Goal: Task Accomplishment & Management: Manage account settings

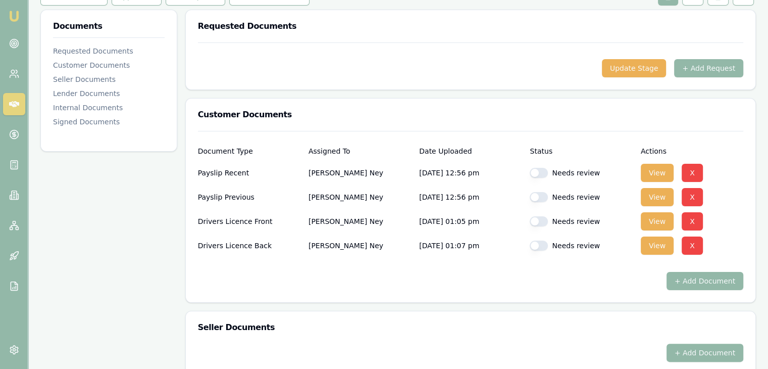
scroll to position [152, 0]
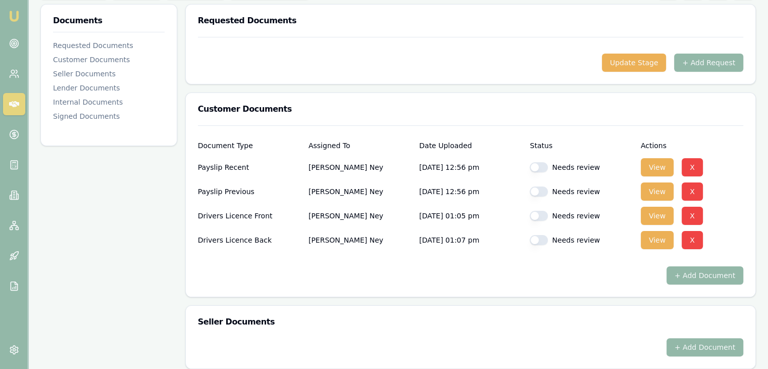
click at [543, 165] on button "button" at bounding box center [539, 167] width 18 height 10
checkbox input "true"
click at [539, 190] on button "button" at bounding box center [539, 191] width 18 height 10
checkbox input "true"
click at [545, 216] on button "button" at bounding box center [539, 216] width 18 height 10
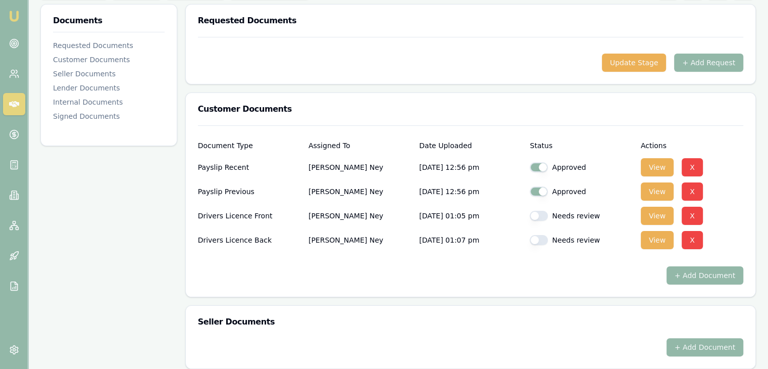
checkbox input "true"
click at [545, 239] on button "button" at bounding box center [539, 240] width 18 height 10
checkbox input "true"
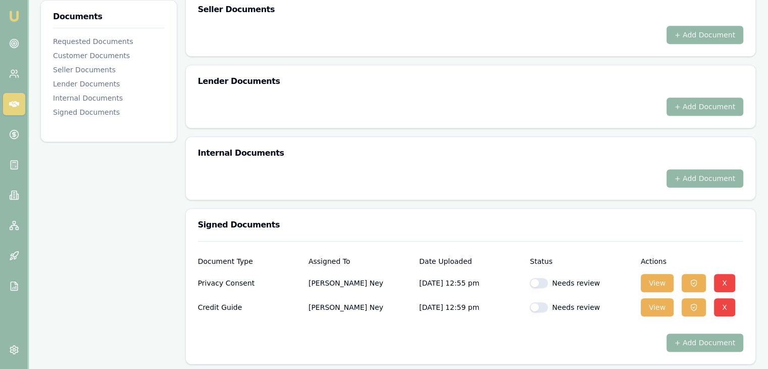
scroll to position [466, 0]
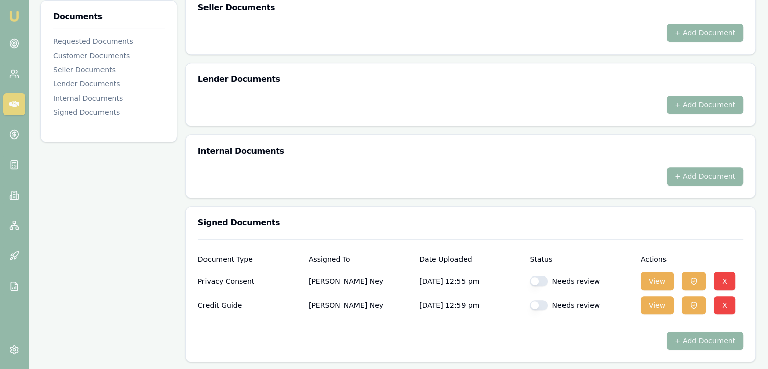
click at [545, 281] on button "button" at bounding box center [539, 281] width 18 height 10
checkbox input "true"
click at [547, 305] on button "button" at bounding box center [539, 305] width 18 height 10
checkbox input "true"
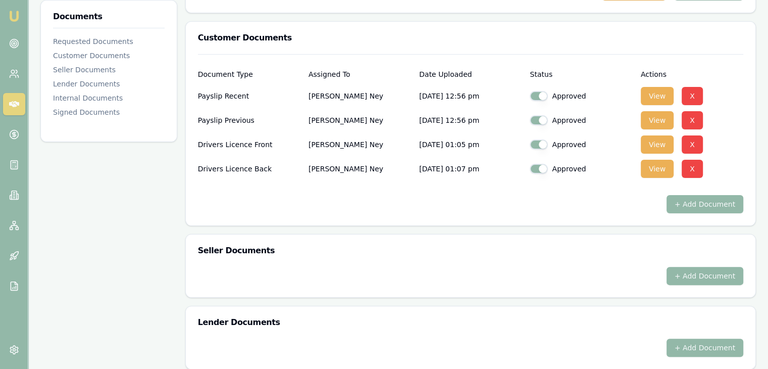
scroll to position [163, 0]
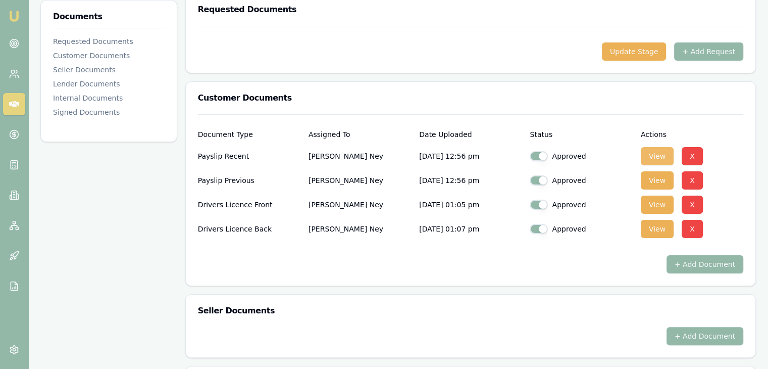
click at [660, 155] on button "View" at bounding box center [657, 156] width 33 height 18
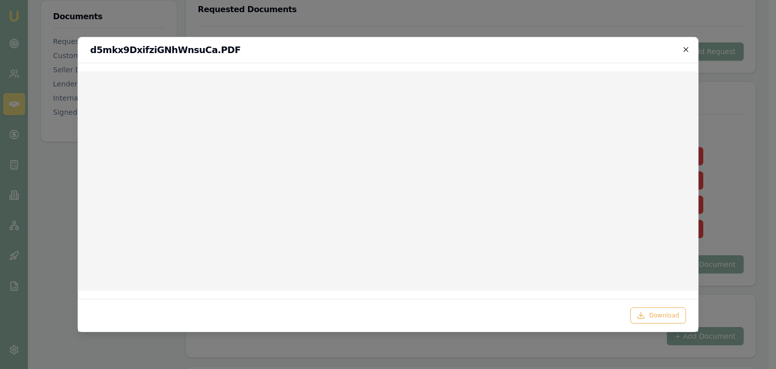
click at [685, 51] on icon "button" at bounding box center [686, 49] width 5 height 5
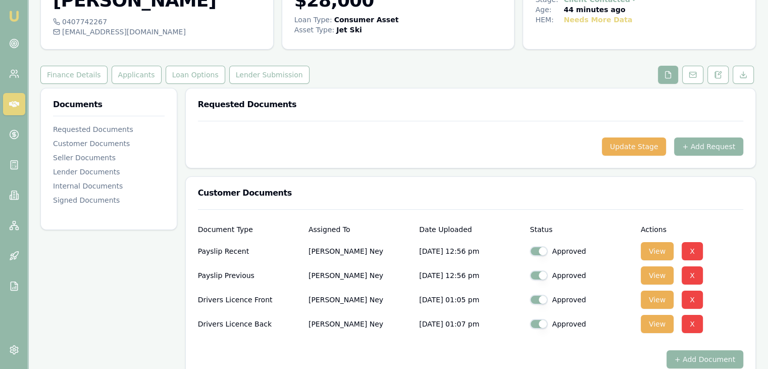
scroll to position [0, 0]
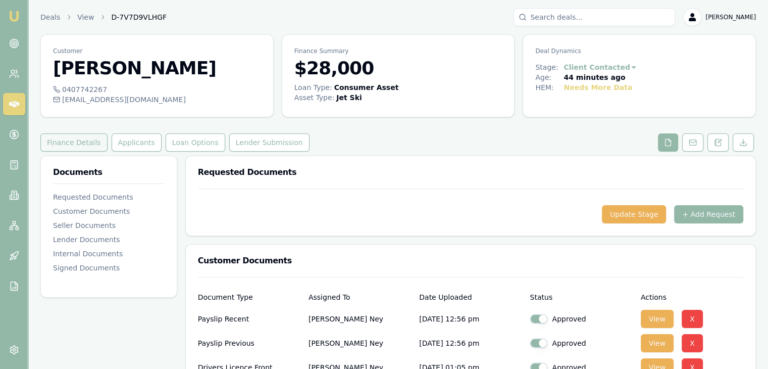
click at [87, 141] on button "Finance Details" at bounding box center [73, 142] width 67 height 18
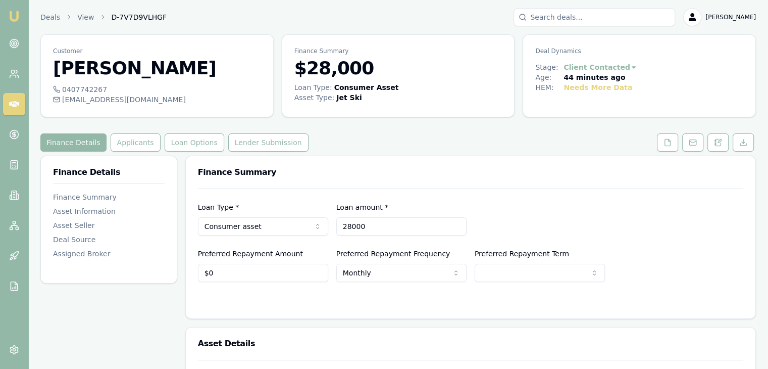
drag, startPoint x: 373, startPoint y: 226, endPoint x: 270, endPoint y: 233, distance: 103.8
click at [270, 233] on div "Loan Type * Consumer asset Consumer loan Consumer asset Commercial loan Commerc…" at bounding box center [471, 218] width 546 height 34
type input "$28,410"
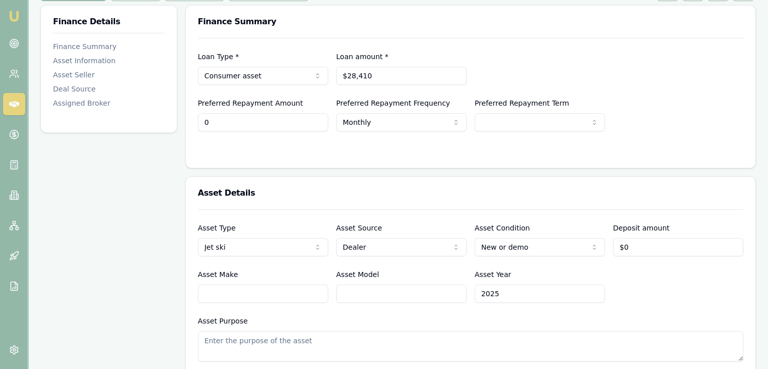
scroll to position [152, 0]
type input "$0"
click at [370, 122] on html "Emu Broker Deals View D-7V7D9VLHGF Baron Ketterman Toggle Menu Customer Harriso…" at bounding box center [388, 32] width 776 height 369
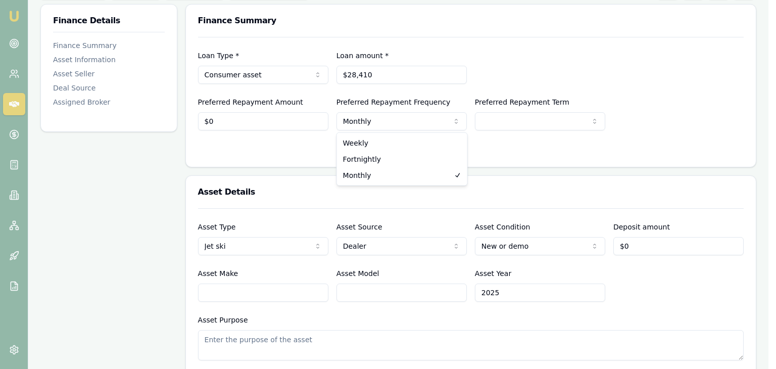
select select "WEEKLY"
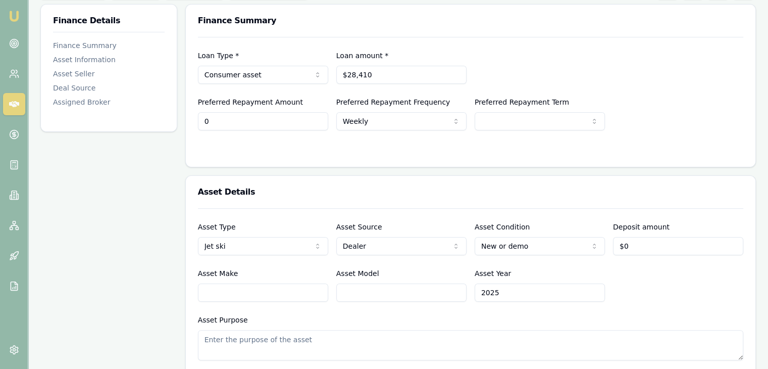
click at [218, 124] on input "0" at bounding box center [263, 121] width 130 height 18
drag, startPoint x: 218, startPoint y: 124, endPoint x: 138, endPoint y: 124, distance: 80.3
type input "$140"
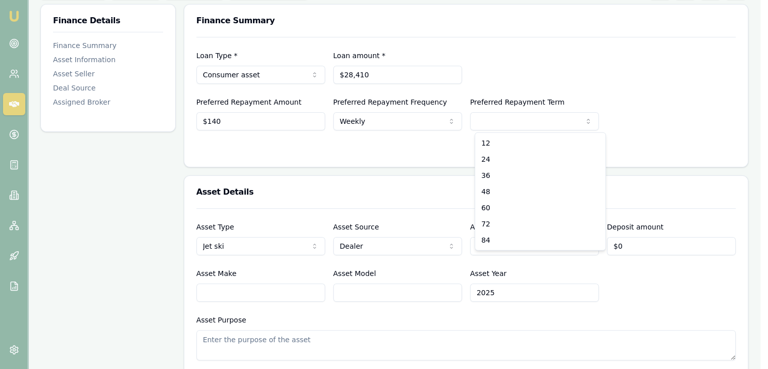
click at [510, 121] on html "Emu Broker Deals View D-7V7D9VLHGF Baron Ketterman Toggle Menu Customer Harriso…" at bounding box center [384, 32] width 768 height 369
select select "60"
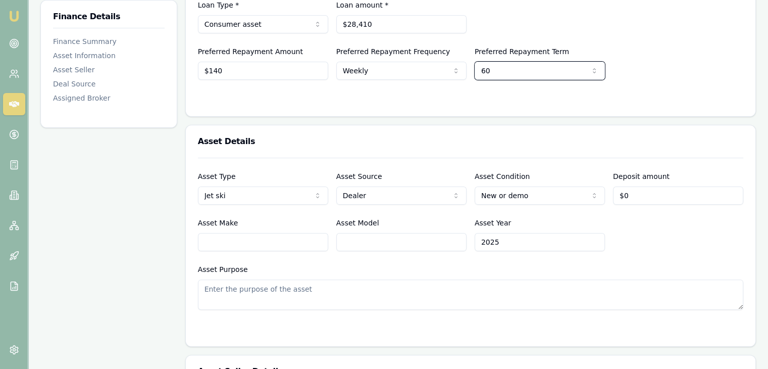
scroll to position [0, 0]
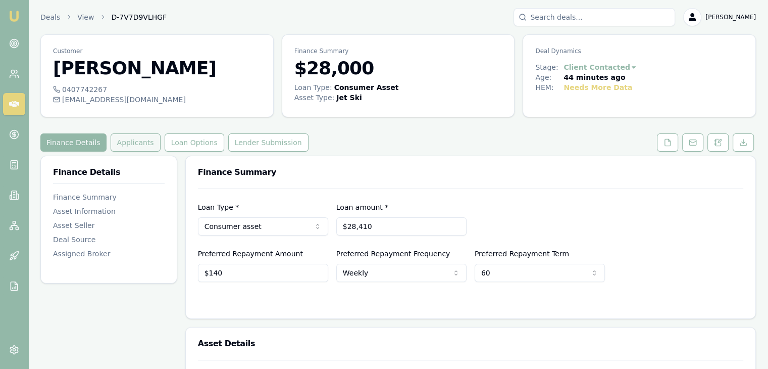
click at [120, 141] on button "Applicants" at bounding box center [136, 142] width 50 height 18
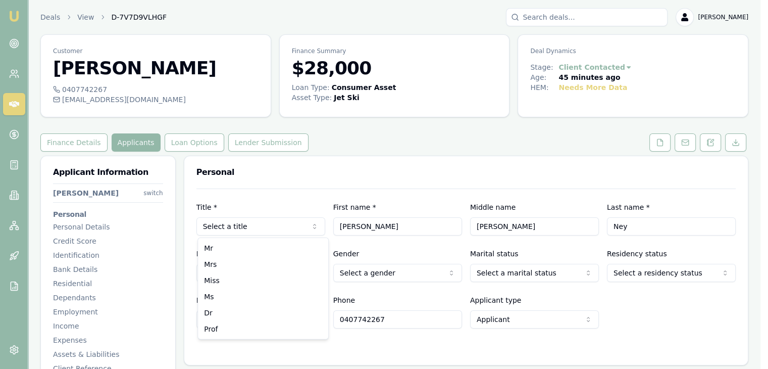
click at [316, 226] on html "Emu Broker Deals View D-7V7D9VLHGF Baron Ketterman Toggle Menu Customer Harriso…" at bounding box center [384, 184] width 768 height 369
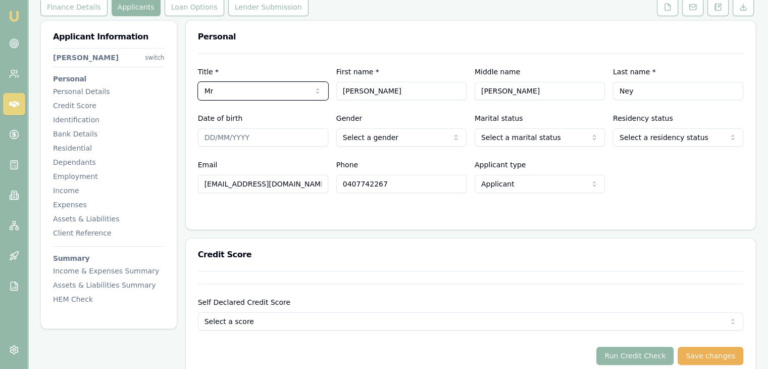
scroll to position [152, 0]
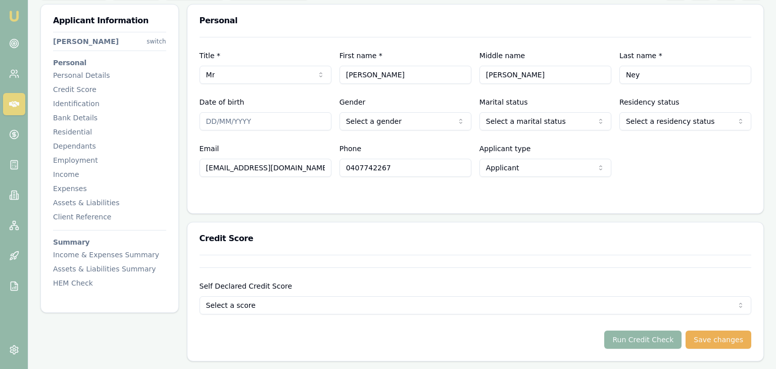
click at [393, 122] on html "Emu Broker Deals View D-7V7D9VLHGF Baron Ketterman Toggle Menu Customer Harriso…" at bounding box center [388, 32] width 776 height 369
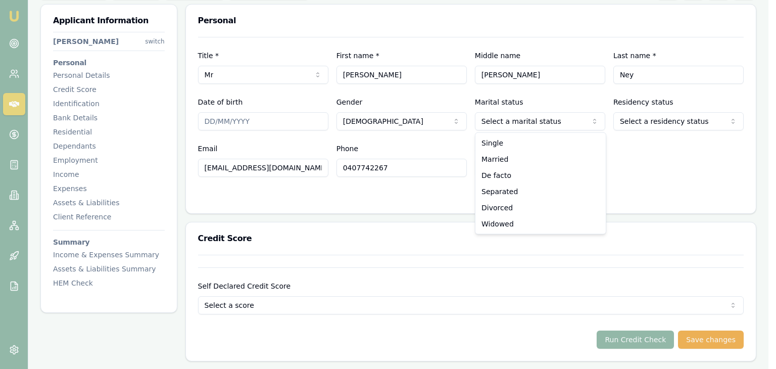
click at [501, 118] on html "Emu Broker Deals View D-7V7D9VLHGF Baron Ketterman Toggle Menu Customer Harriso…" at bounding box center [388, 32] width 776 height 369
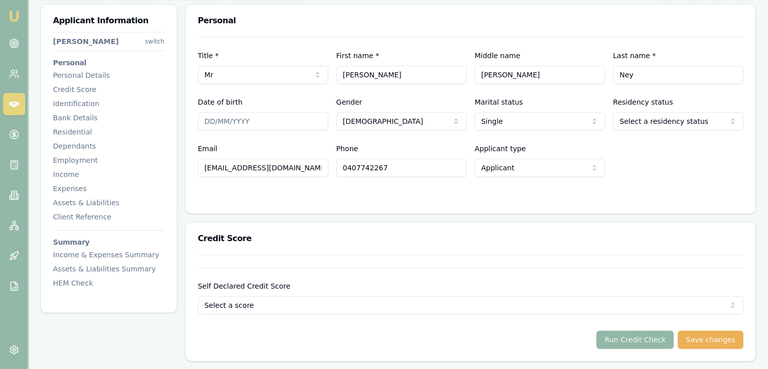
click at [641, 118] on html "Emu Broker Deals View D-7V7D9VLHGF Baron Ketterman Toggle Menu Customer Harriso…" at bounding box center [384, 32] width 768 height 369
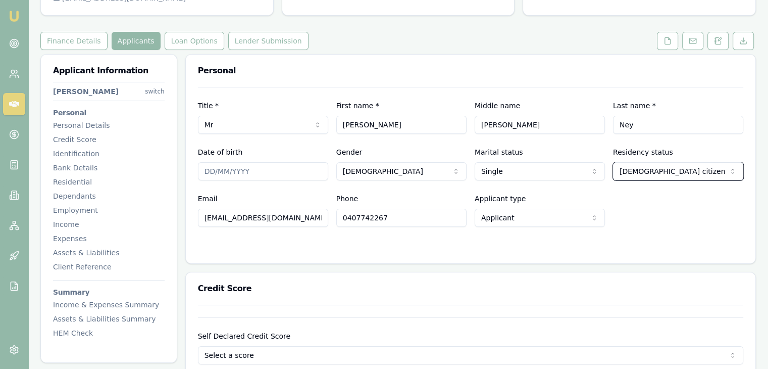
scroll to position [101, 0]
click at [675, 44] on button at bounding box center [667, 41] width 21 height 18
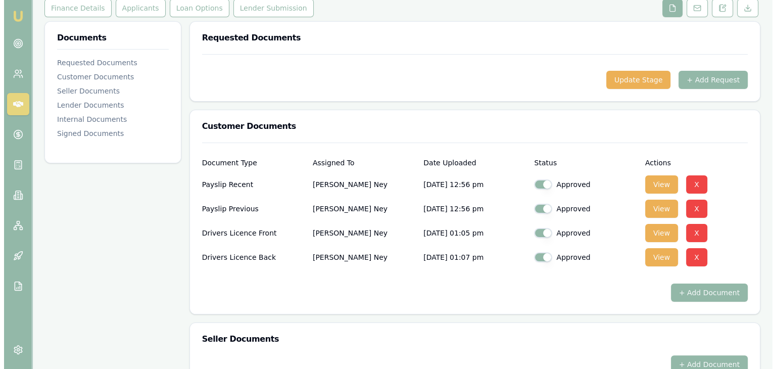
scroll to position [202, 0]
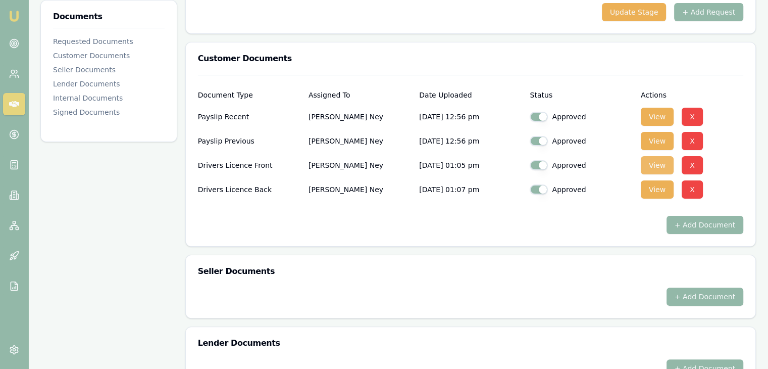
click at [652, 164] on button "View" at bounding box center [657, 165] width 33 height 18
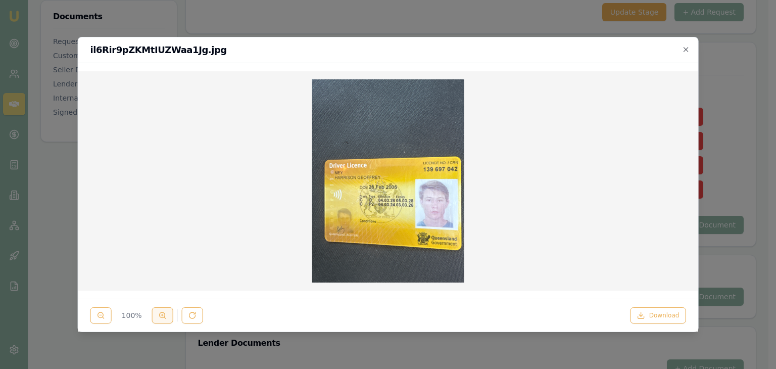
click at [161, 316] on icon at bounding box center [163, 315] width 8 height 8
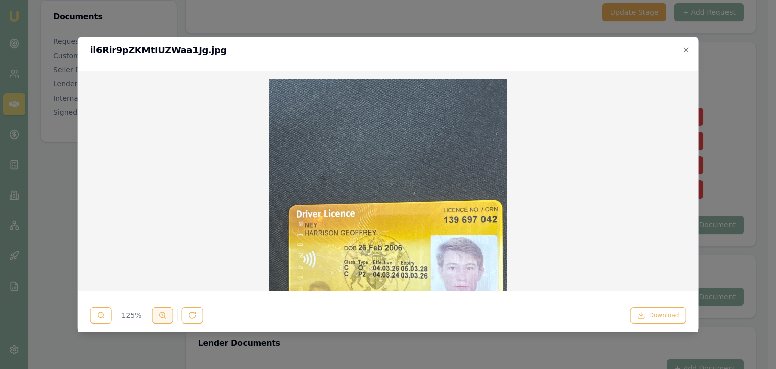
click at [161, 316] on icon at bounding box center [163, 315] width 8 height 8
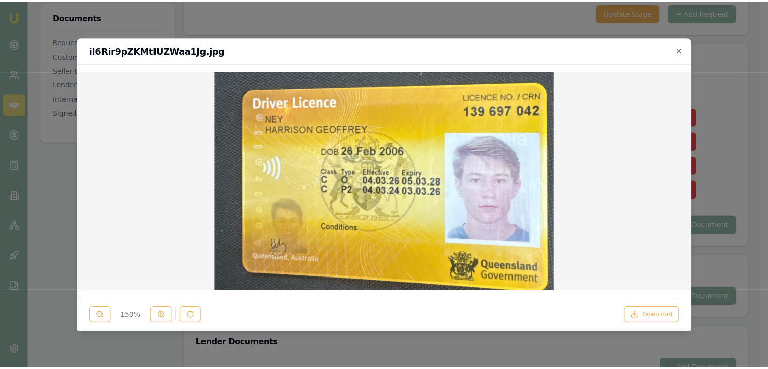
scroll to position [152, 0]
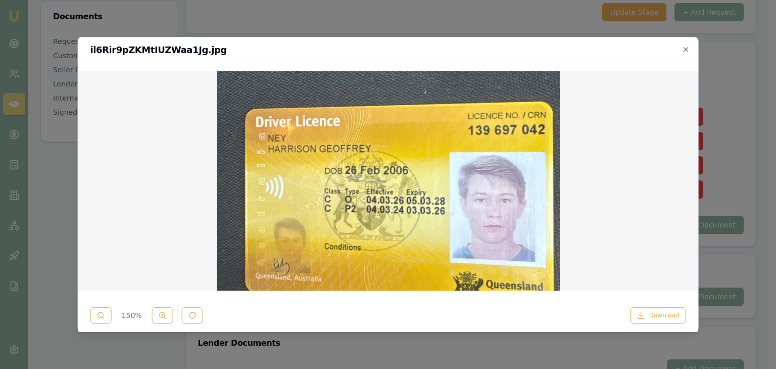
drag, startPoint x: 469, startPoint y: 46, endPoint x: 521, endPoint y: 54, distance: 52.6
click at [521, 54] on h2 "il6Rir9pZKMtIUZWaa1Jg.jpg" at bounding box center [388, 49] width 596 height 9
click at [261, 23] on div at bounding box center [388, 184] width 776 height 369
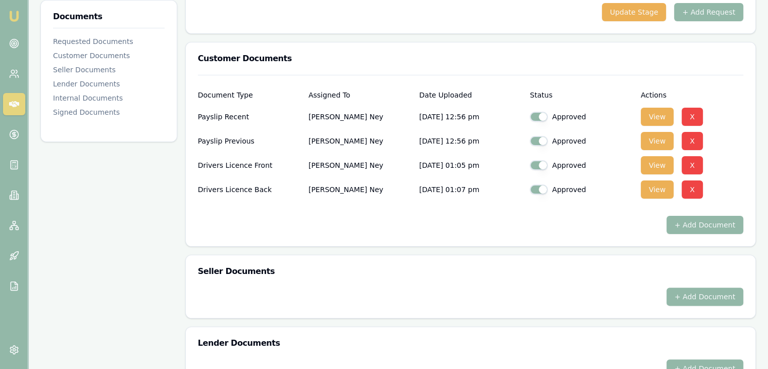
scroll to position [0, 0]
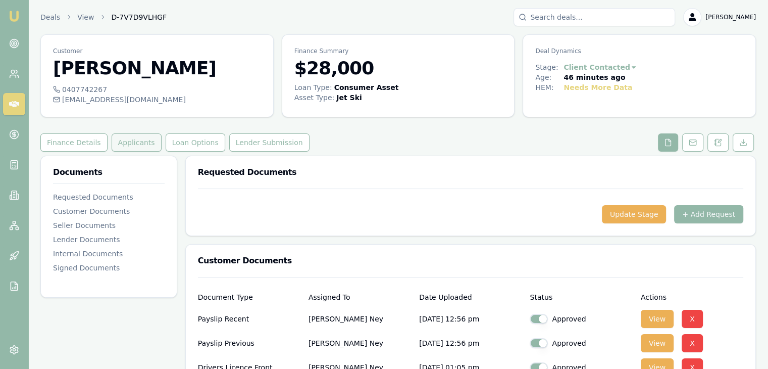
click at [132, 142] on button "Applicants" at bounding box center [137, 142] width 50 height 18
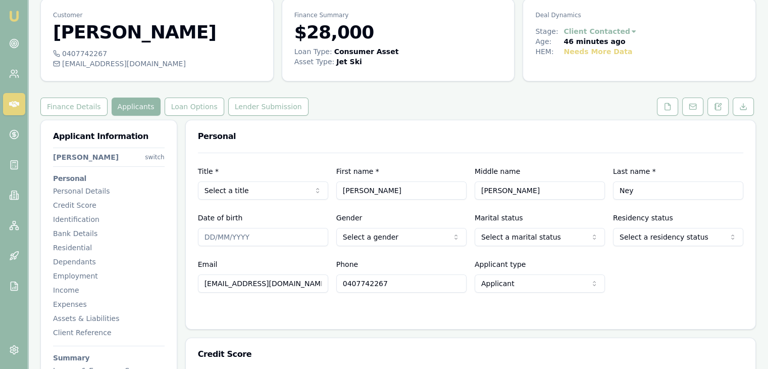
scroll to position [51, 0]
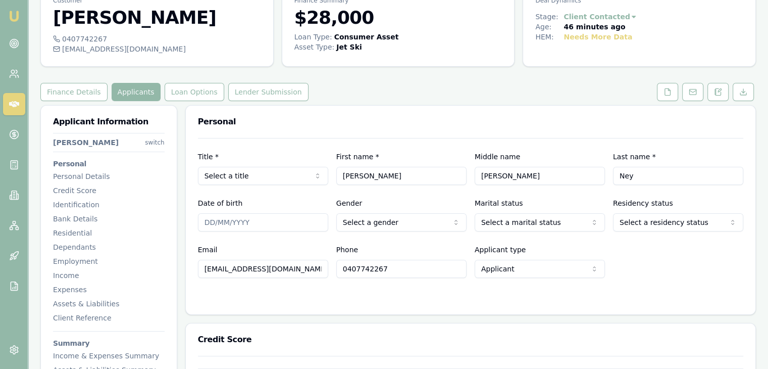
click at [244, 223] on input "Date of birth" at bounding box center [263, 222] width 130 height 18
type input "[DATE]"
click at [360, 221] on html "Emu Broker Deals View D-7V7D9VLHGF Baron Ketterman Toggle Menu Customer Harriso…" at bounding box center [384, 133] width 768 height 369
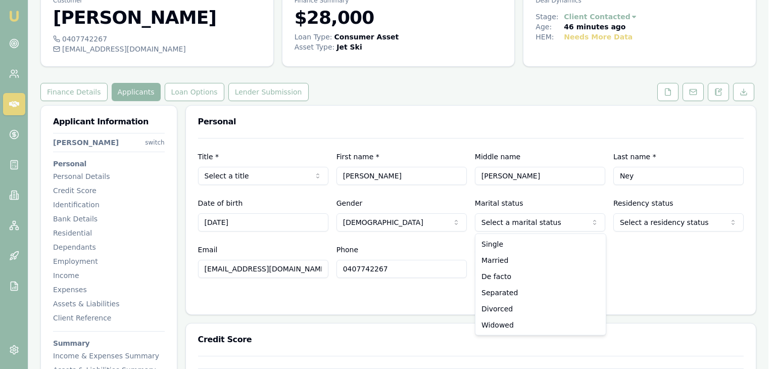
click at [494, 221] on html "Emu Broker Deals View D-7V7D9VLHGF Baron Ketterman Toggle Menu Customer Harriso…" at bounding box center [388, 133] width 776 height 369
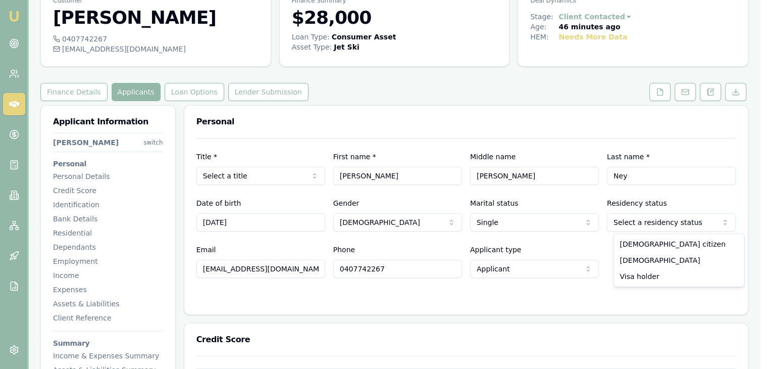
click at [640, 223] on html "Emu Broker Deals View D-7V7D9VLHGF Baron Ketterman Toggle Menu Customer Harriso…" at bounding box center [384, 133] width 768 height 369
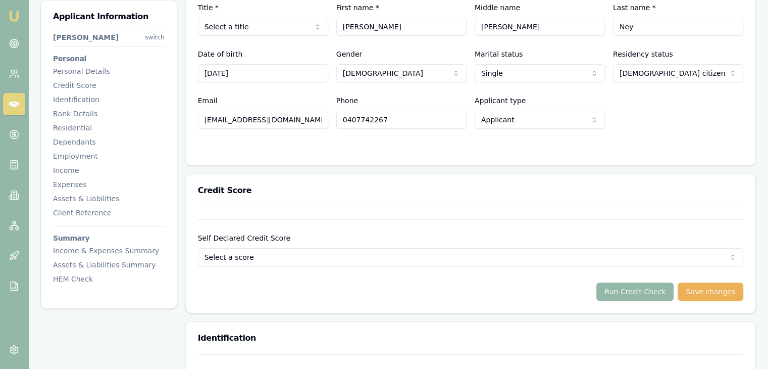
scroll to position [253, 0]
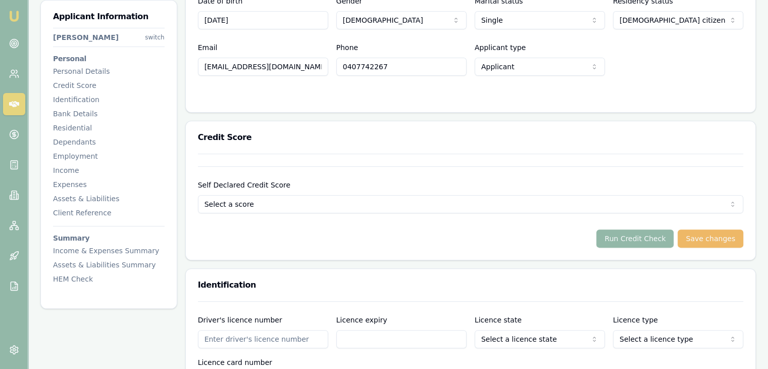
click at [713, 237] on button "Save changes" at bounding box center [711, 238] width 66 height 18
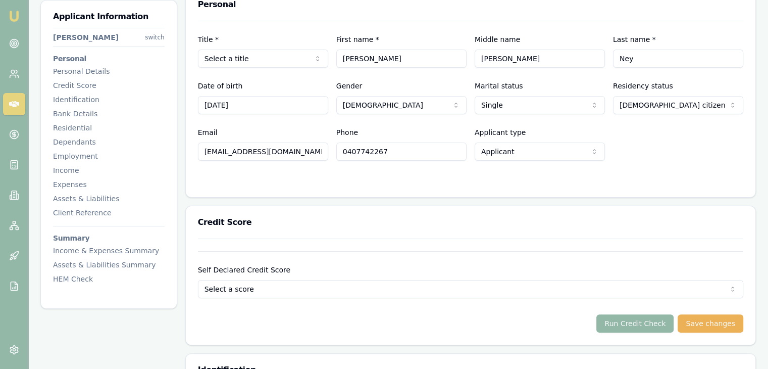
scroll to position [0, 0]
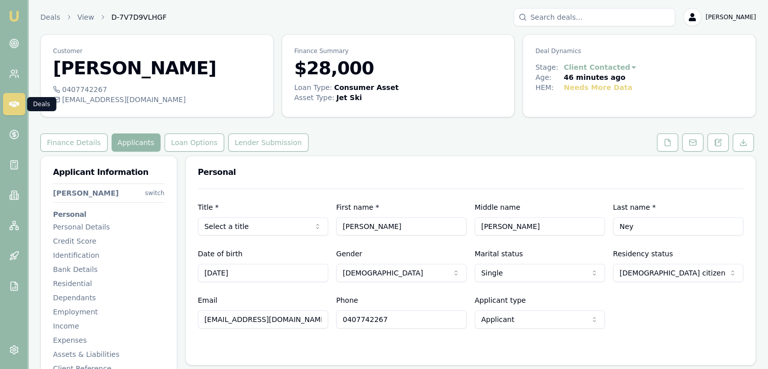
click at [12, 103] on icon at bounding box center [14, 104] width 10 height 10
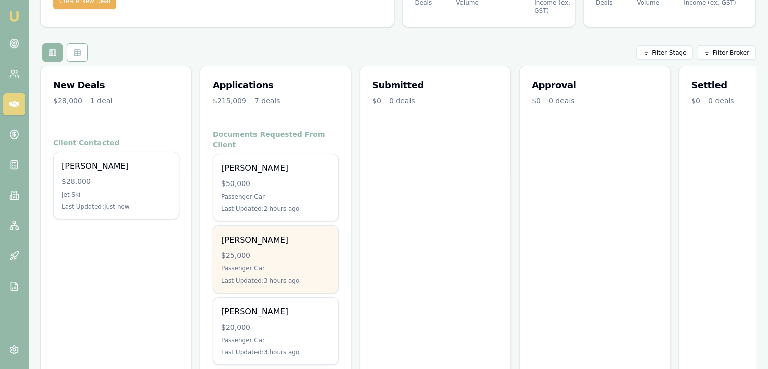
scroll to position [101, 0]
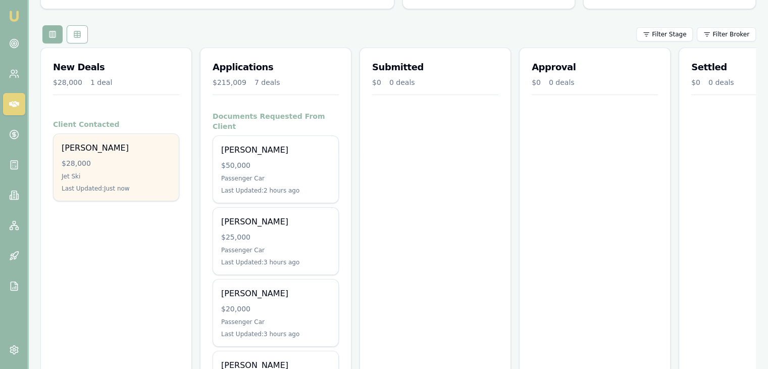
click at [125, 172] on div "Jet Ski" at bounding box center [116, 176] width 109 height 8
click at [108, 175] on div "Jet Ski" at bounding box center [116, 176] width 109 height 8
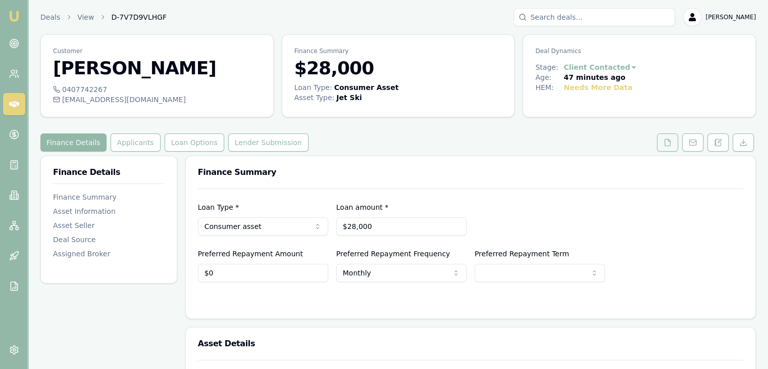
click at [667, 142] on icon at bounding box center [668, 142] width 8 height 8
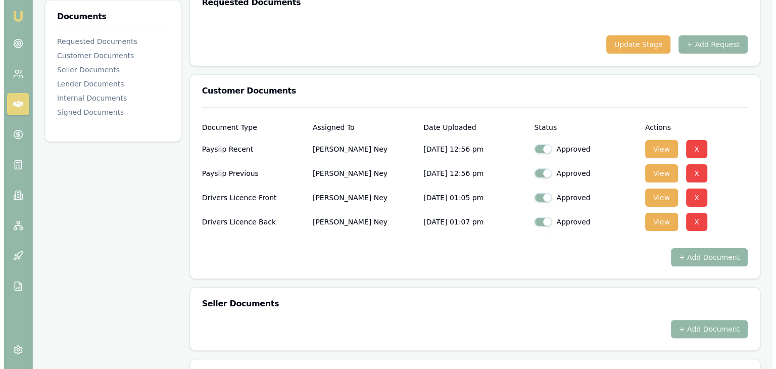
scroll to position [202, 0]
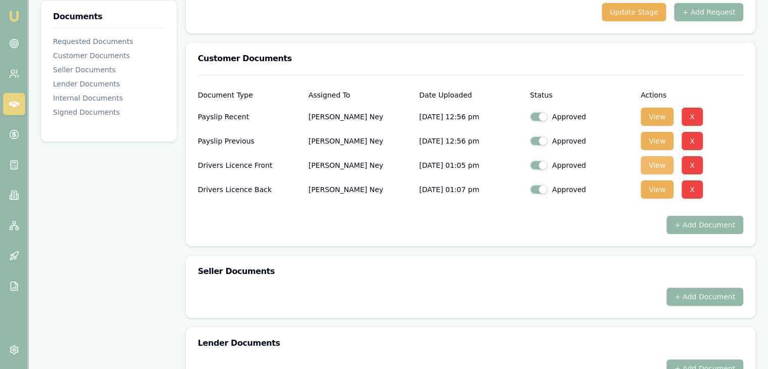
click at [657, 163] on button "View" at bounding box center [657, 165] width 33 height 18
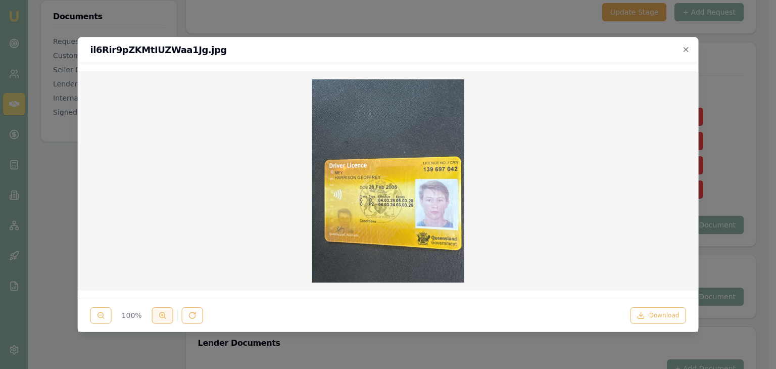
click at [160, 315] on icon at bounding box center [163, 315] width 8 height 8
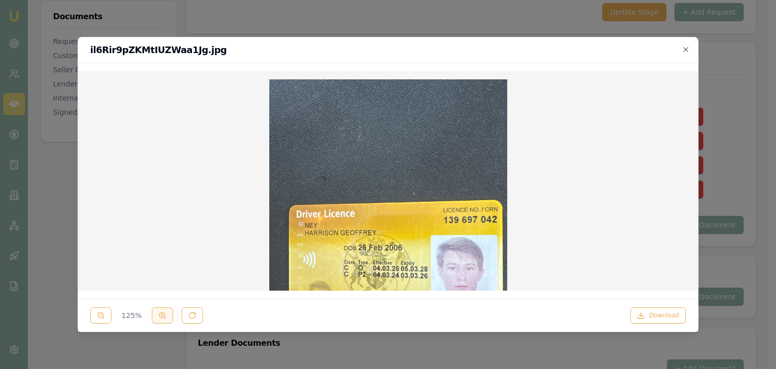
click at [161, 315] on icon at bounding box center [163, 315] width 8 height 8
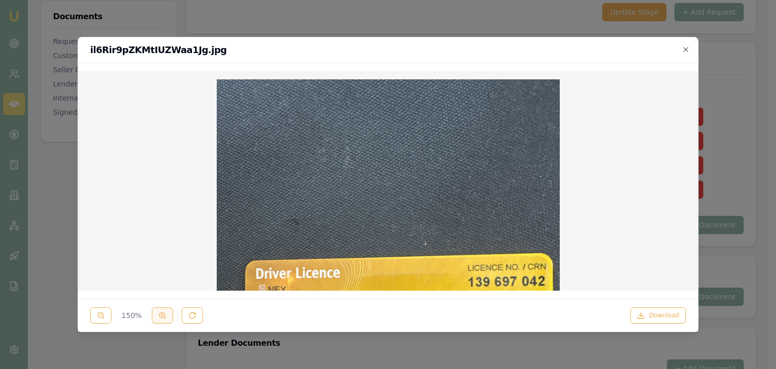
click at [161, 315] on icon at bounding box center [163, 315] width 8 height 8
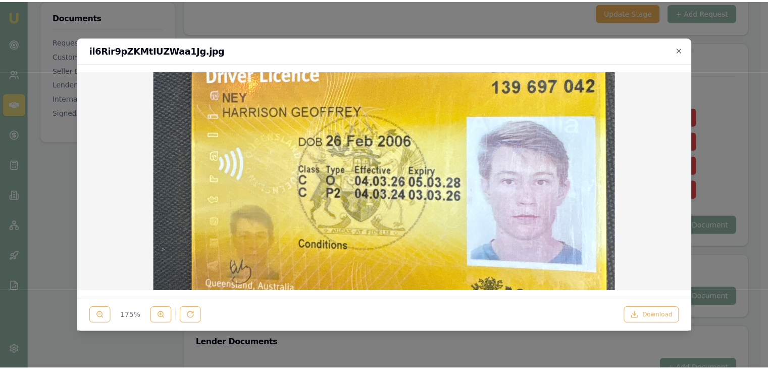
scroll to position [253, 0]
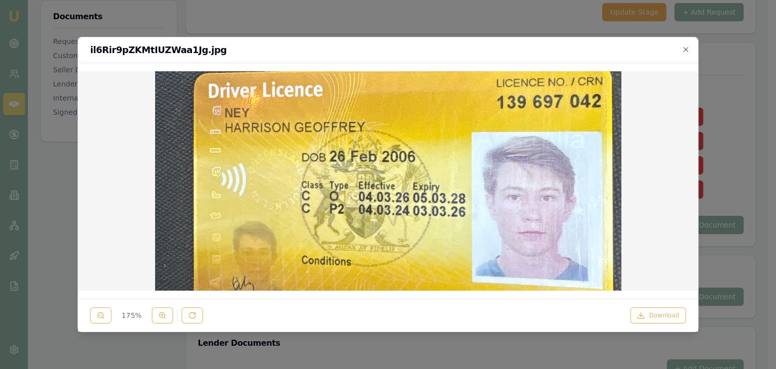
click at [457, 21] on div at bounding box center [388, 184] width 776 height 369
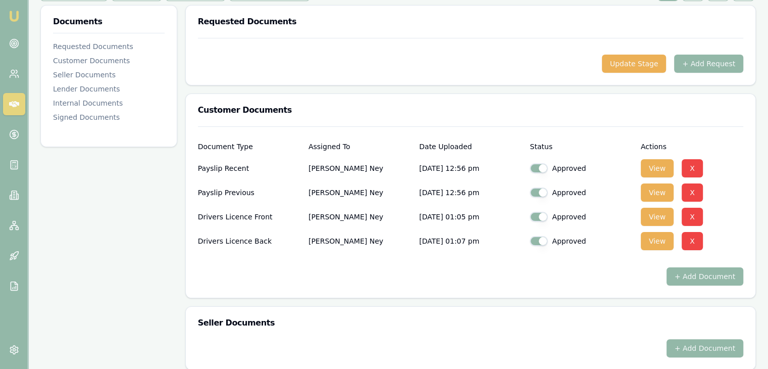
scroll to position [152, 0]
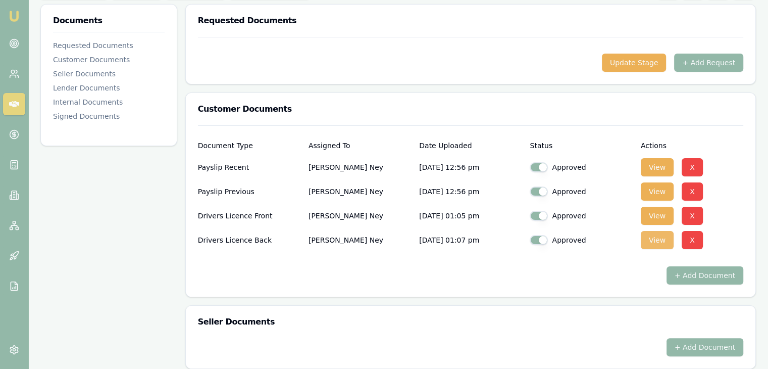
click at [661, 238] on button "View" at bounding box center [657, 240] width 33 height 18
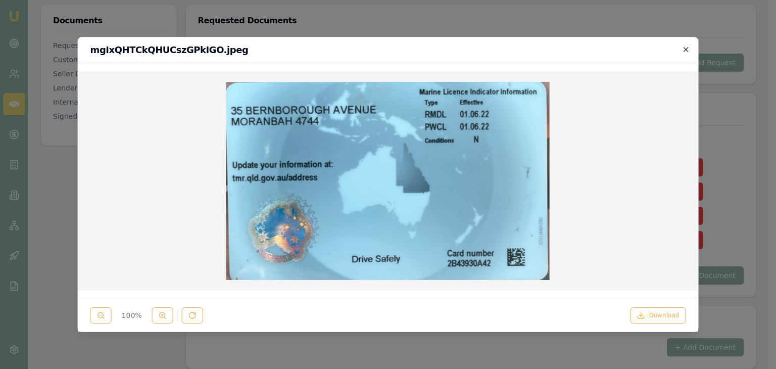
click at [686, 47] on icon "button" at bounding box center [686, 49] width 8 height 8
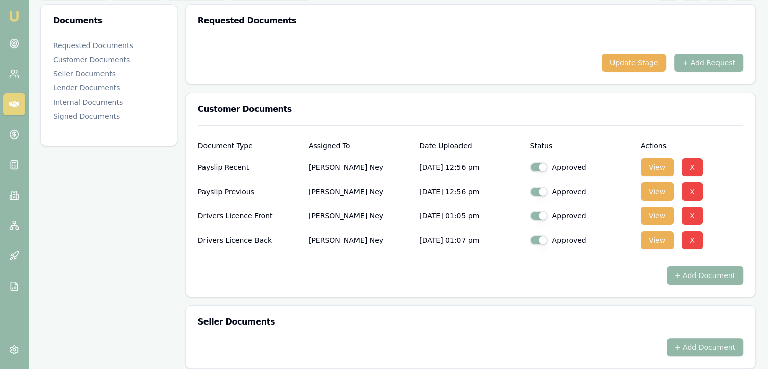
checkbox input "true"
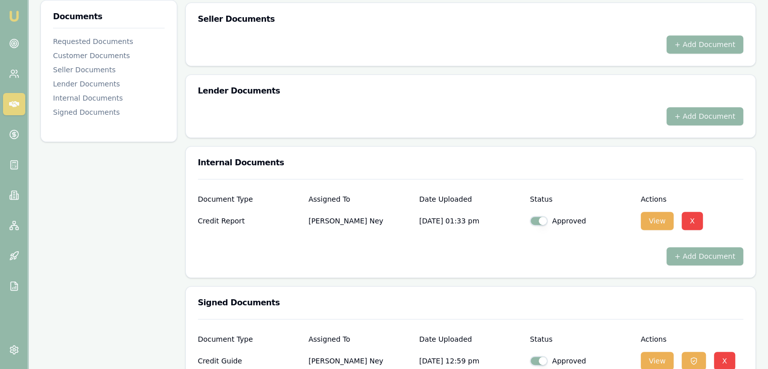
scroll to position [455, 0]
click at [651, 221] on button "View" at bounding box center [657, 220] width 33 height 18
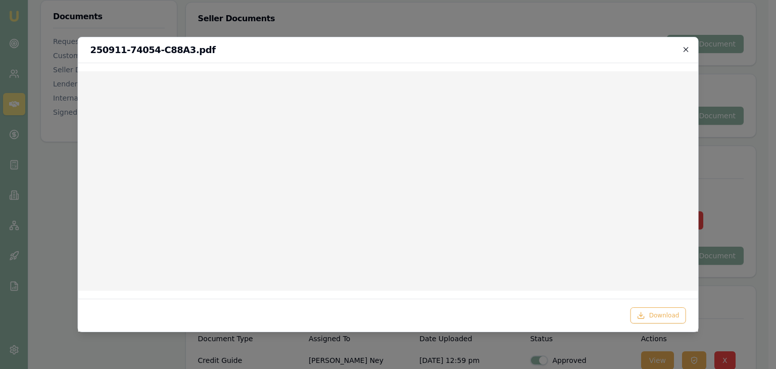
click at [689, 48] on icon "button" at bounding box center [686, 49] width 8 height 8
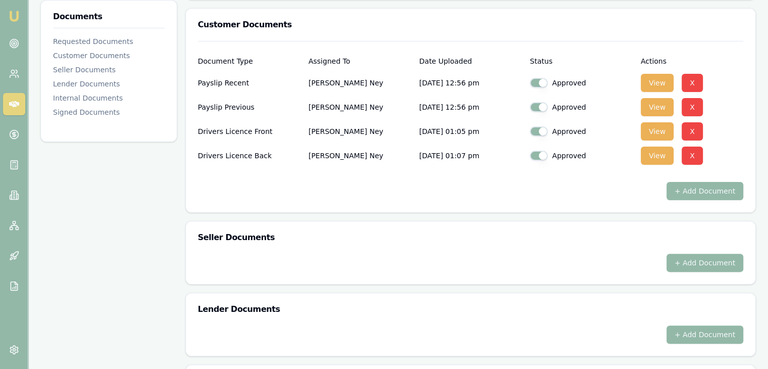
scroll to position [231, 0]
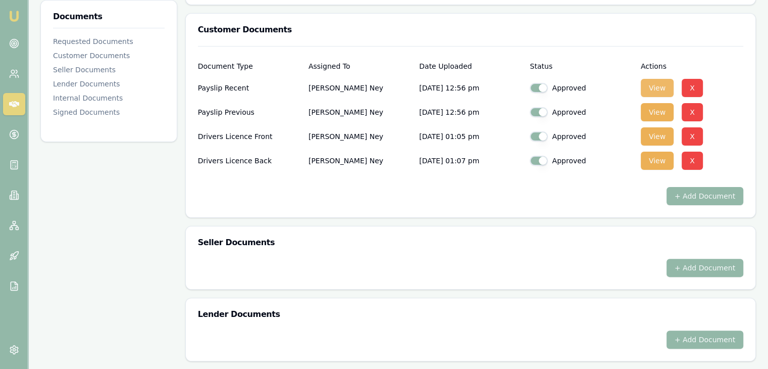
click at [656, 86] on button "View" at bounding box center [657, 88] width 33 height 18
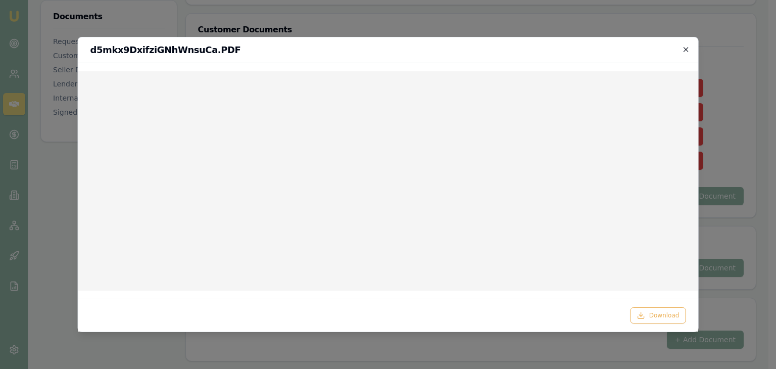
click at [685, 46] on icon "button" at bounding box center [686, 49] width 8 height 8
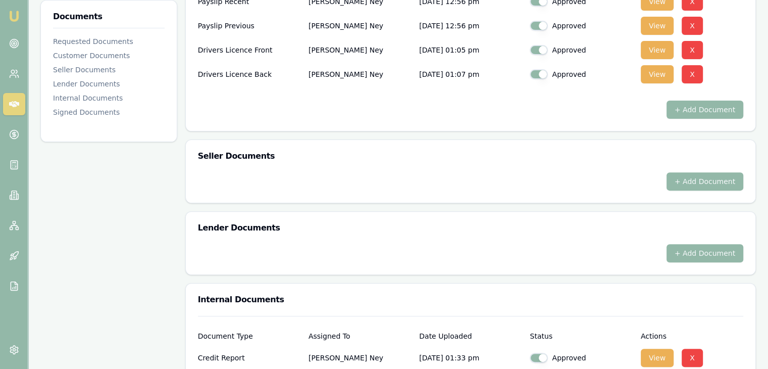
scroll to position [484, 0]
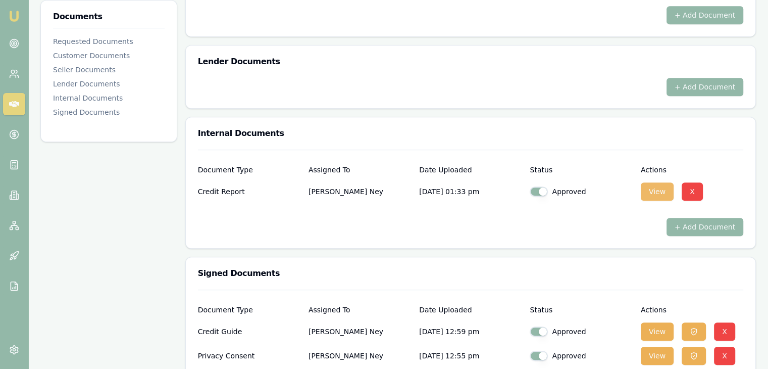
click at [660, 190] on button "View" at bounding box center [657, 191] width 33 height 18
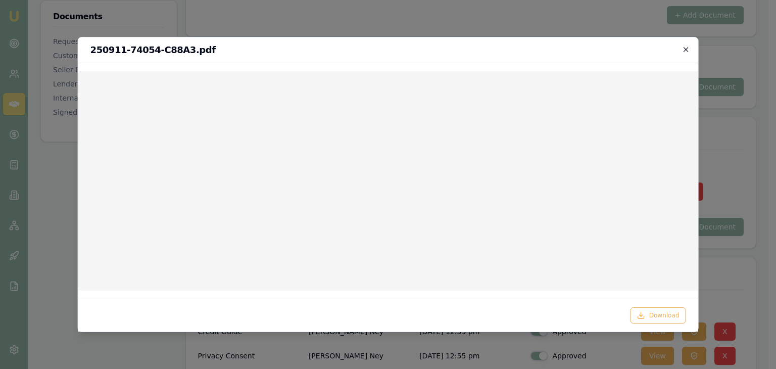
click at [688, 48] on icon "button" at bounding box center [686, 49] width 8 height 8
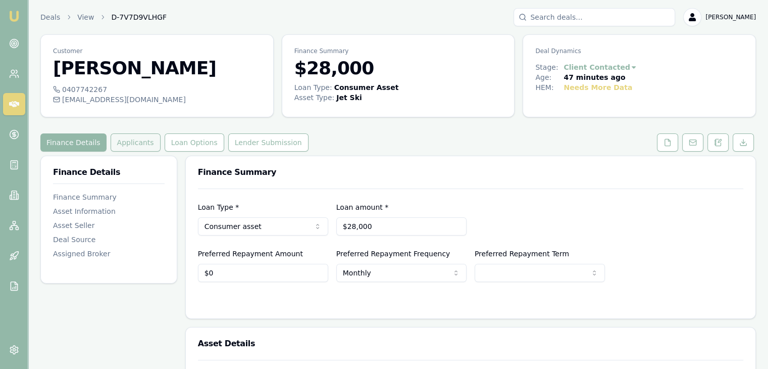
click at [122, 140] on button "Applicants" at bounding box center [136, 142] width 50 height 18
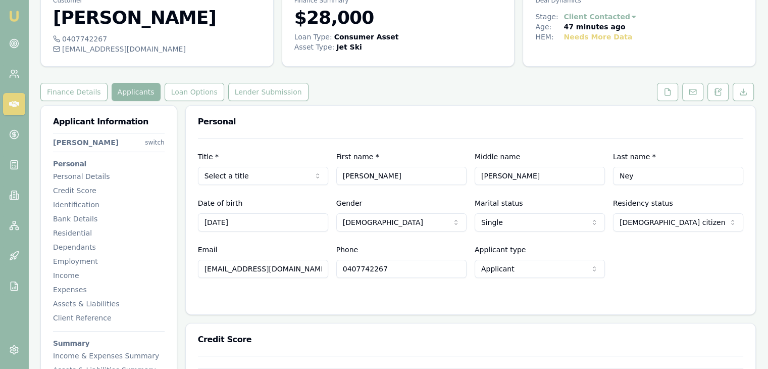
scroll to position [51, 0]
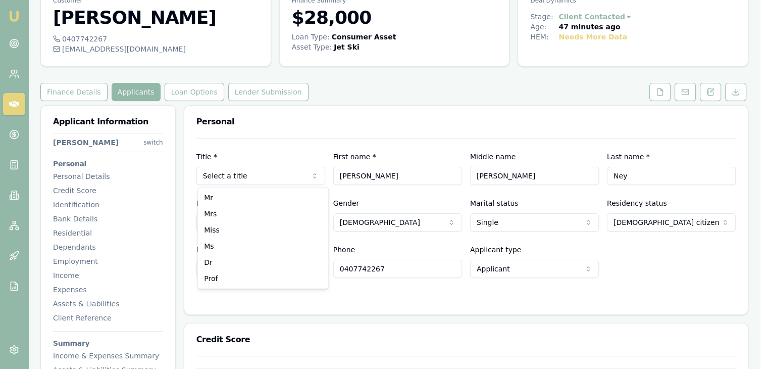
click at [311, 176] on html "Emu Broker Deals View D-7V7D9VLHGF [PERSON_NAME] Toggle Menu Customer [PERSON_N…" at bounding box center [384, 133] width 768 height 369
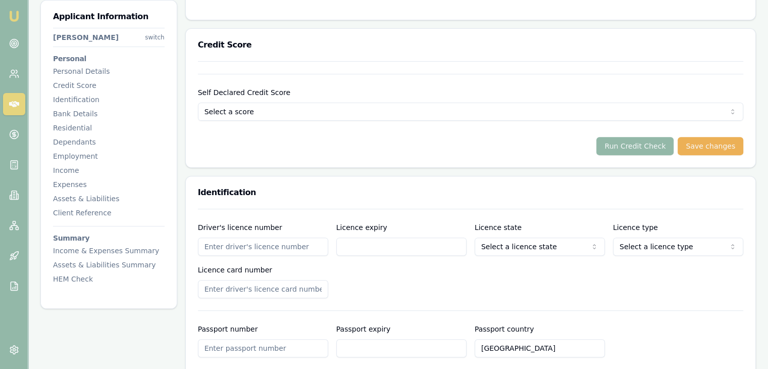
scroll to position [354, 0]
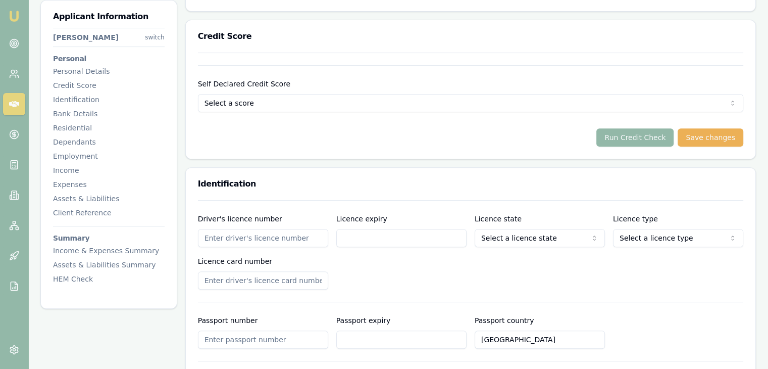
click at [221, 238] on input "Driver's licence number" at bounding box center [263, 238] width 130 height 18
type input "139697"
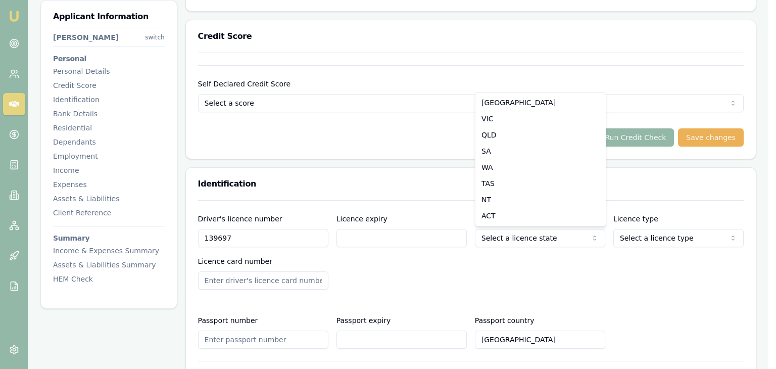
select select "QLD"
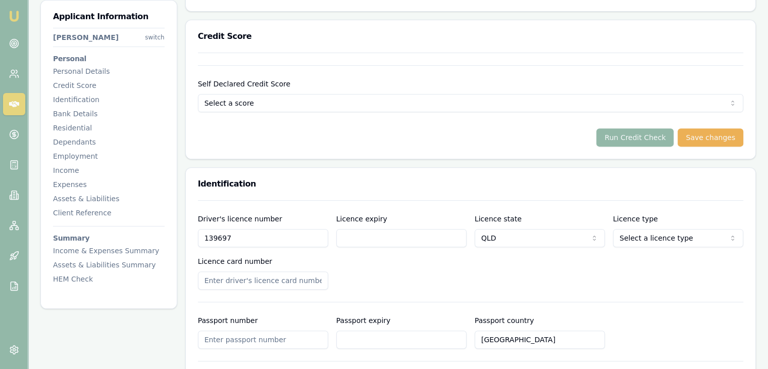
click at [716, 141] on button "Save changes" at bounding box center [711, 137] width 66 height 18
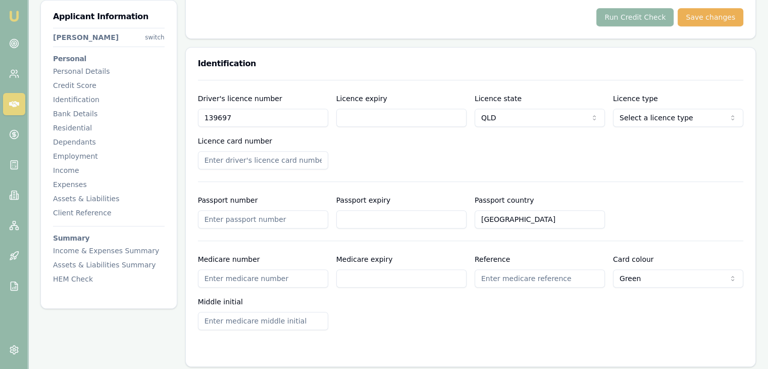
scroll to position [505, 0]
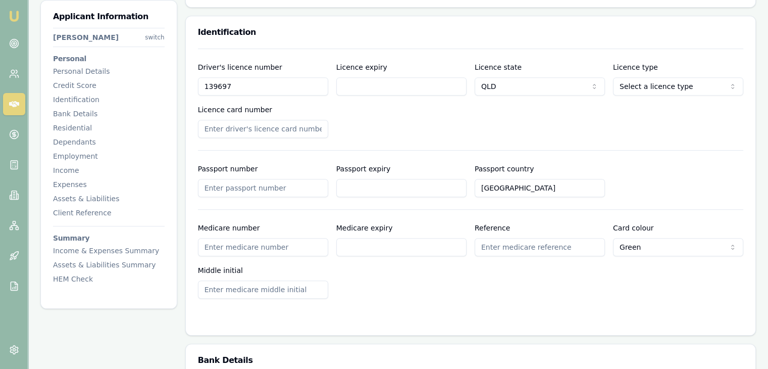
click at [228, 86] on input "139697" at bounding box center [263, 86] width 130 height 18
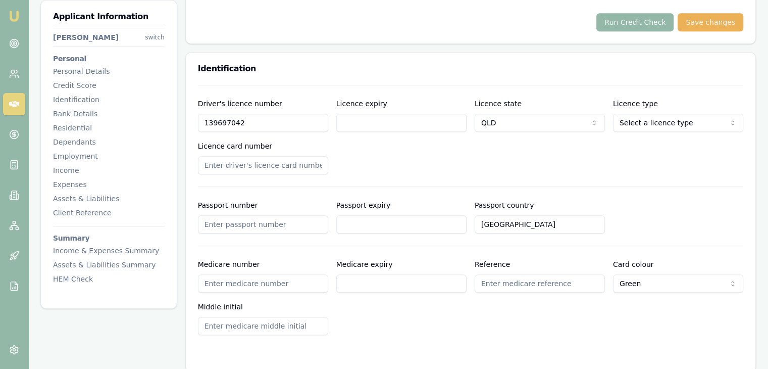
scroll to position [404, 0]
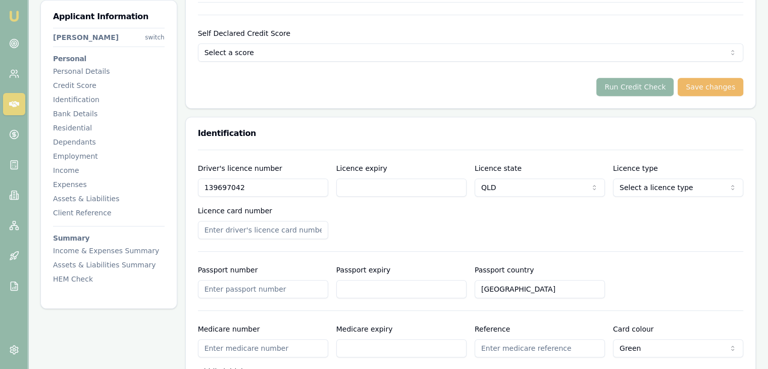
click at [710, 87] on button "Save changes" at bounding box center [711, 87] width 66 height 18
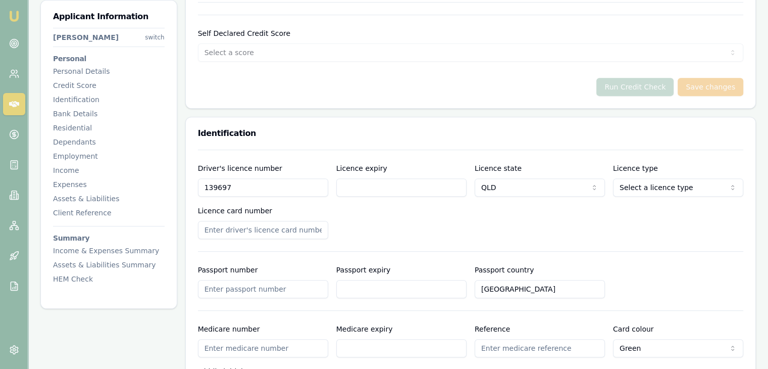
type input "139697042"
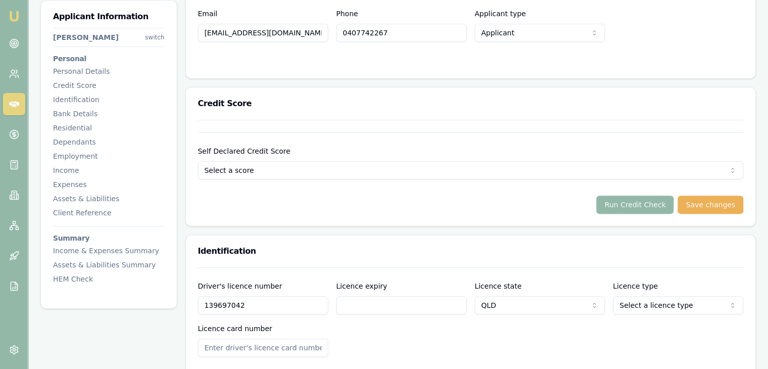
scroll to position [303, 0]
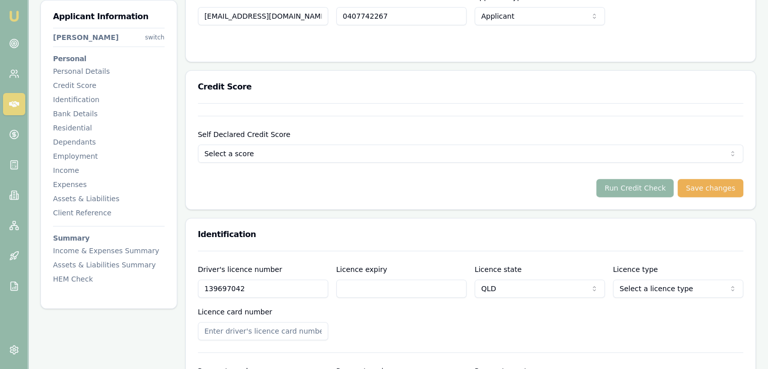
click at [354, 290] on input "Licence expiry" at bounding box center [401, 288] width 130 height 18
type input "[DATE]"
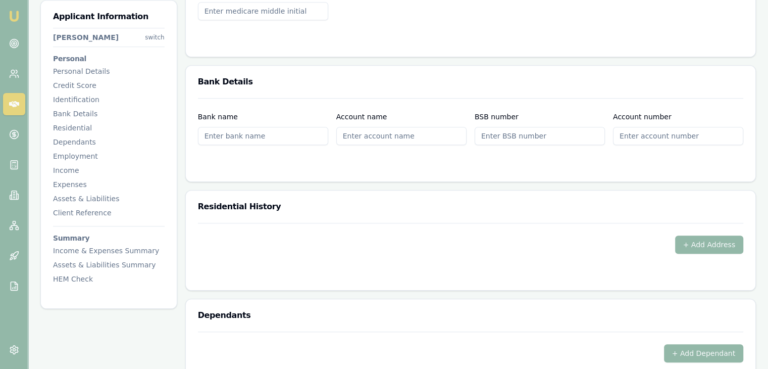
scroll to position [808, 0]
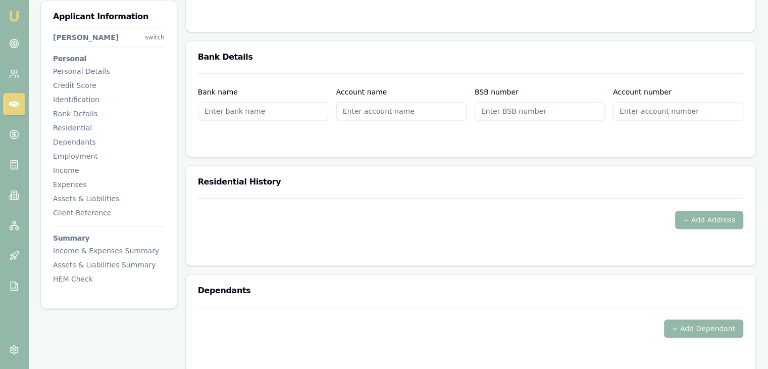
click at [723, 219] on button "+ Add Address" at bounding box center [710, 220] width 69 height 18
click at [707, 219] on button "+ Add Address" at bounding box center [710, 220] width 69 height 18
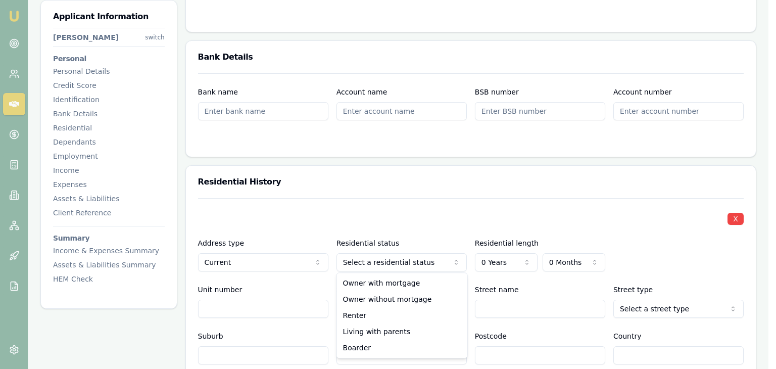
select select "LIVING_WITH_PARENTS"
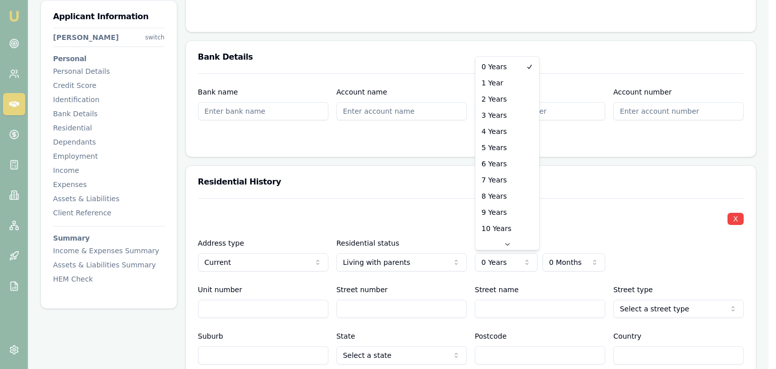
select select "1"
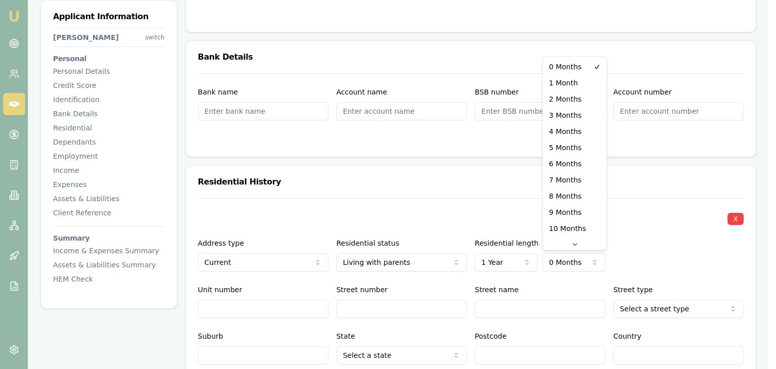
select select "7"
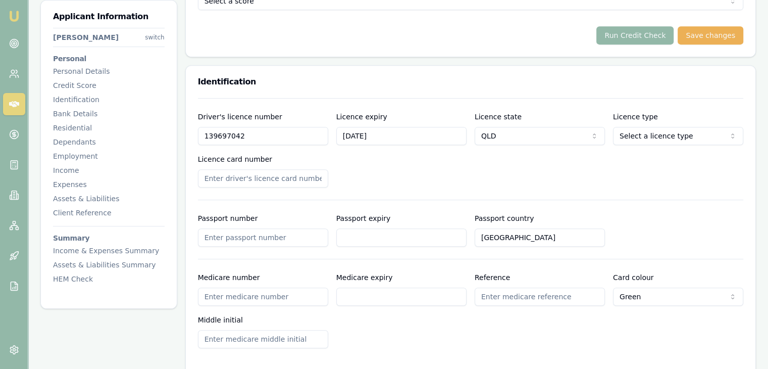
scroll to position [455, 0]
click at [708, 39] on button "Save changes" at bounding box center [711, 36] width 66 height 18
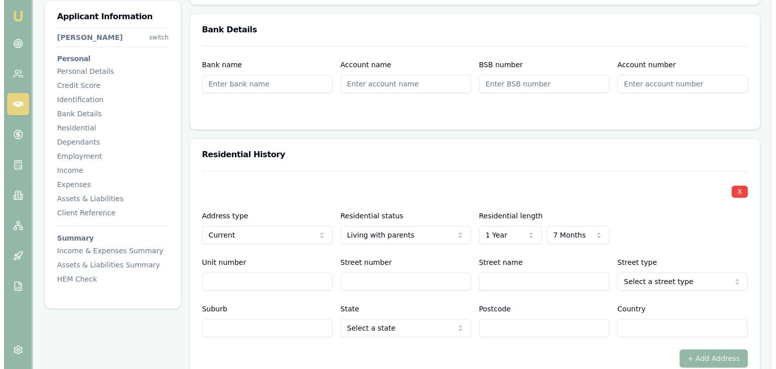
scroll to position [859, 0]
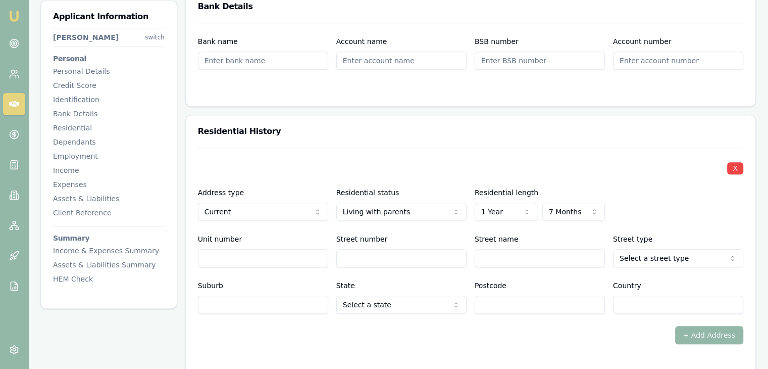
click at [356, 254] on input "Street number" at bounding box center [401, 258] width 130 height 18
click at [363, 260] on input "Street number" at bounding box center [401, 258] width 130 height 18
type input "35"
type input "[GEOGRAPHIC_DATA]"
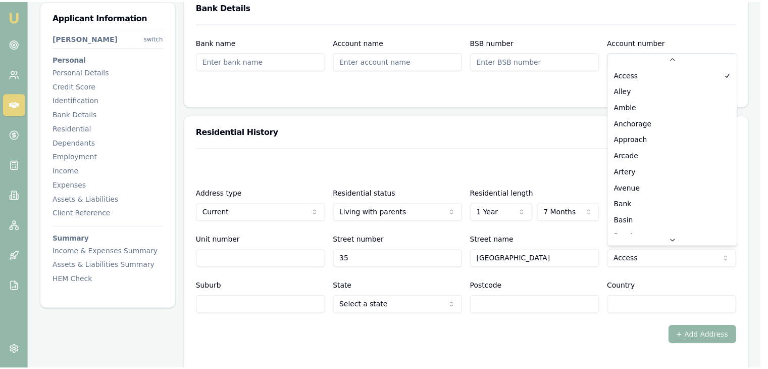
scroll to position [42, 0]
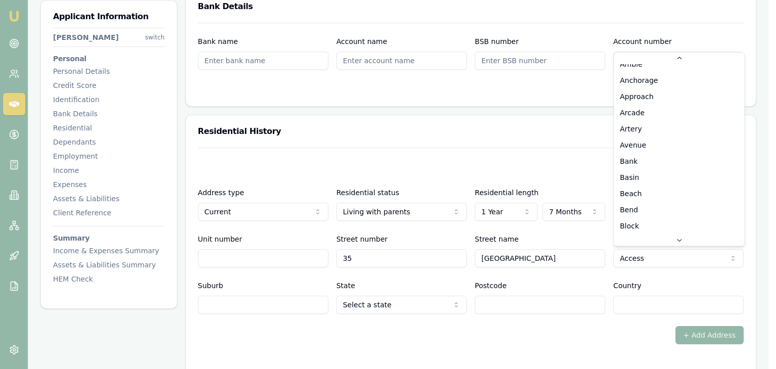
select select "Avenue"
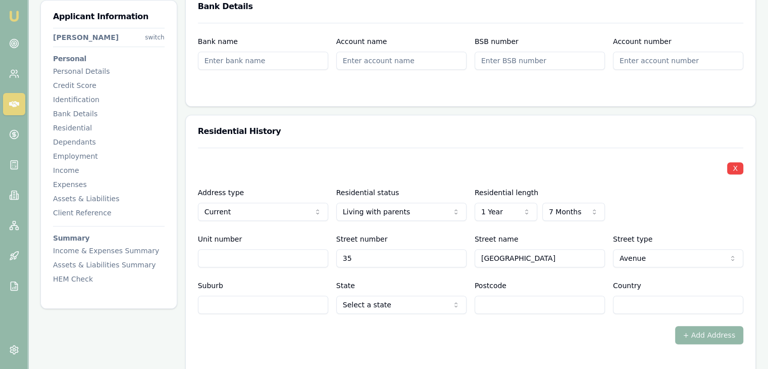
click at [223, 305] on input "Suburb" at bounding box center [263, 305] width 130 height 18
type input "Moranbah"
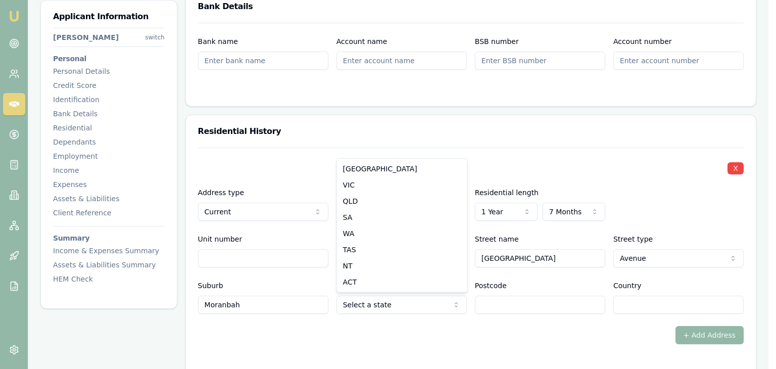
select select "QLD"
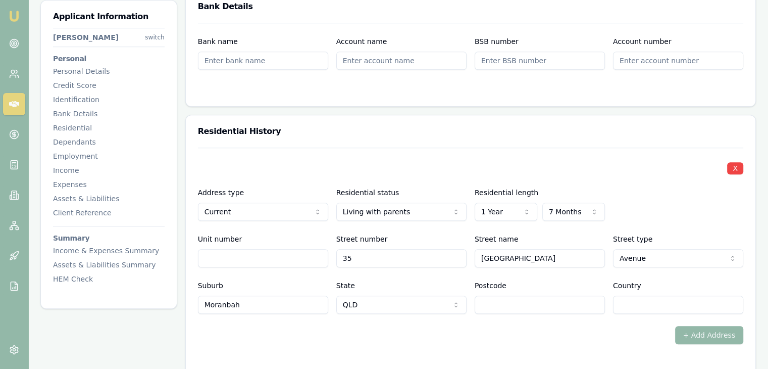
click at [503, 304] on input "Postcode" at bounding box center [540, 305] width 130 height 18
type input "4744"
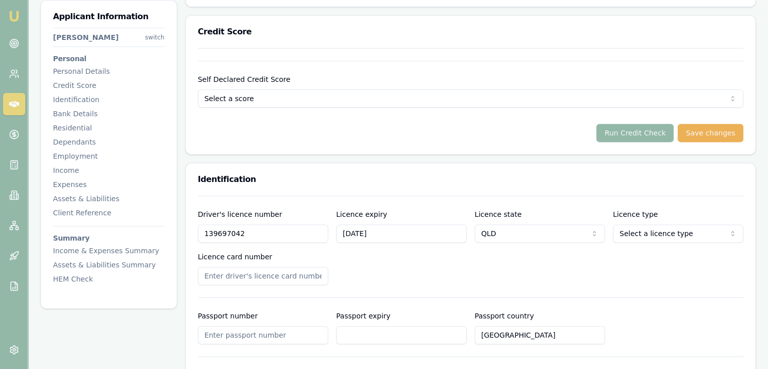
scroll to position [354, 0]
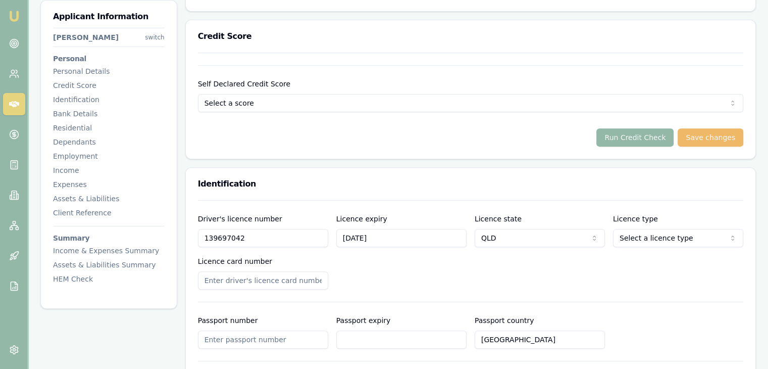
click at [713, 136] on button "Save changes" at bounding box center [711, 137] width 66 height 18
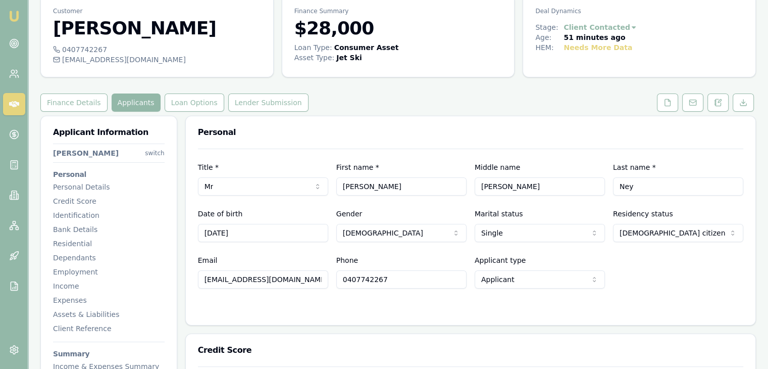
scroll to position [51, 0]
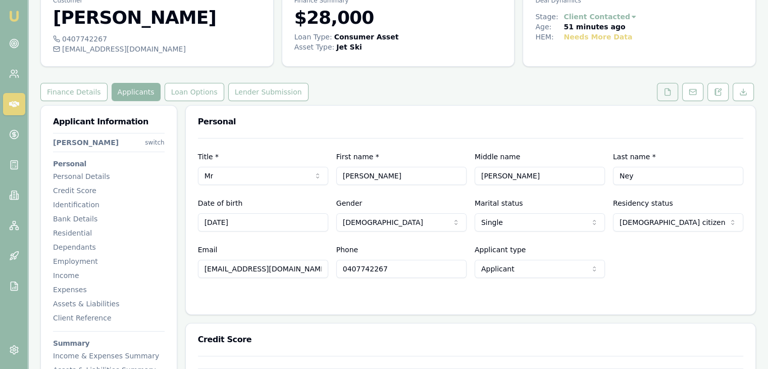
click at [669, 92] on icon at bounding box center [668, 92] width 8 height 8
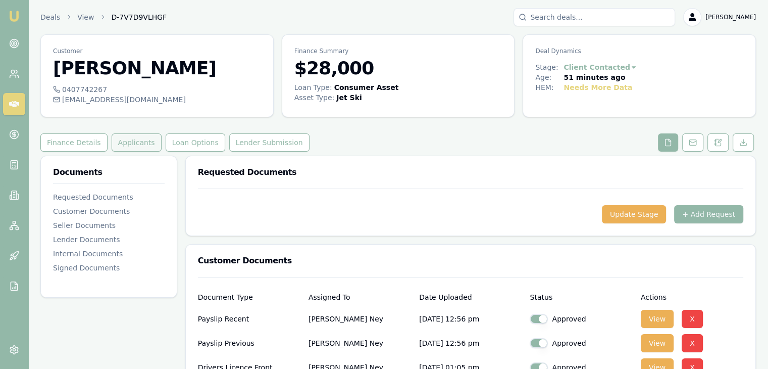
click at [121, 144] on button "Applicants" at bounding box center [137, 142] width 50 height 18
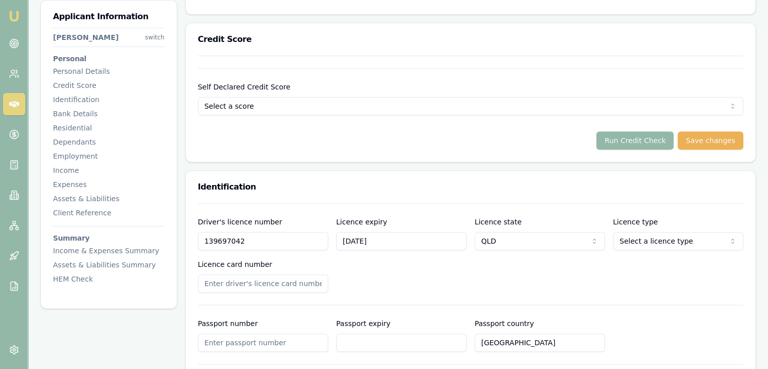
scroll to position [354, 0]
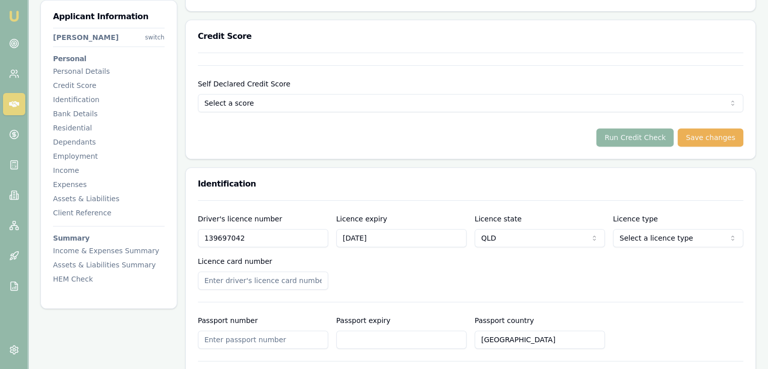
click at [643, 136] on button "Run Credit Check" at bounding box center [635, 137] width 77 height 18
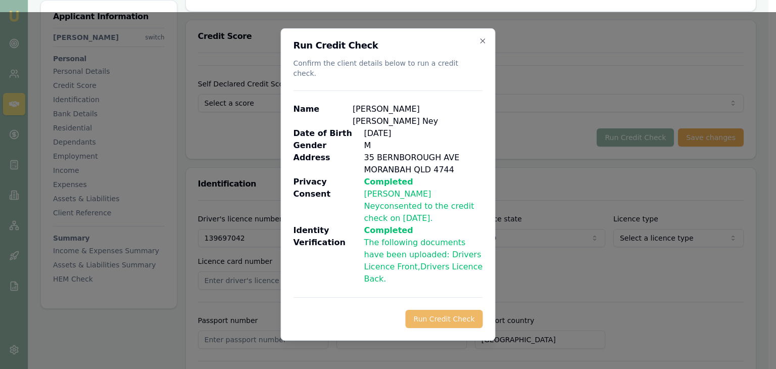
click at [443, 310] on button "Run Credit Check" at bounding box center [444, 319] width 77 height 18
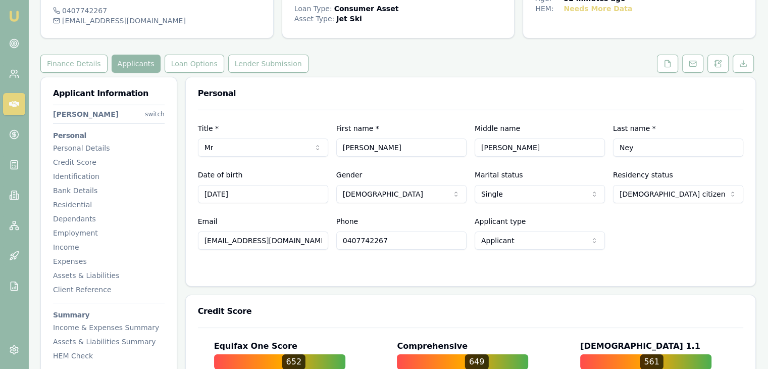
scroll to position [0, 0]
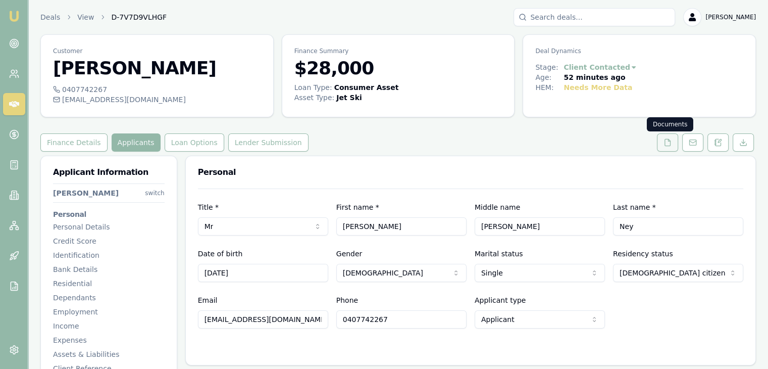
click at [669, 143] on icon at bounding box center [668, 142] width 8 height 8
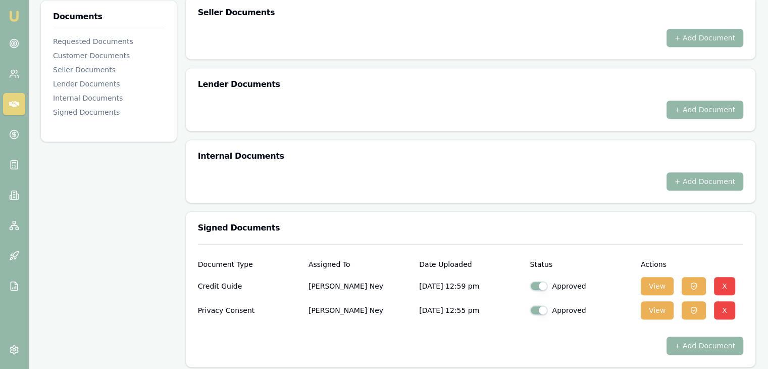
scroll to position [466, 0]
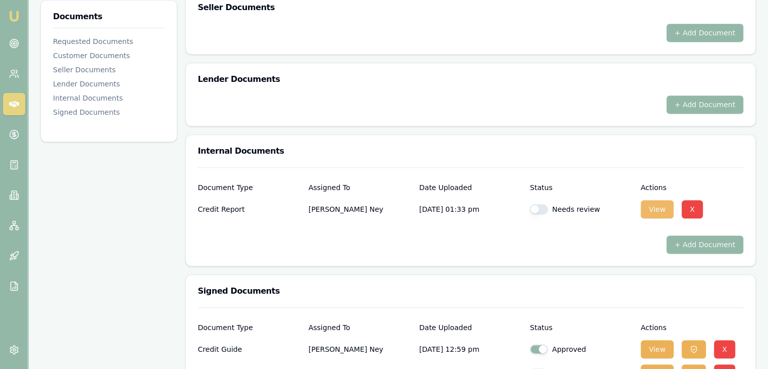
click at [655, 207] on button "View" at bounding box center [657, 209] width 33 height 18
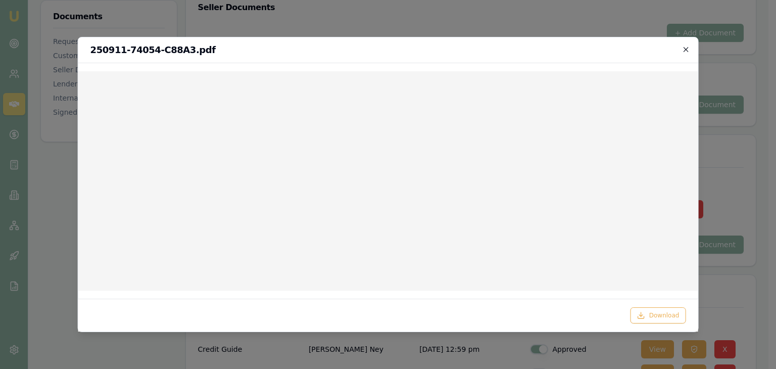
click at [686, 49] on icon "button" at bounding box center [686, 49] width 5 height 5
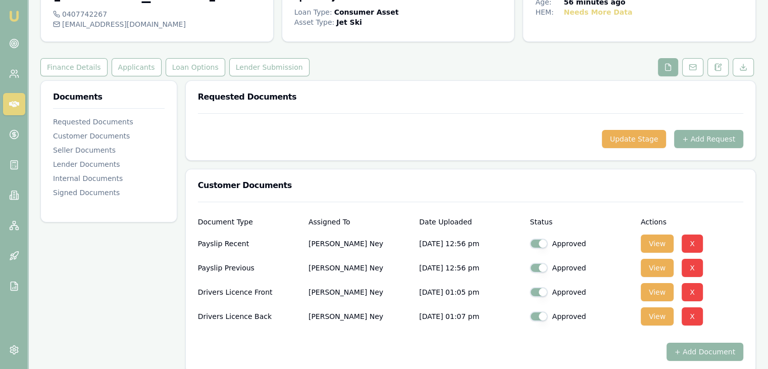
scroll to position [0, 0]
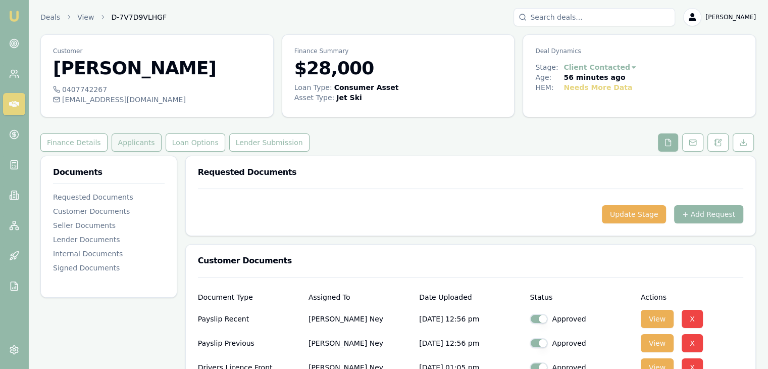
click at [131, 141] on button "Applicants" at bounding box center [137, 142] width 50 height 18
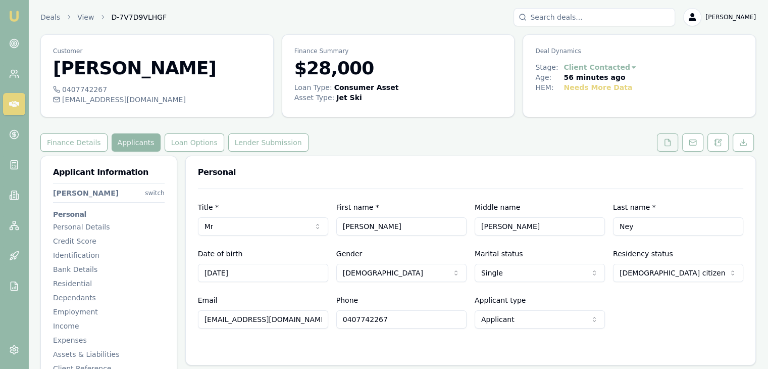
click at [670, 144] on icon at bounding box center [668, 142] width 8 height 8
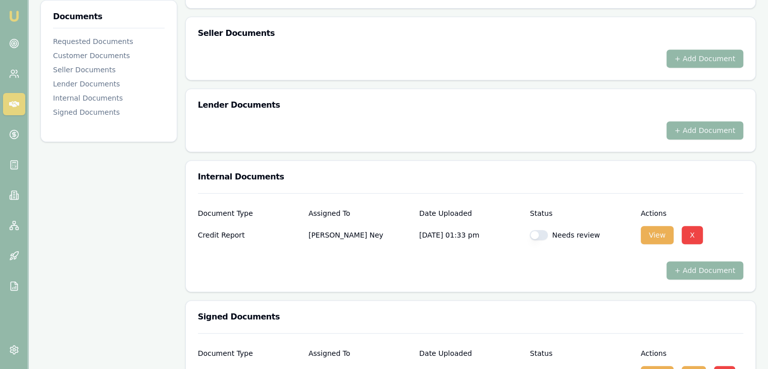
scroll to position [455, 0]
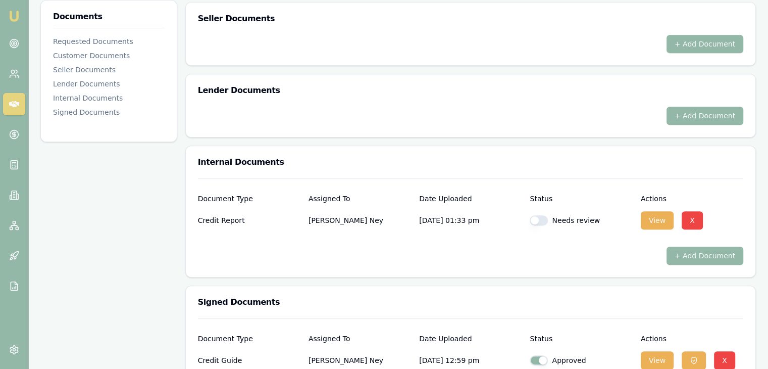
click at [544, 218] on button "button" at bounding box center [539, 220] width 18 height 10
checkbox input "true"
click at [653, 213] on button "View" at bounding box center [657, 220] width 33 height 18
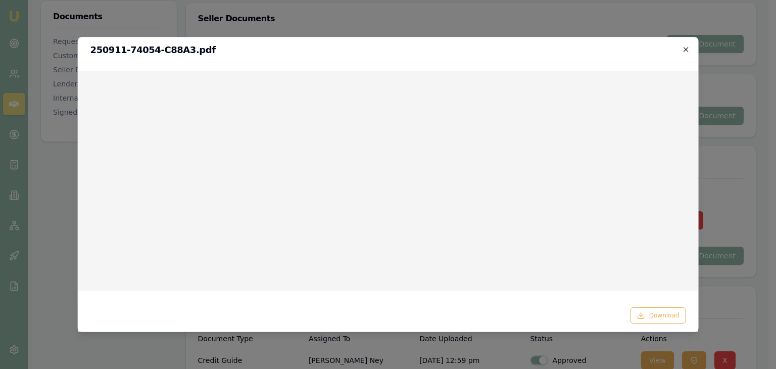
click at [688, 47] on icon "button" at bounding box center [686, 49] width 5 height 5
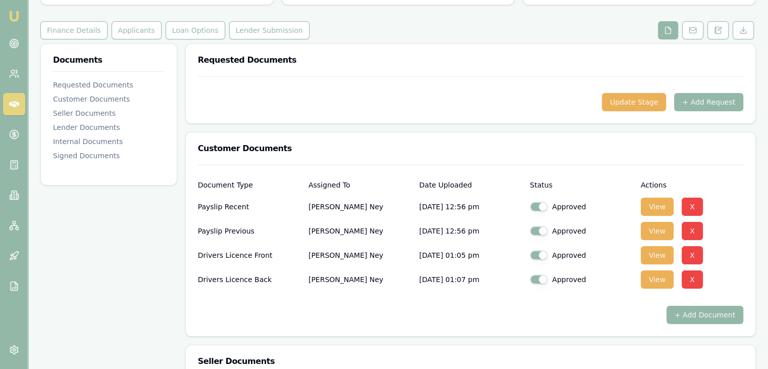
scroll to position [0, 0]
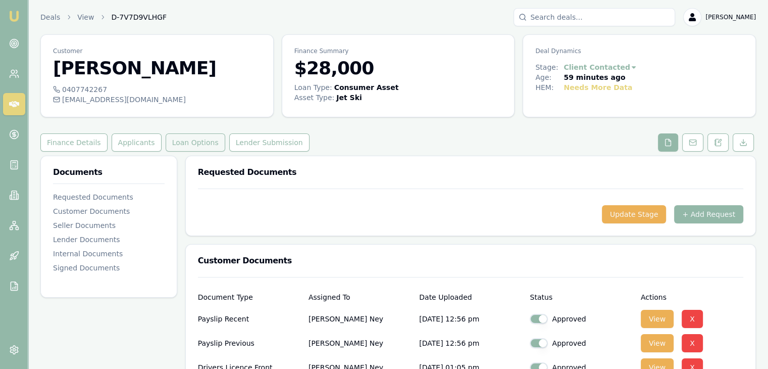
click at [176, 141] on button "Loan Options" at bounding box center [196, 142] width 60 height 18
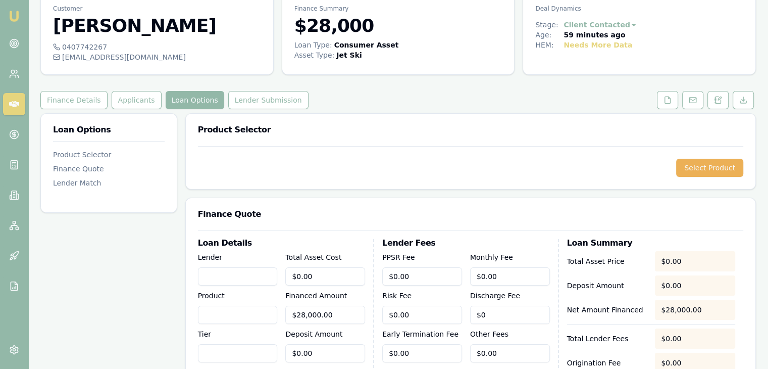
scroll to position [26, 0]
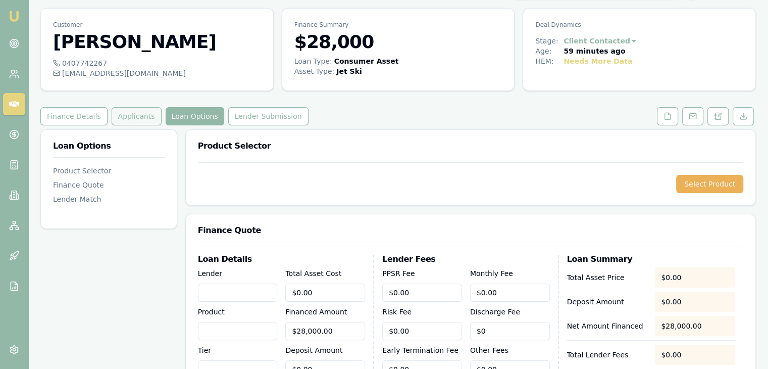
click at [131, 117] on button "Applicants" at bounding box center [137, 116] width 50 height 18
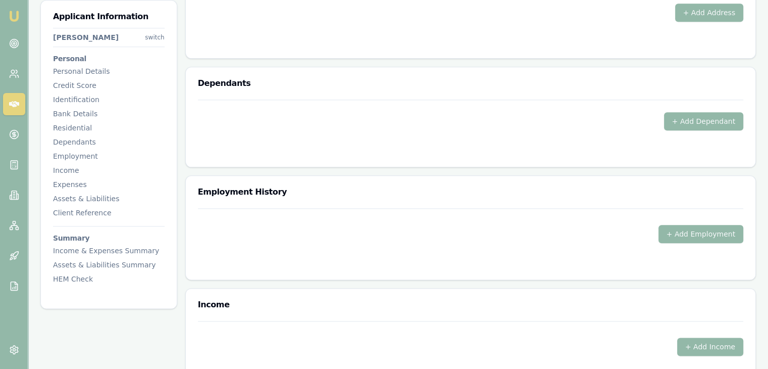
scroll to position [1188, 0]
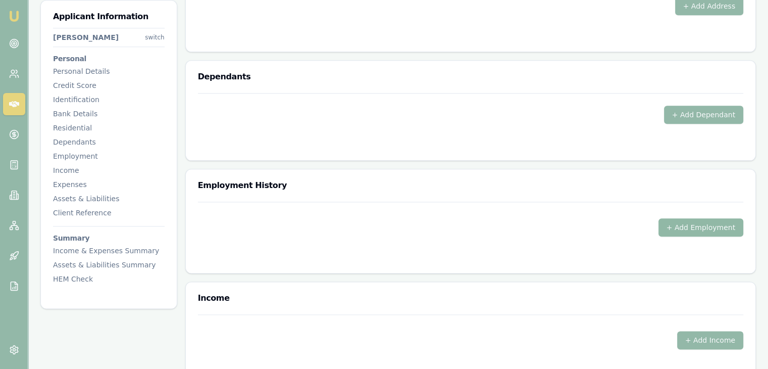
click at [682, 225] on button "+ Add Employment" at bounding box center [701, 227] width 85 height 18
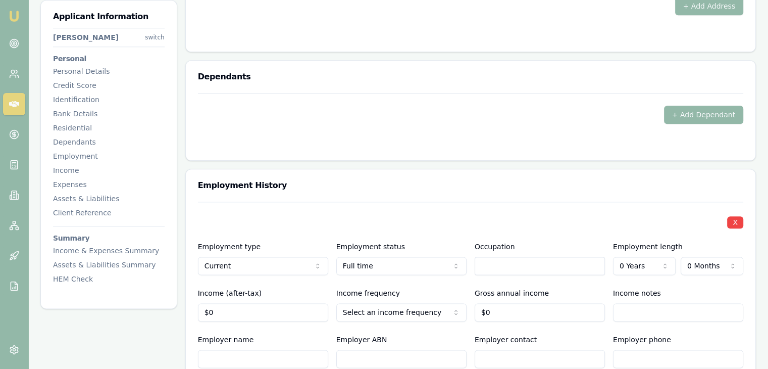
click at [500, 268] on input "text" at bounding box center [540, 266] width 130 height 18
type input "Apprentice"
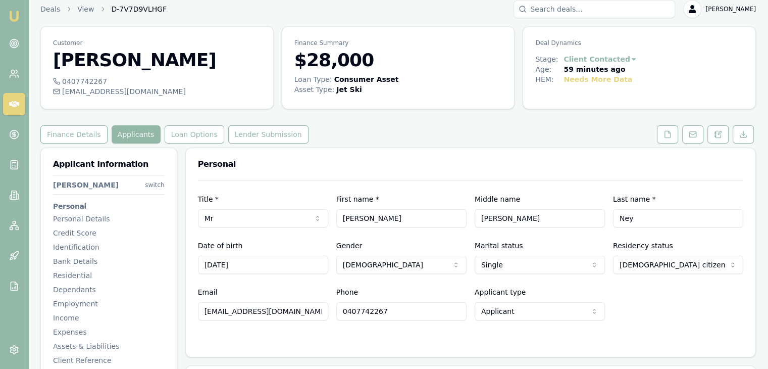
scroll to position [0, 0]
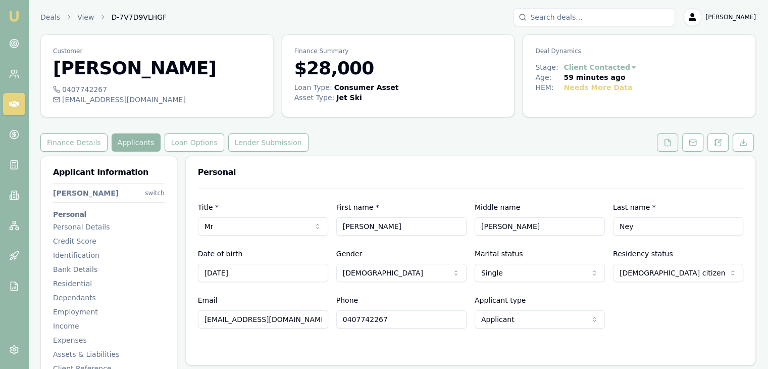
click at [665, 143] on icon at bounding box center [668, 142] width 6 height 7
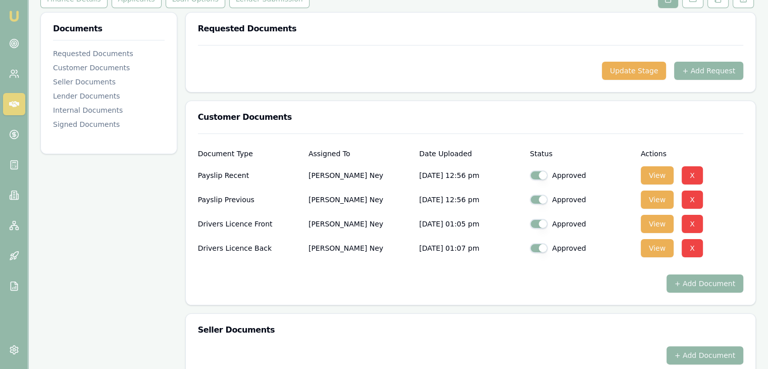
scroll to position [152, 0]
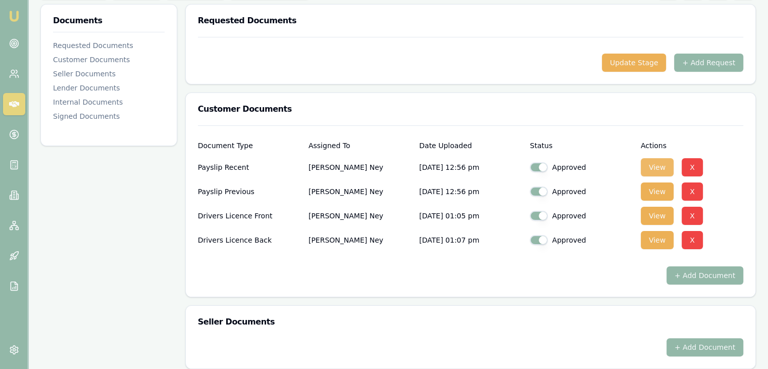
click at [653, 163] on button "View" at bounding box center [657, 167] width 33 height 18
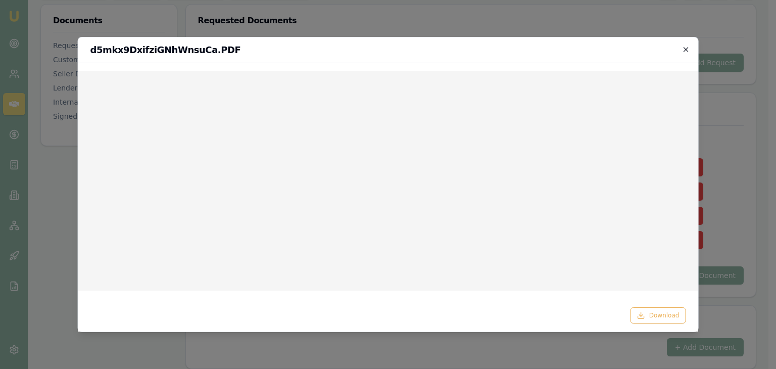
click at [687, 48] on icon "button" at bounding box center [686, 49] width 5 height 5
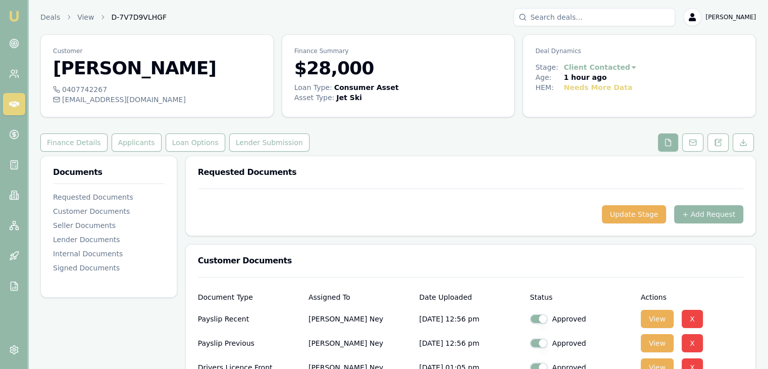
scroll to position [0, 0]
click at [183, 141] on button "Loan Options" at bounding box center [196, 142] width 60 height 18
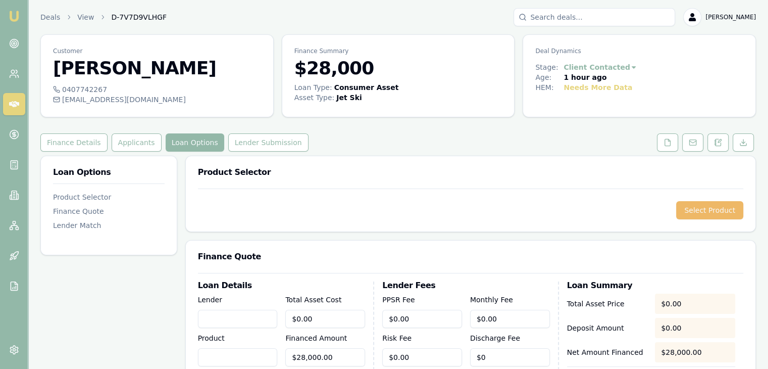
click at [708, 214] on button "Select Product" at bounding box center [710, 210] width 67 height 18
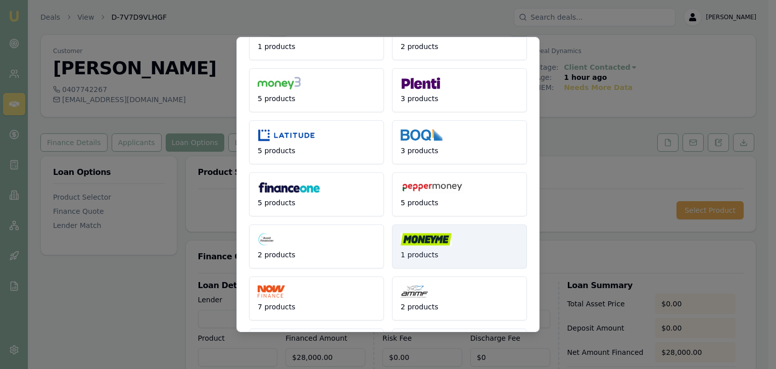
scroll to position [101, 0]
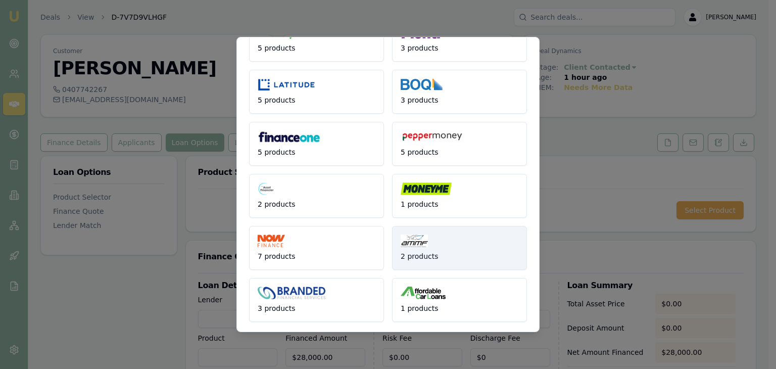
click at [437, 251] on button "2 products" at bounding box center [459, 248] width 135 height 44
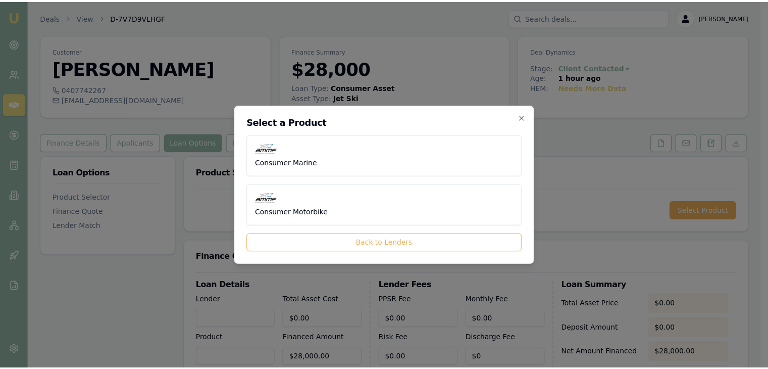
scroll to position [0, 0]
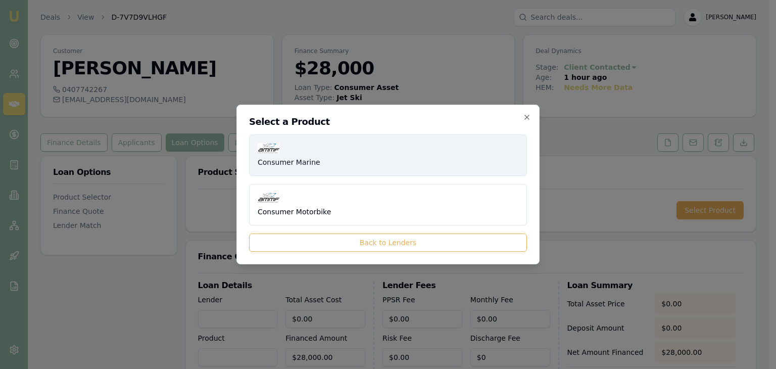
click at [329, 163] on button "Consumer Marine" at bounding box center [388, 154] width 278 height 41
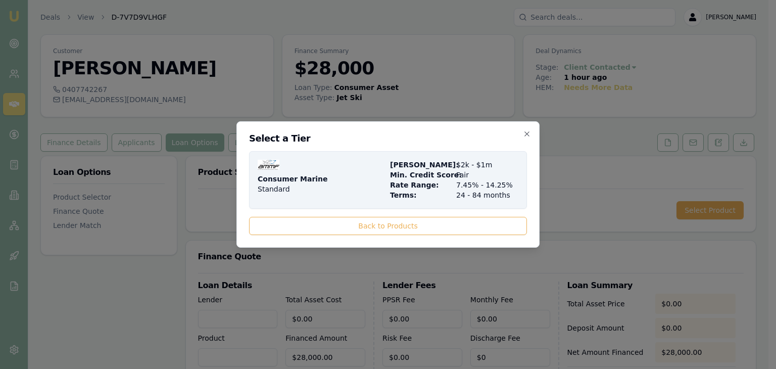
click at [447, 186] on span "Rate Range:" at bounding box center [421, 185] width 62 height 10
type input "AMMF"
type input "Consumer Marine"
type input "Standard"
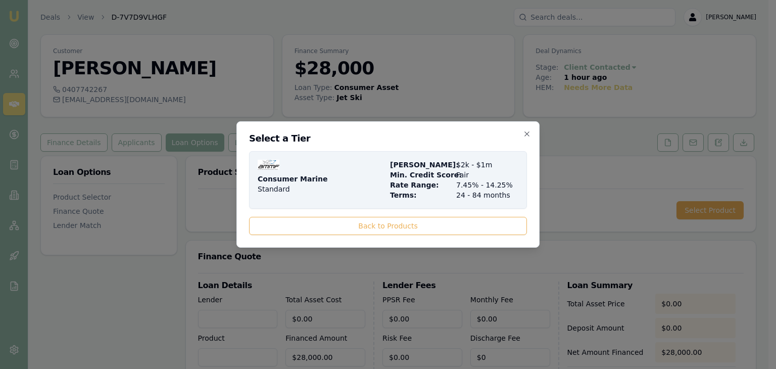
type input "7.45"
type input "24"
type input "$5.00"
type input "$395.00"
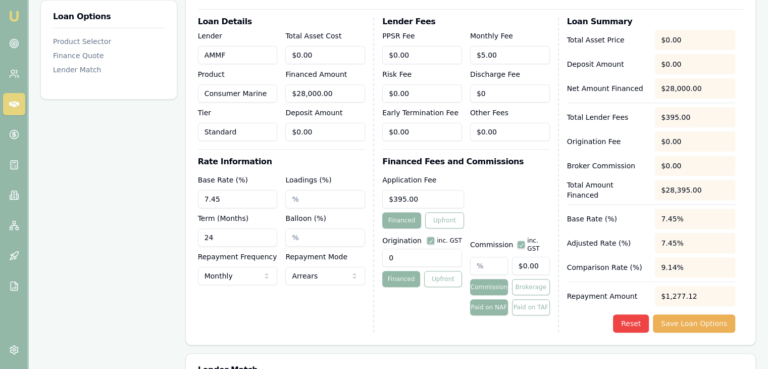
scroll to position [303, 0]
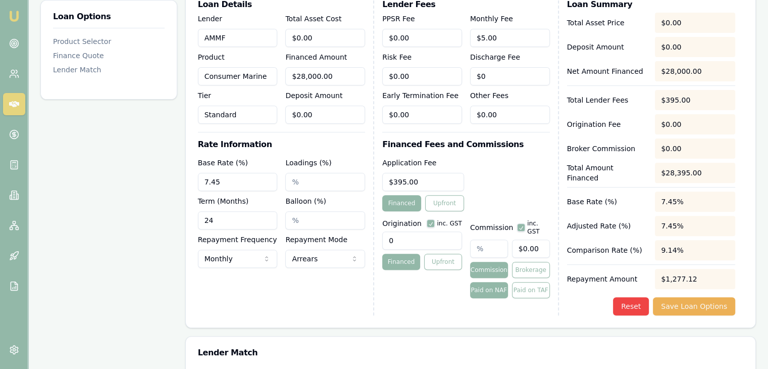
click at [400, 239] on input "0" at bounding box center [422, 240] width 80 height 18
type input "995.00"
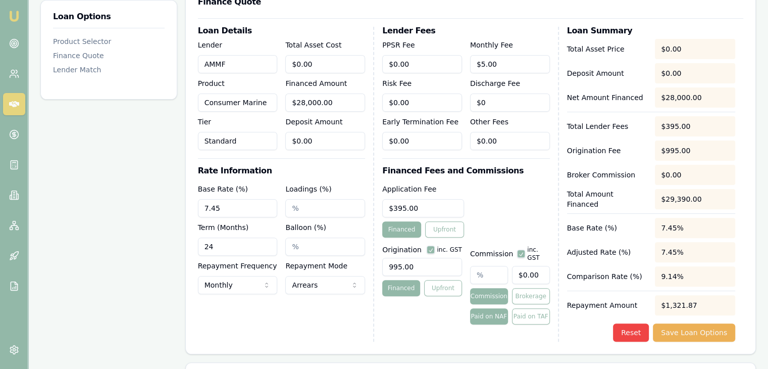
scroll to position [273, 0]
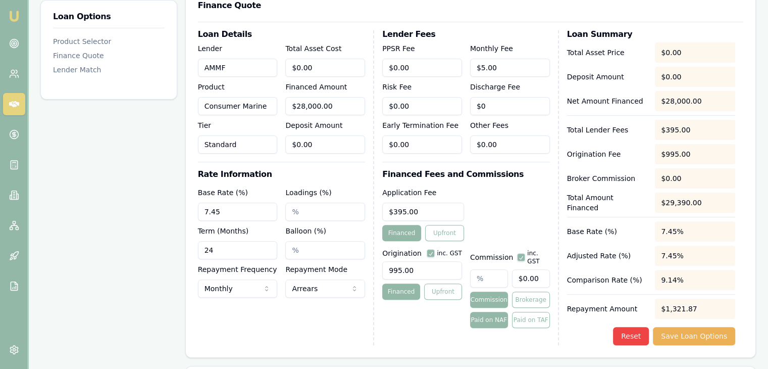
drag, startPoint x: 216, startPoint y: 251, endPoint x: 170, endPoint y: 252, distance: 46.0
click at [170, 252] on div "Loan Options Product Selector Finance Quote Lender Match Product Selector Consu…" at bounding box center [398, 197] width 716 height 631
type input "60"
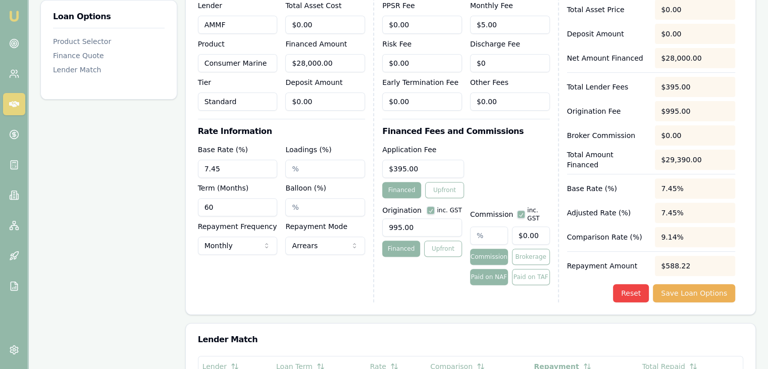
scroll to position [374, 0]
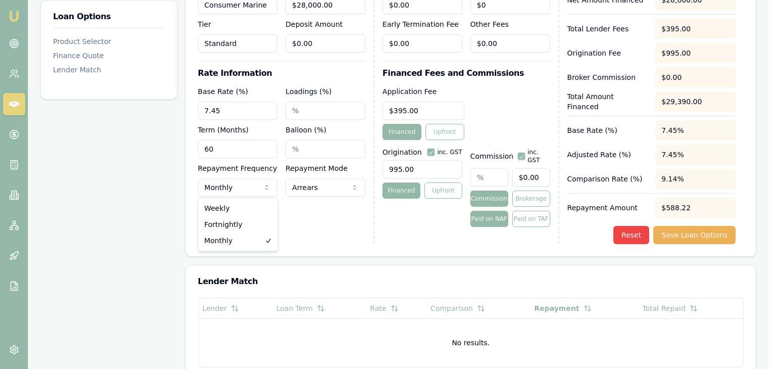
select select "WEEKLY"
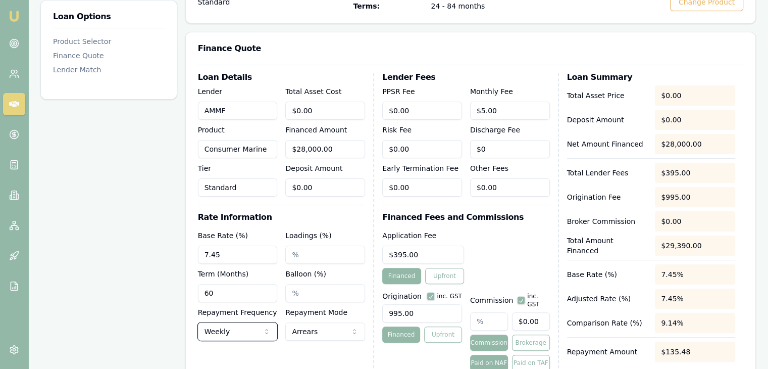
scroll to position [303, 0]
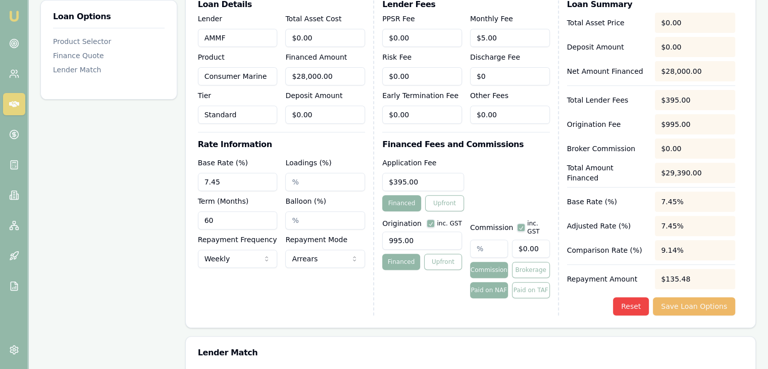
click at [685, 304] on button "Save Loan Options" at bounding box center [694, 306] width 82 height 18
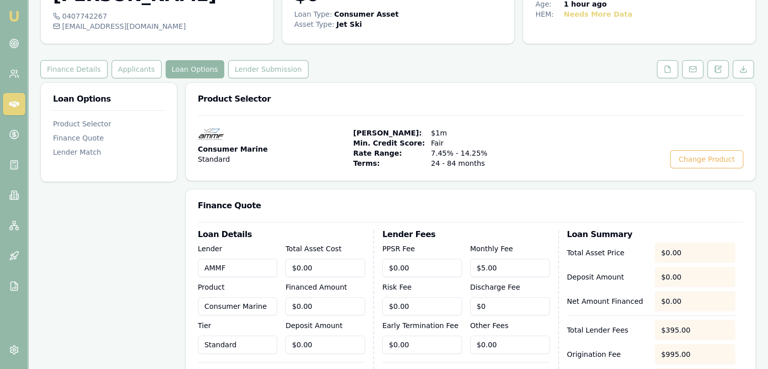
scroll to position [71, 0]
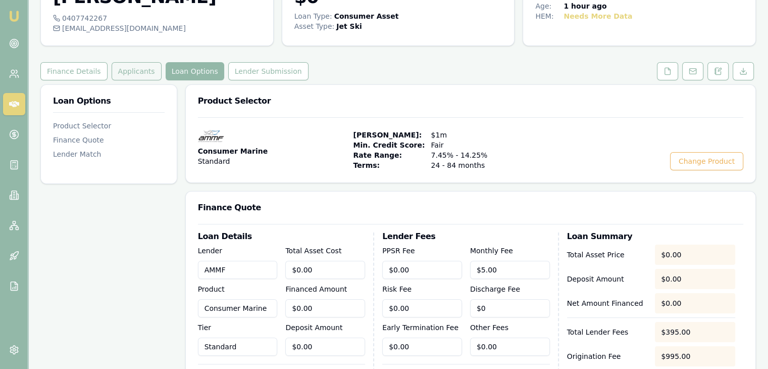
click at [122, 67] on button "Applicants" at bounding box center [137, 71] width 50 height 18
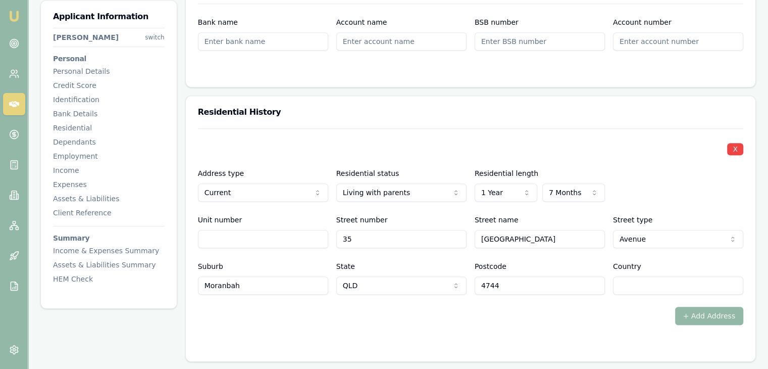
scroll to position [909, 0]
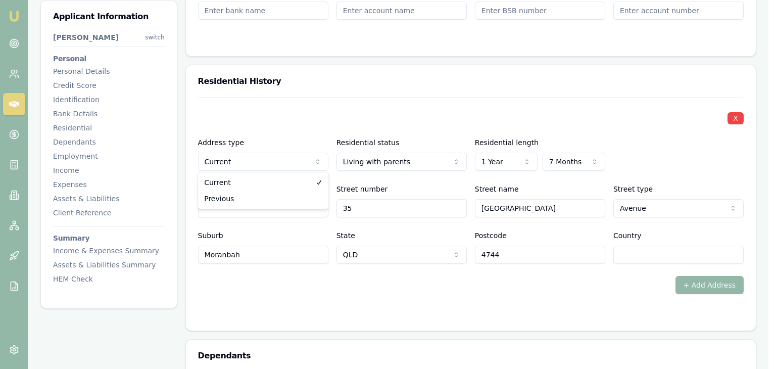
select select "PREVIOUS"
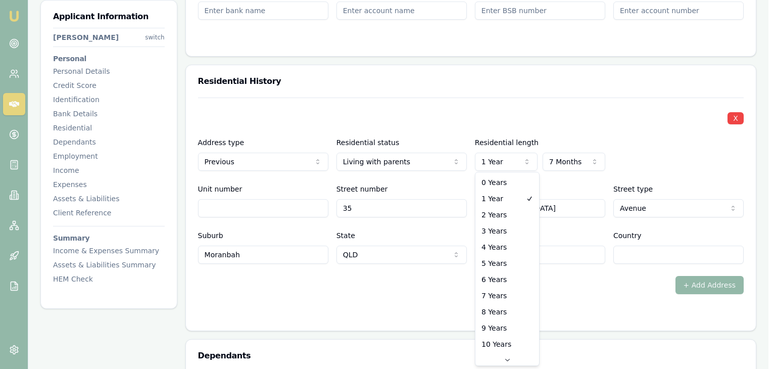
select select "8"
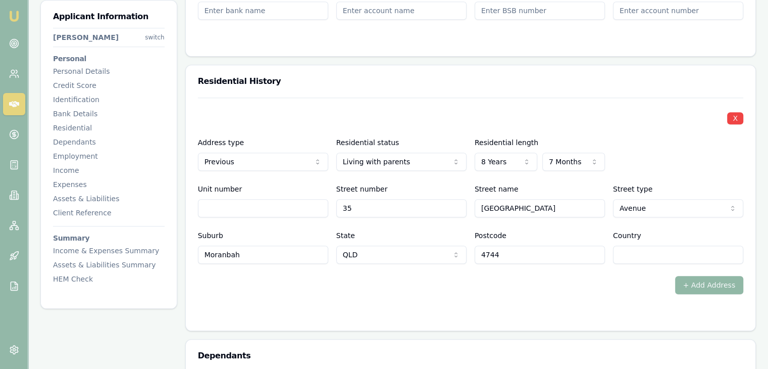
click at [706, 285] on button "+ Add Address" at bounding box center [710, 285] width 69 height 18
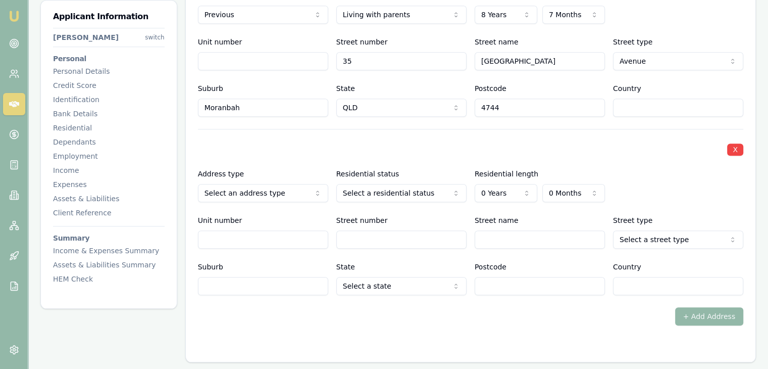
scroll to position [1060, 0]
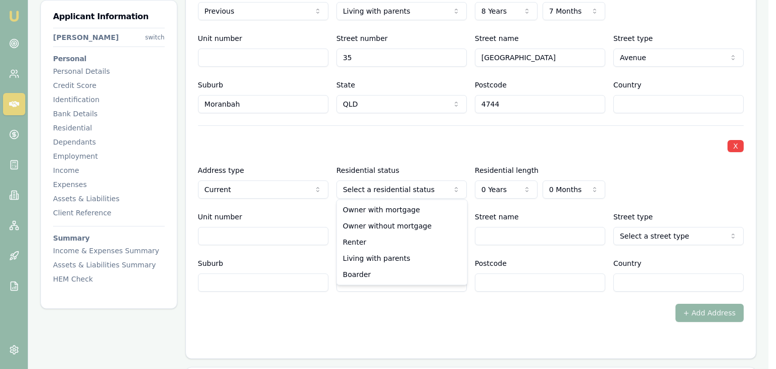
select select "LIVING_WITH_PARENTS"
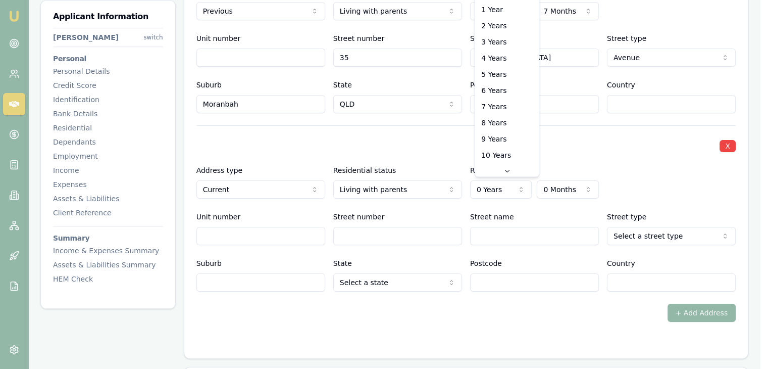
select select "1"
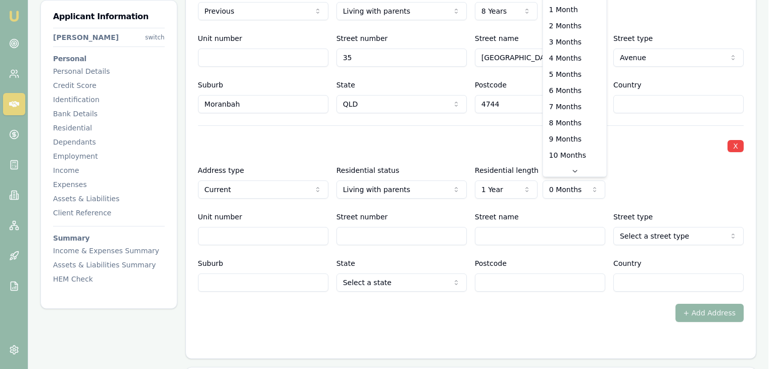
select select "7"
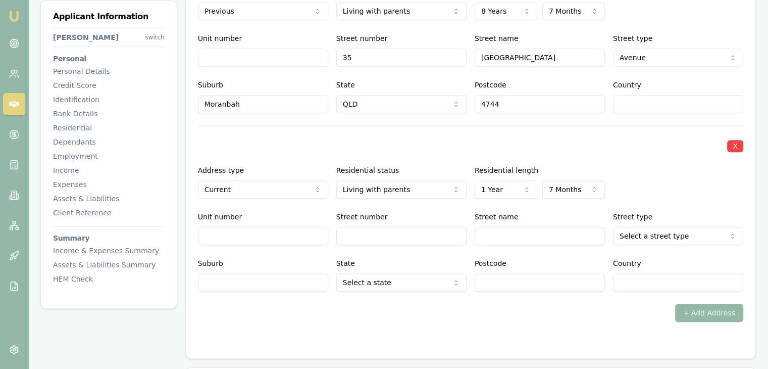
click at [252, 235] on input "Unit number" at bounding box center [263, 236] width 130 height 18
click at [362, 234] on input "Street number" at bounding box center [401, 236] width 130 height 18
type input "15"
type input "Owen Jenkins"
select select "Drive"
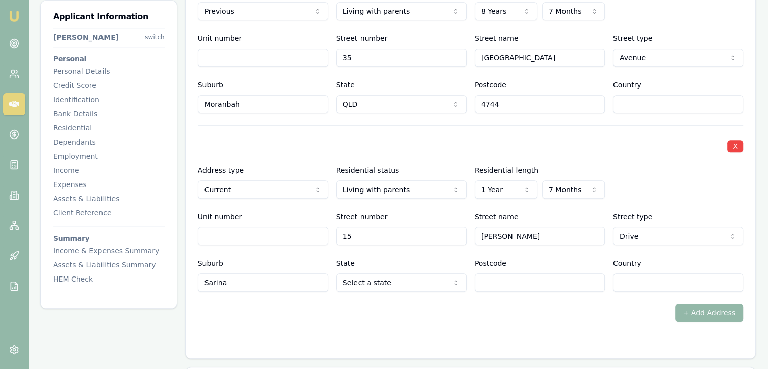
type input "Sarina"
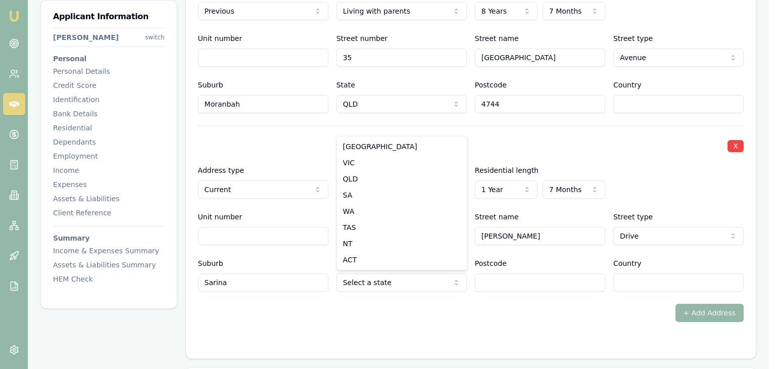
select select "QLD"
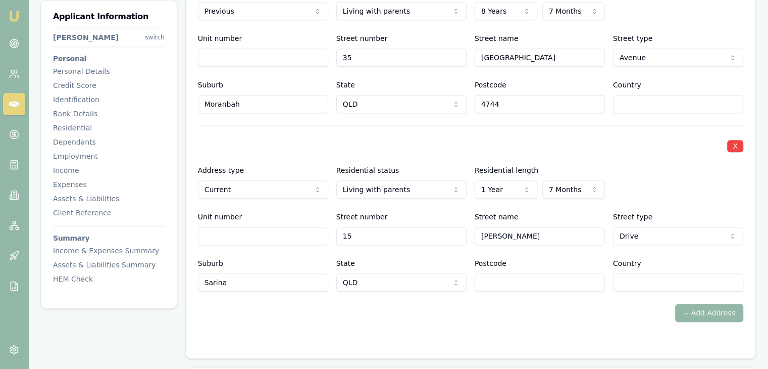
click at [496, 282] on input "Postcode" at bounding box center [540, 282] width 130 height 18
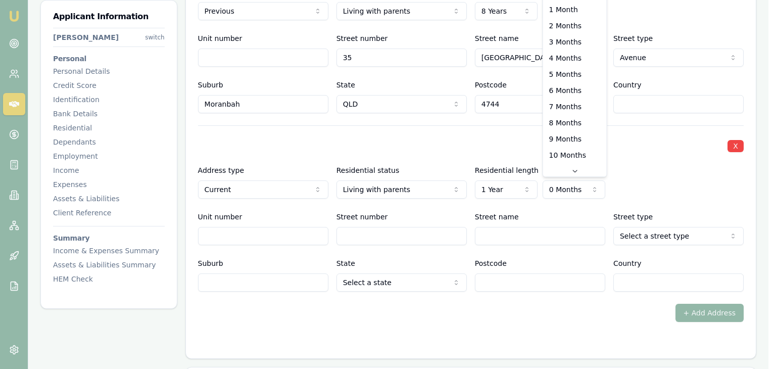
select select "7"
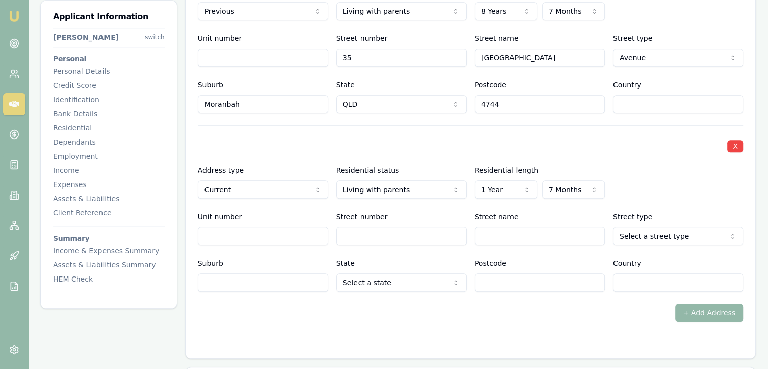
click at [363, 232] on input "Street number" at bounding box center [401, 236] width 130 height 18
type input "15"
type input "Owen Jenkins"
select select "Drive"
type input "Sarina"
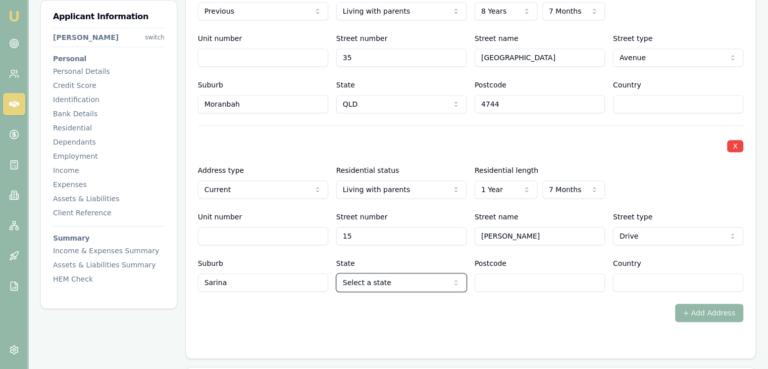
select select "QLD"
type input "4737"
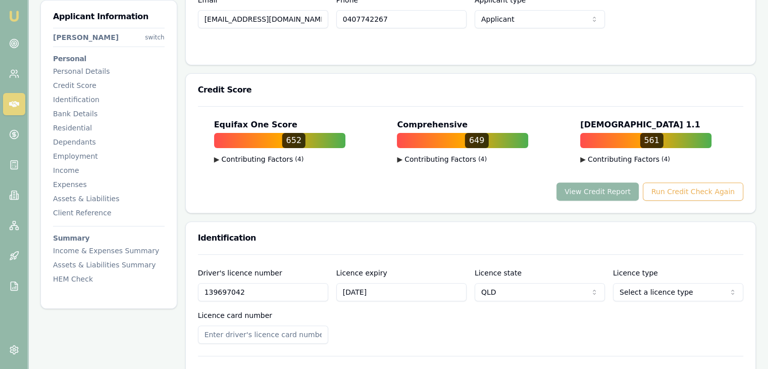
scroll to position [303, 0]
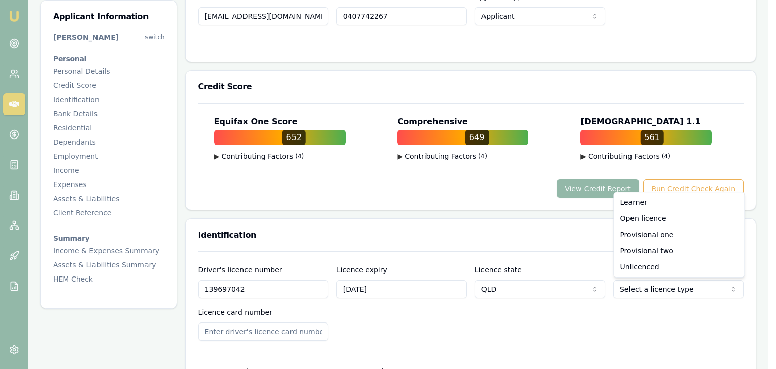
select select "PROVISIONAL_TWO"
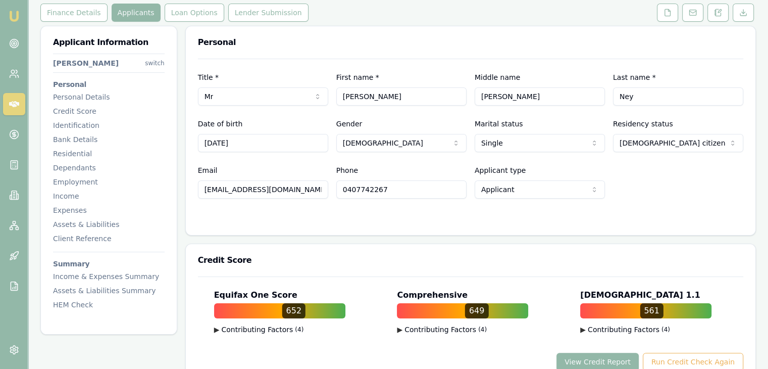
scroll to position [0, 0]
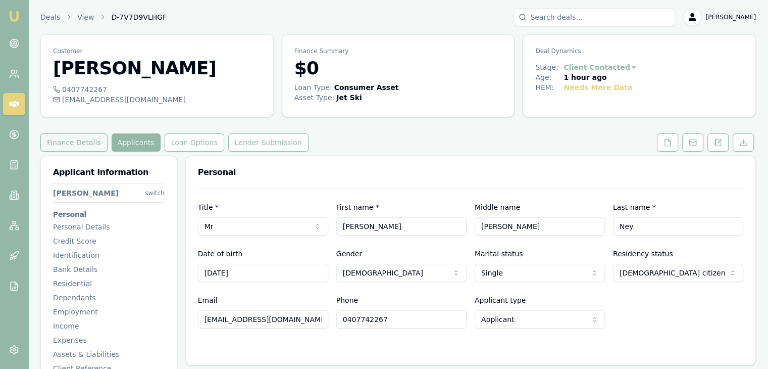
click at [66, 137] on button "Finance Details" at bounding box center [73, 142] width 67 height 18
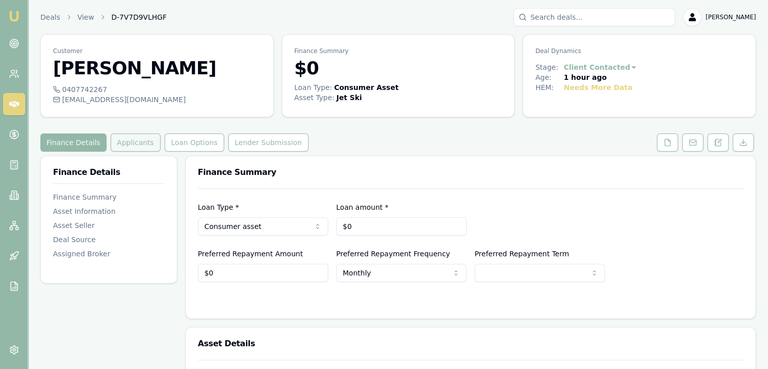
click at [122, 144] on button "Applicants" at bounding box center [136, 142] width 50 height 18
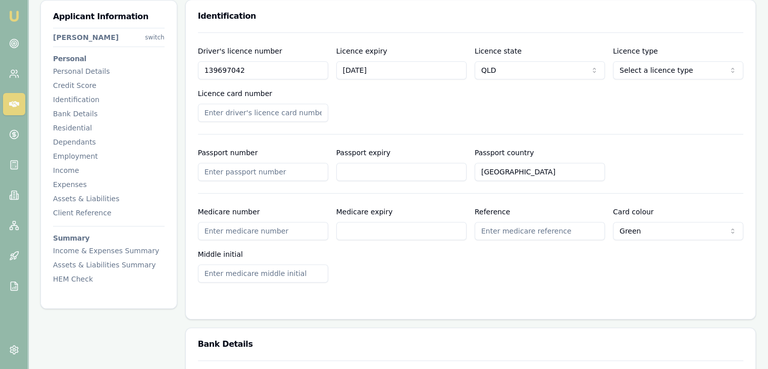
scroll to position [505, 0]
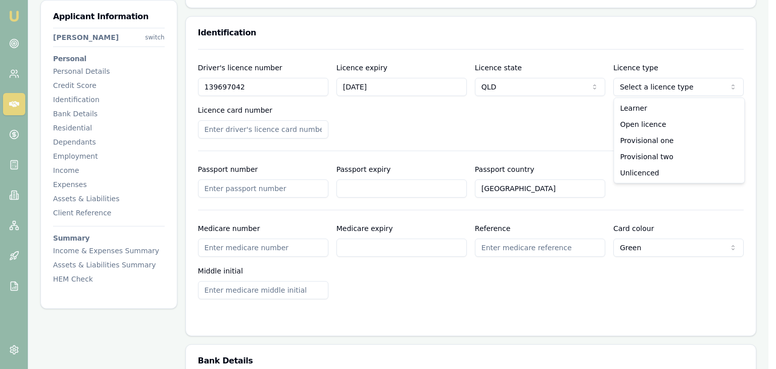
select select "PROVISIONAL_TWO"
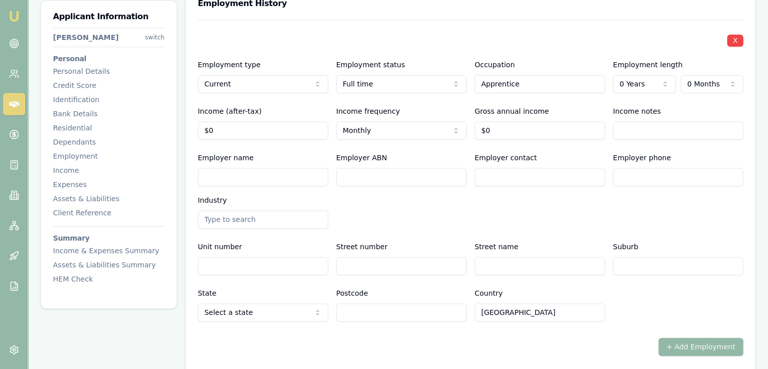
scroll to position [1566, 0]
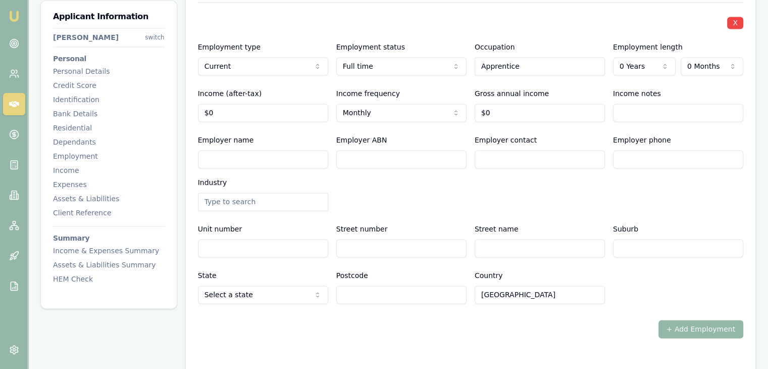
click at [224, 158] on input "Employer name" at bounding box center [263, 159] width 130 height 18
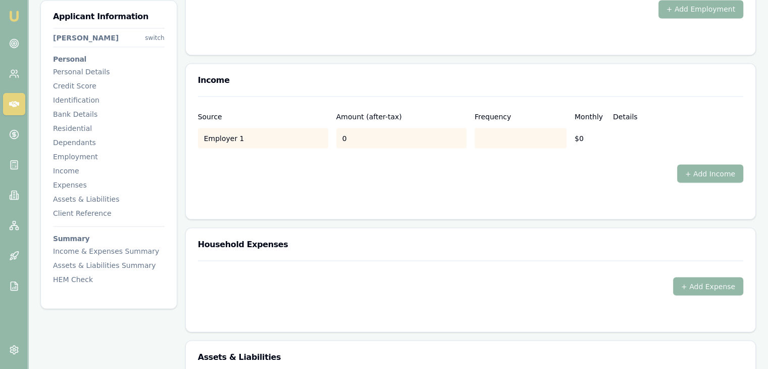
scroll to position [1889, 0]
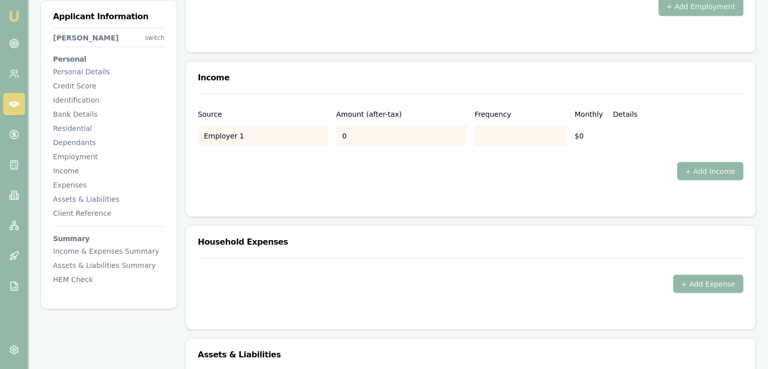
click at [362, 139] on div "0" at bounding box center [401, 135] width 130 height 20
click at [367, 125] on div "0" at bounding box center [401, 135] width 130 height 20
click at [248, 136] on div "Employer 1" at bounding box center [263, 135] width 130 height 20
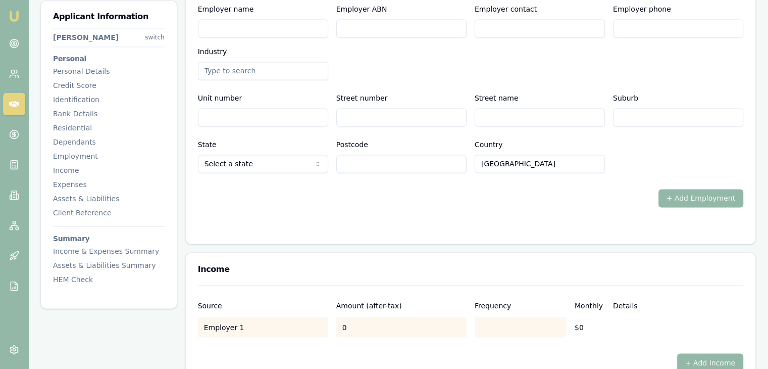
scroll to position [1585, 0]
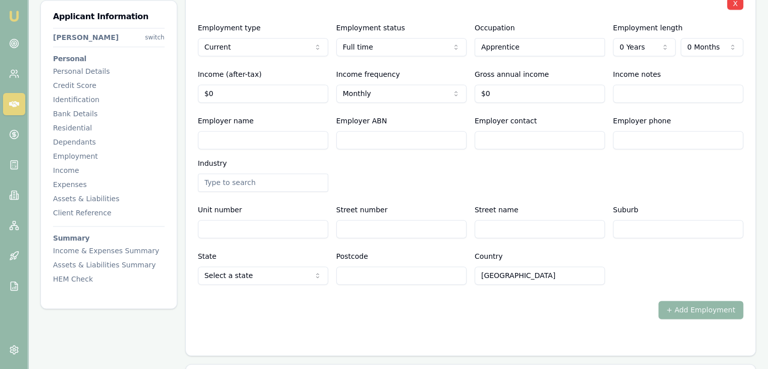
click at [229, 146] on input "Employer name" at bounding box center [263, 140] width 130 height 18
type input "Hastings Deering"
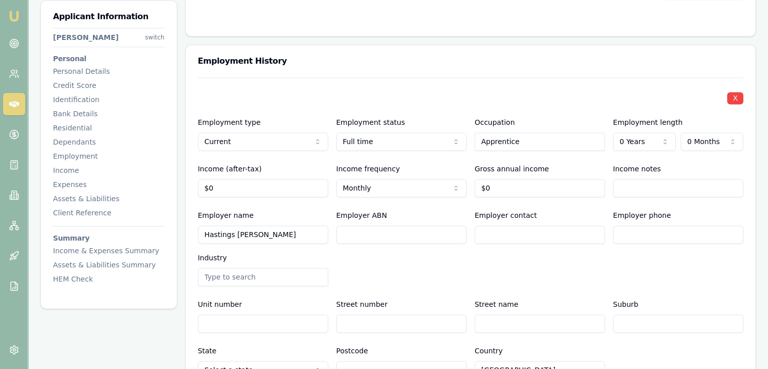
scroll to position [1484, 0]
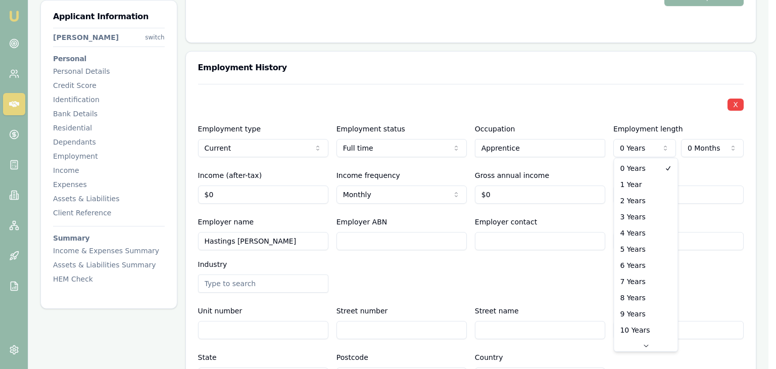
select select "1"
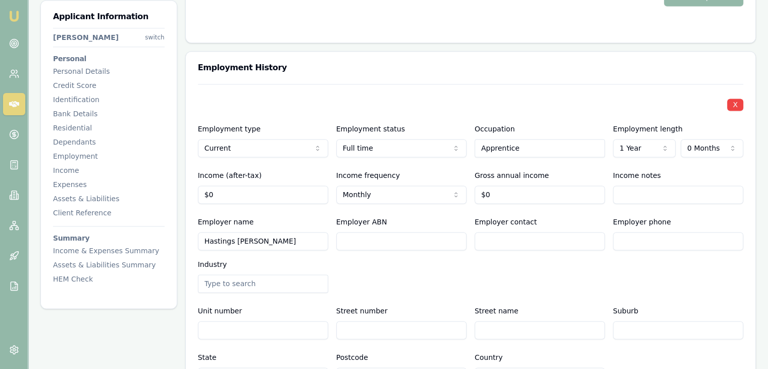
click at [251, 192] on input "$0" at bounding box center [263, 194] width 130 height 18
drag, startPoint x: 252, startPoint y: 192, endPoint x: 194, endPoint y: 196, distance: 58.7
click at [194, 196] on div "X Employment type Current Current Previous Employment status Full time Full tim…" at bounding box center [471, 270] width 570 height 372
type input "$0"
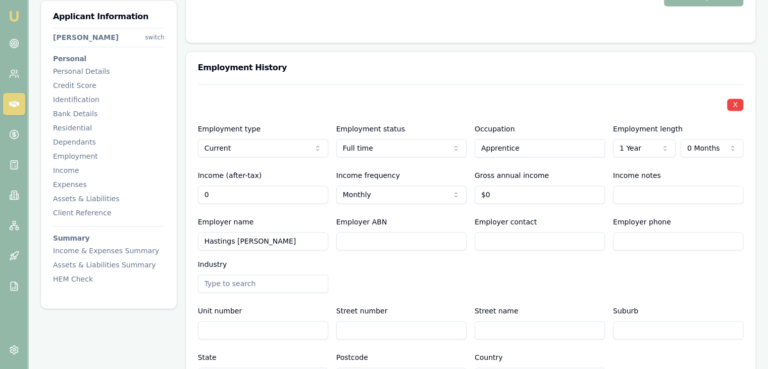
click at [215, 197] on input "0" at bounding box center [263, 194] width 130 height 18
type input "$4,000"
type input "0"
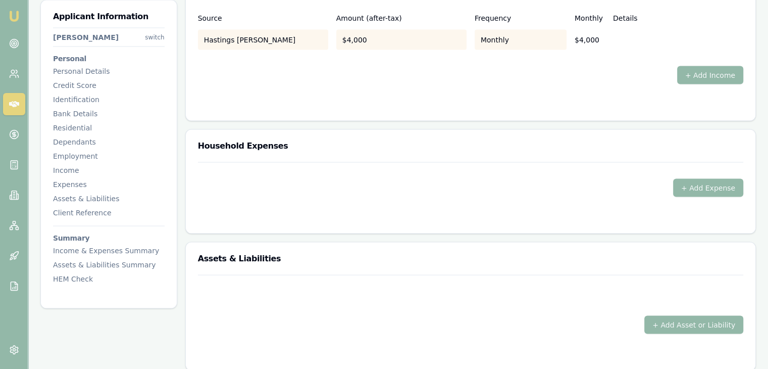
scroll to position [1990, 0]
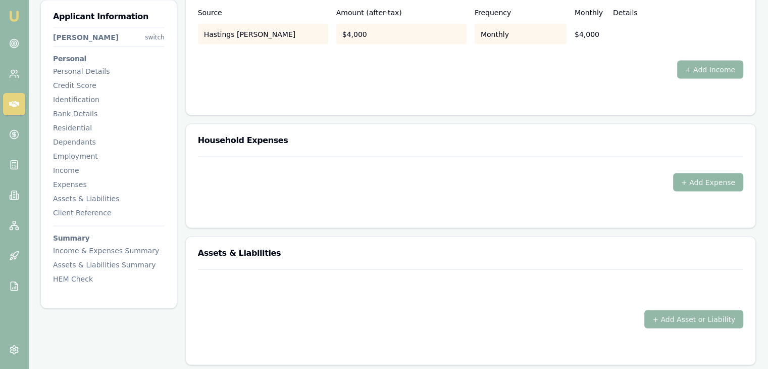
click at [704, 182] on button "+ Add Expense" at bounding box center [708, 182] width 70 height 18
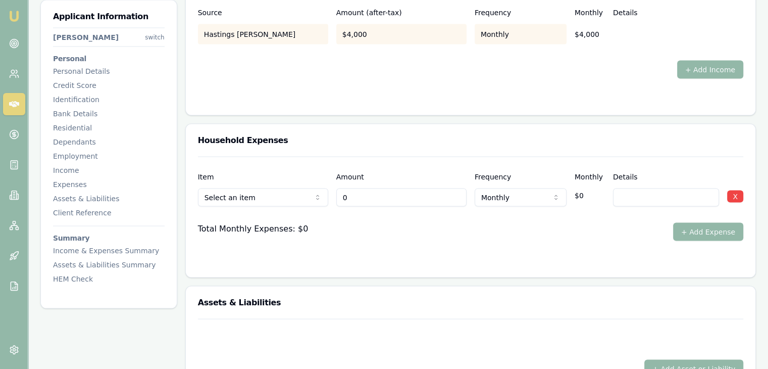
type input "$0"
type input "$200"
click at [711, 232] on button "+ Add Expense" at bounding box center [708, 232] width 70 height 18
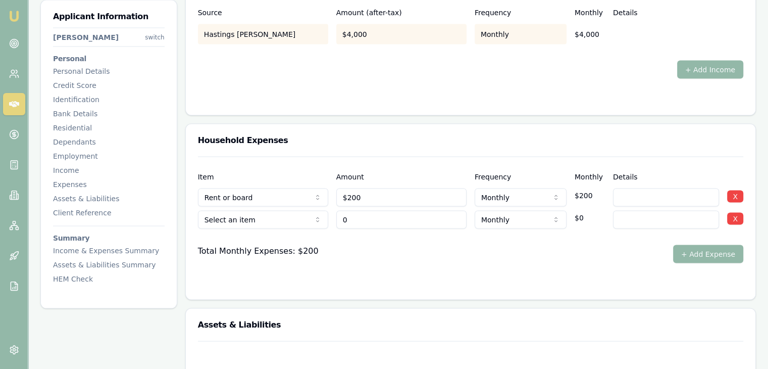
type input "$0"
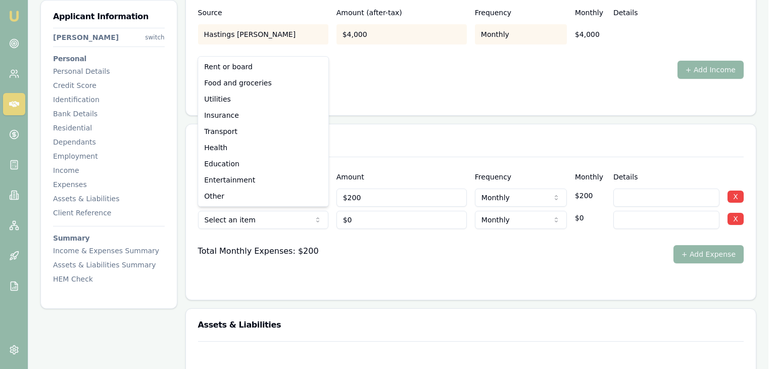
select select "FOOD_AND_GROCERIES"
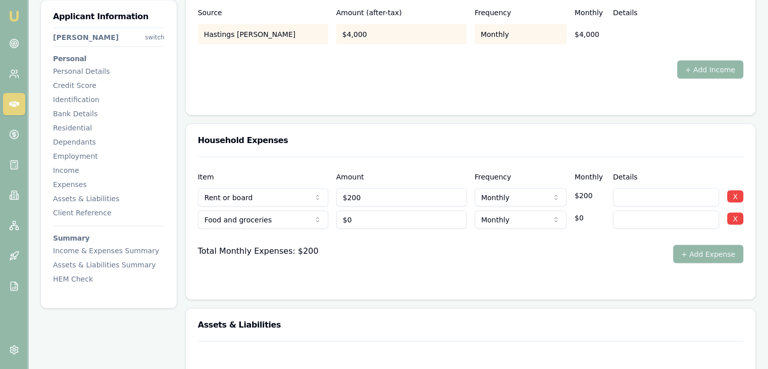
click at [368, 215] on input "0" at bounding box center [401, 220] width 130 height 18
type input "$100"
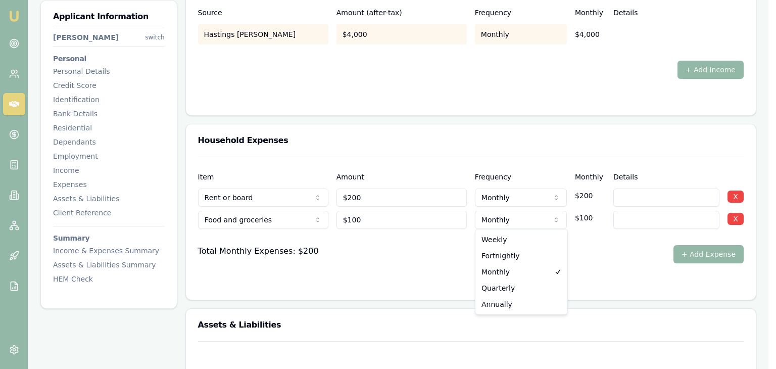
select select "WEEKLY"
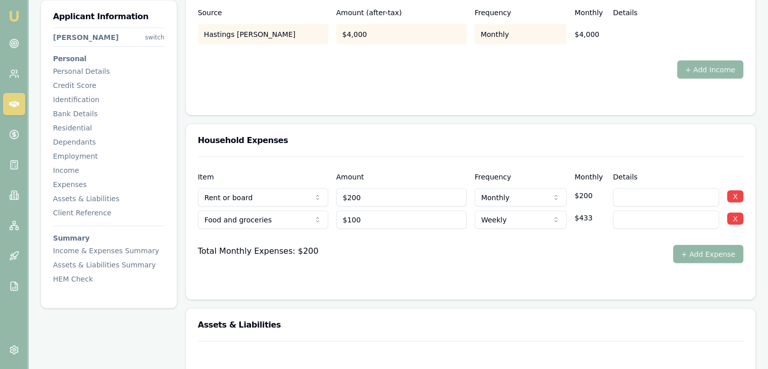
click at [710, 252] on button "+ Add Expense" at bounding box center [708, 254] width 70 height 18
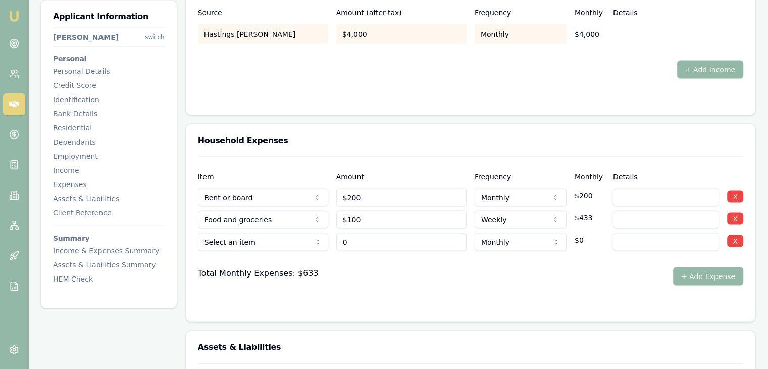
type input "$0"
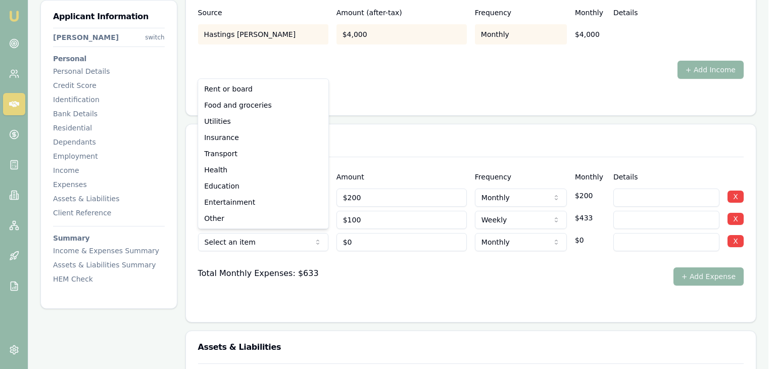
select select "OTHER"
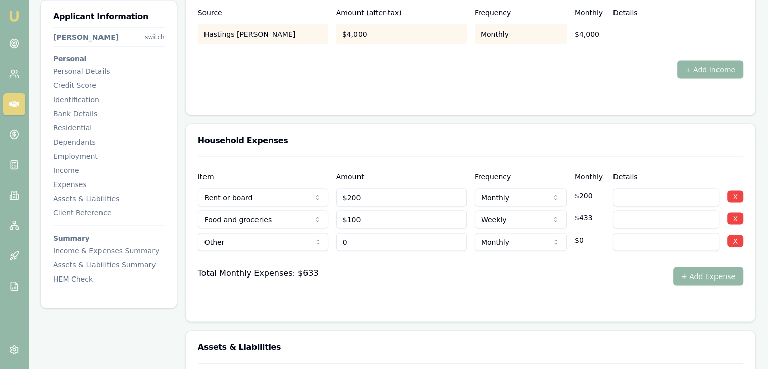
click at [360, 241] on input "0" at bounding box center [401, 242] width 130 height 18
type input "$400"
click at [701, 273] on button "+ Add Expense" at bounding box center [708, 276] width 70 height 18
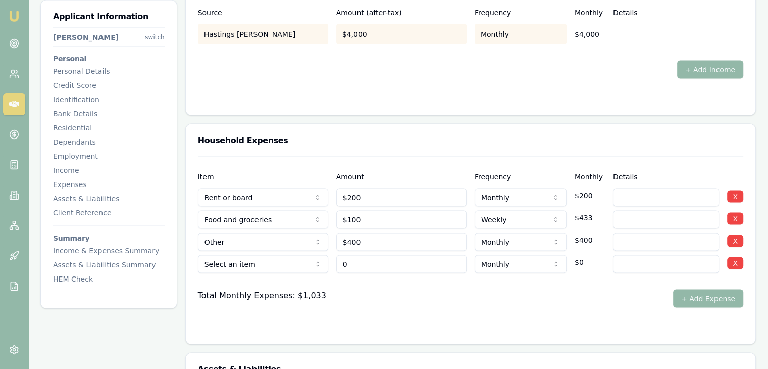
type input "$0"
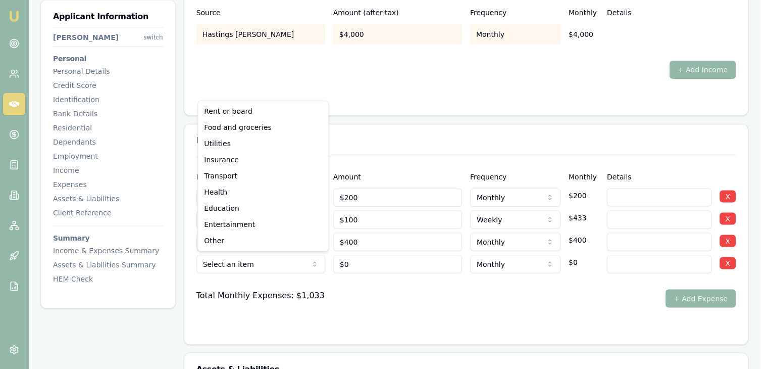
select select "ENTERTAINMENT"
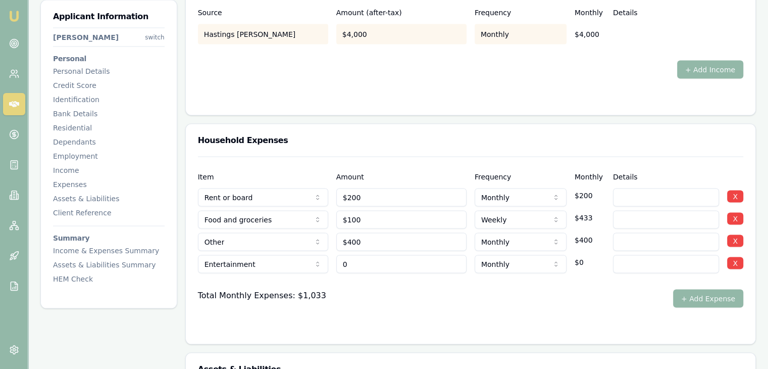
click at [372, 261] on input "0" at bounding box center [401, 264] width 130 height 18
type input "$150"
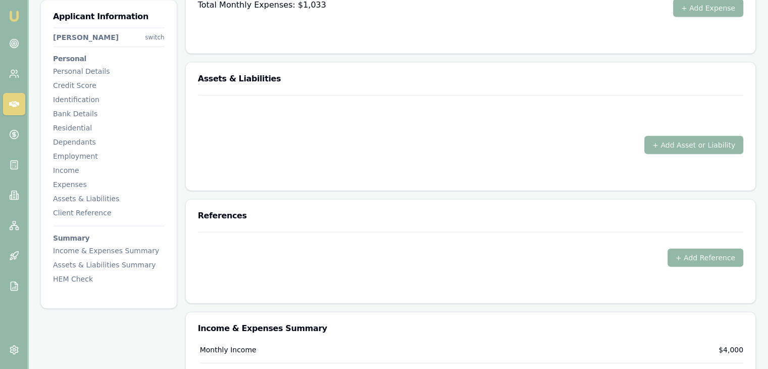
scroll to position [2230, 0]
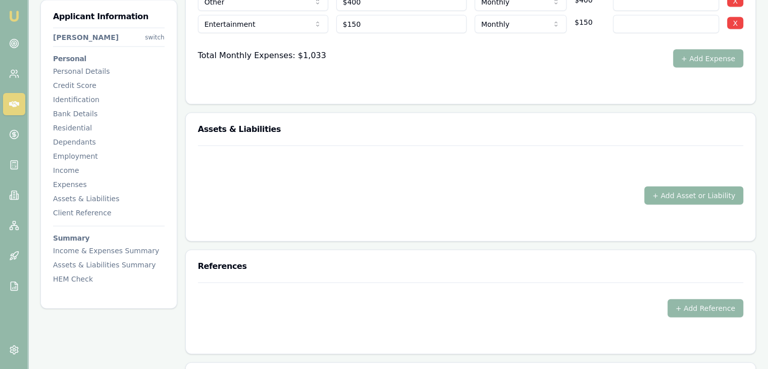
click at [677, 192] on button "+ Add Asset or Liability" at bounding box center [694, 195] width 99 height 18
click at [669, 190] on button "+ Add Asset or Liability" at bounding box center [694, 195] width 99 height 18
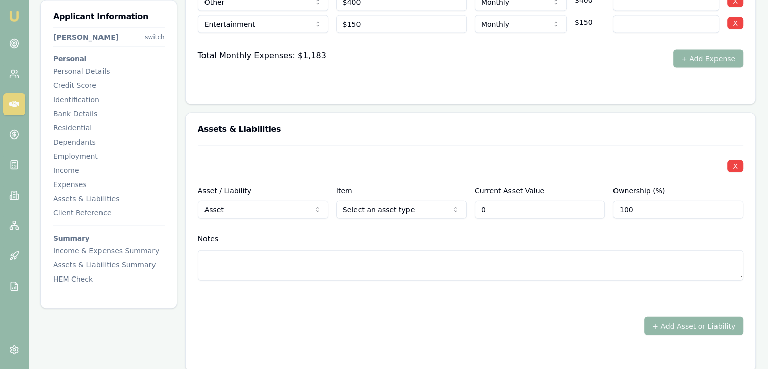
type input "$0"
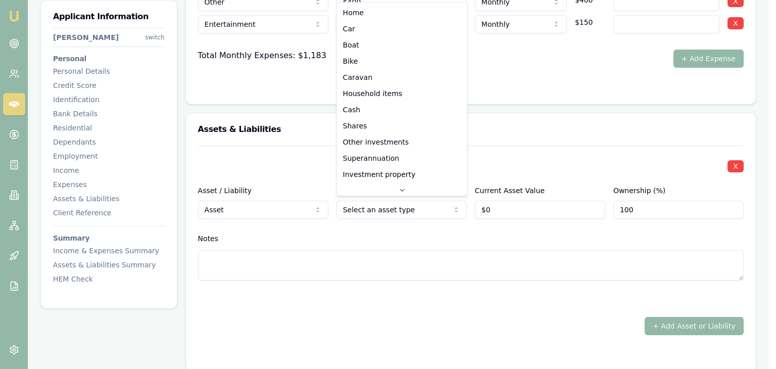
select select "CAR"
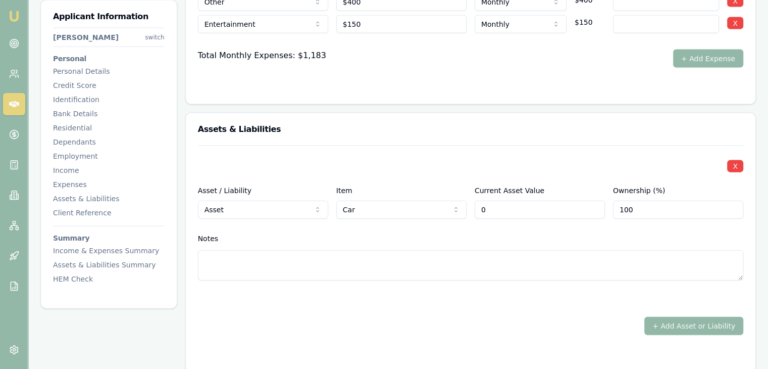
click at [494, 210] on input "0" at bounding box center [540, 210] width 130 height 18
type input "$10,000"
click at [671, 324] on button "+ Add Asset or Liability" at bounding box center [694, 326] width 99 height 18
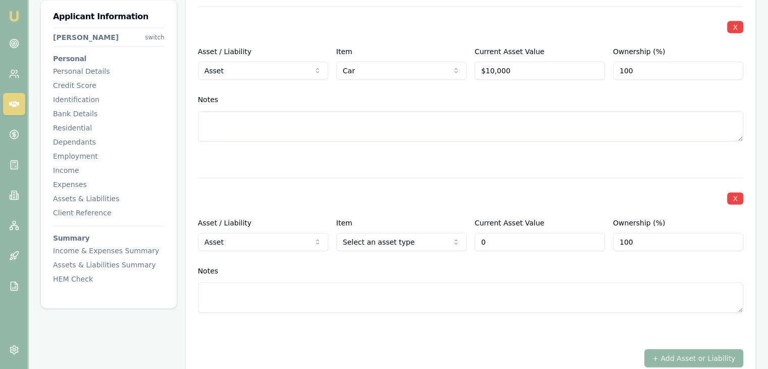
scroll to position [2374, 0]
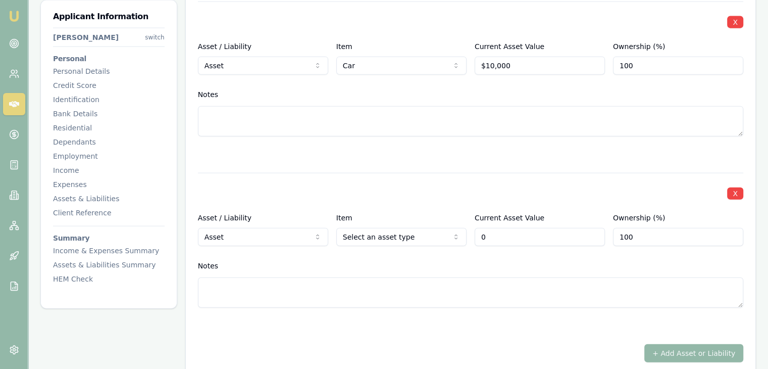
type input "$0"
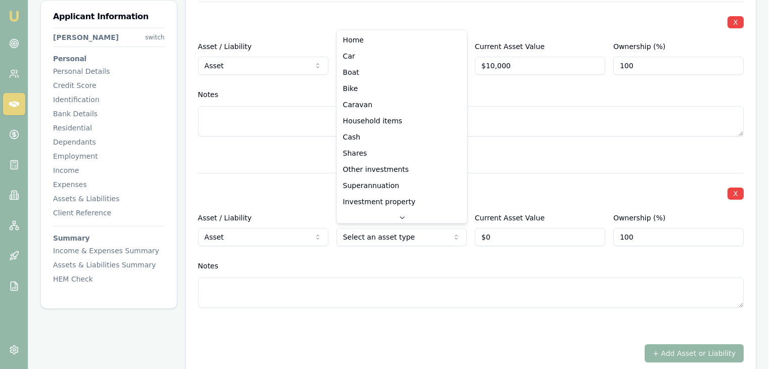
select select "HOUSEHOLD_ITEMS"
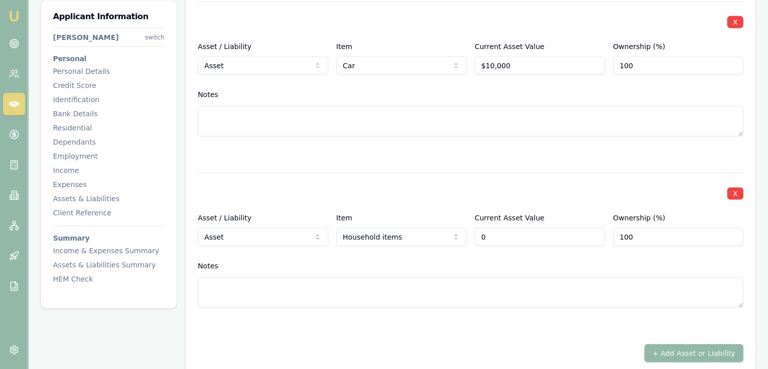
click at [493, 237] on input "0" at bounding box center [540, 237] width 130 height 18
type input "$5,000"
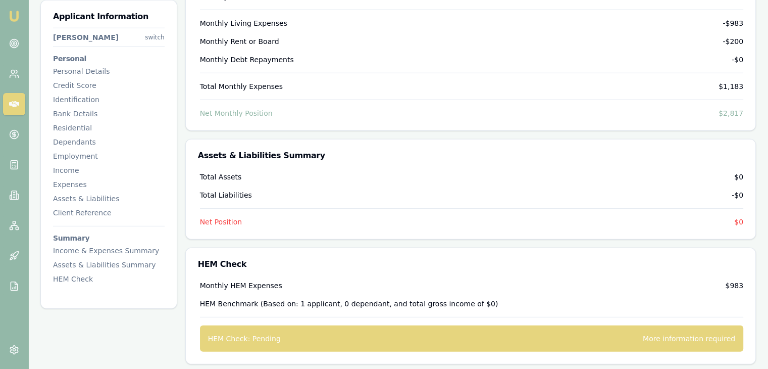
scroll to position [2935, 0]
click at [244, 338] on div "HEM Check: Pending" at bounding box center [244, 338] width 73 height 10
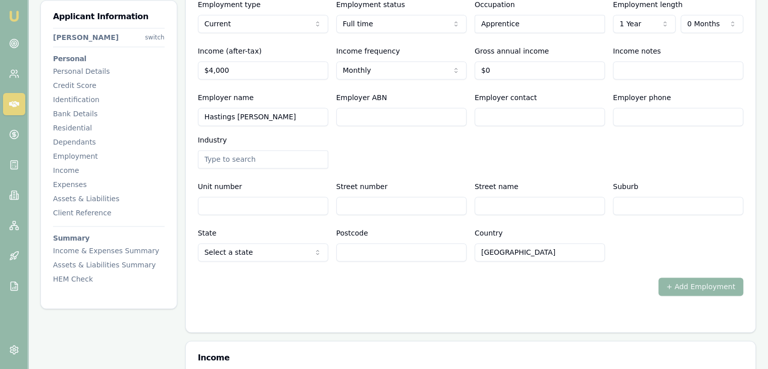
scroll to position [1622, 0]
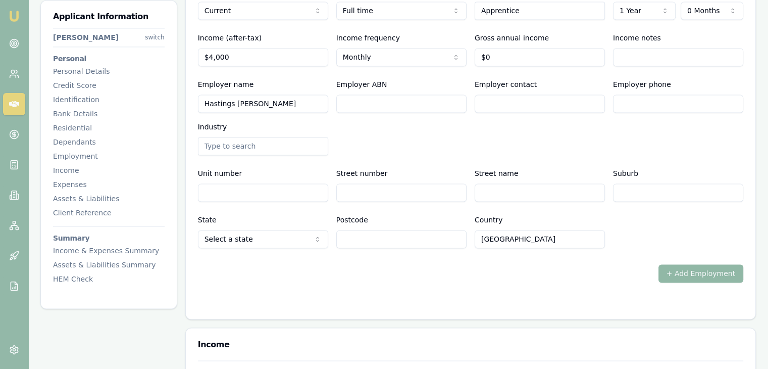
click at [695, 271] on button "+ Add Employment" at bounding box center [701, 273] width 85 height 18
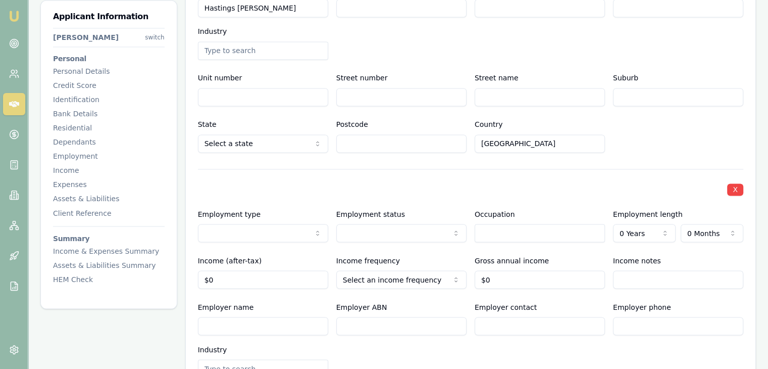
scroll to position [1723, 0]
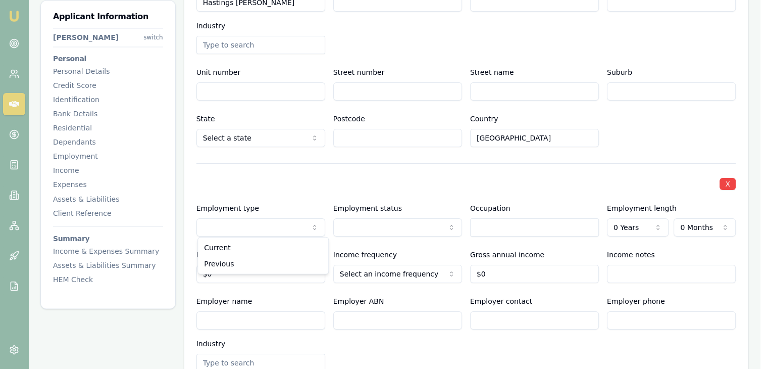
select select "PREVIOUS"
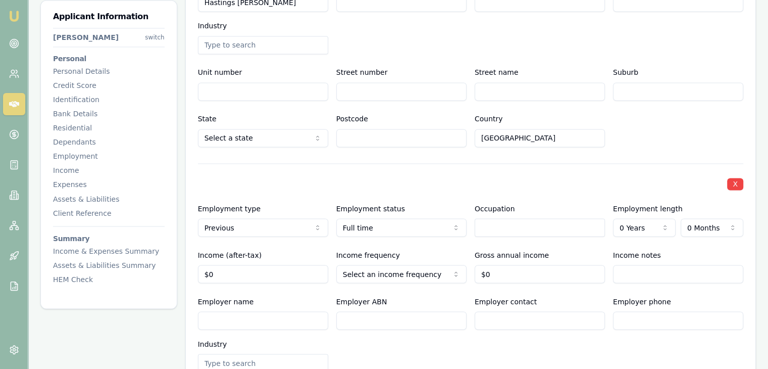
click at [487, 224] on input "text" at bounding box center [540, 227] width 130 height 18
type input "Apprentice"
select select "2"
click at [234, 271] on input "0" at bounding box center [263, 274] width 130 height 18
type input "$1,600"
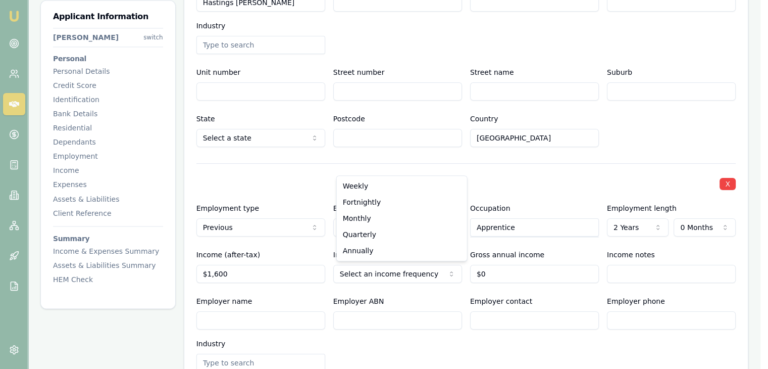
select select "FORTNIGHTLY"
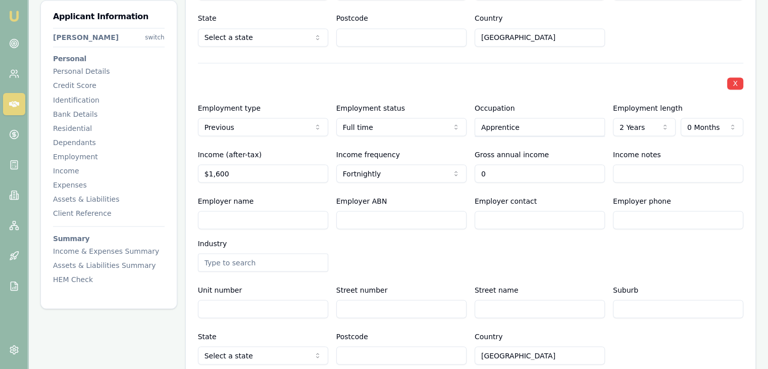
scroll to position [1824, 0]
type input "$0"
click at [218, 218] on input "Employer name" at bounding box center [263, 219] width 130 height 18
type input "MReal"
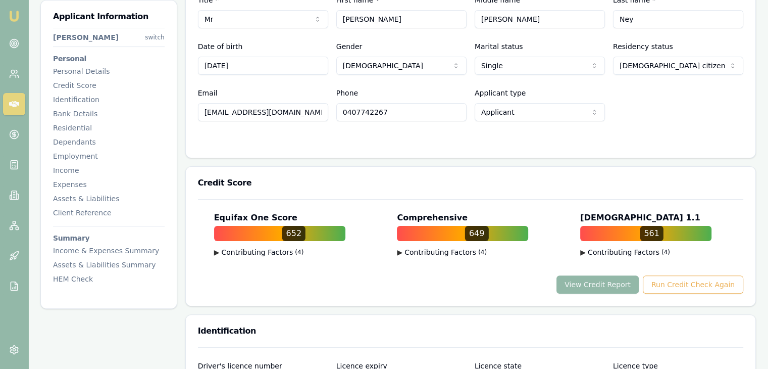
scroll to position [0, 0]
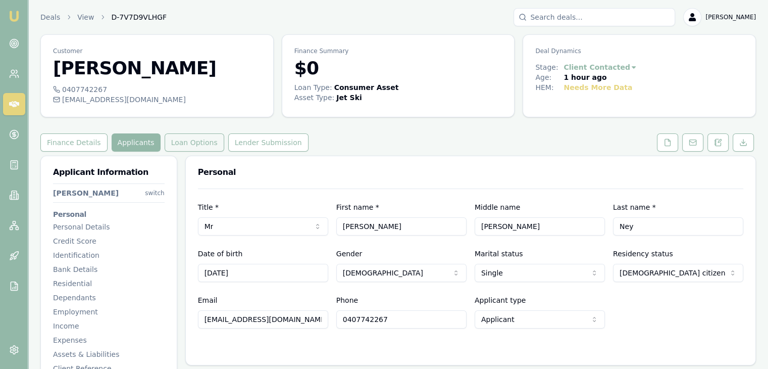
click at [173, 139] on button "Loan Options" at bounding box center [195, 142] width 60 height 18
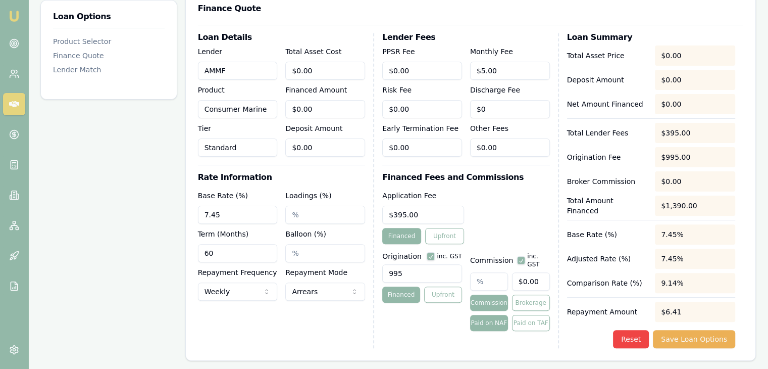
scroll to position [354, 0]
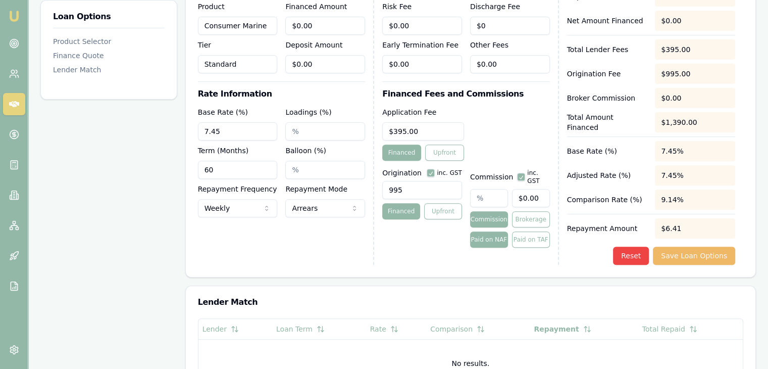
click at [681, 257] on button "Save Loan Options" at bounding box center [694, 256] width 82 height 18
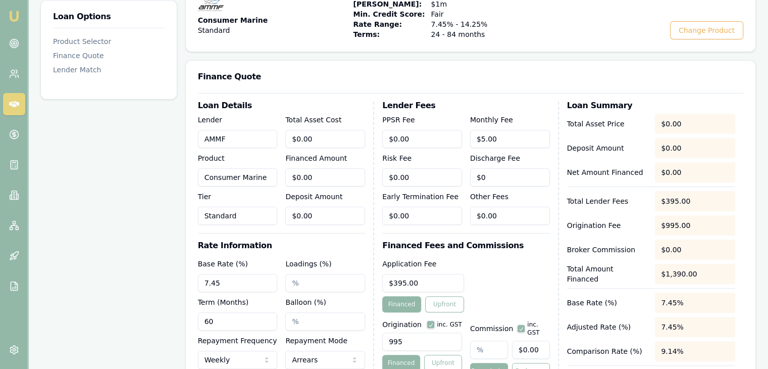
scroll to position [202, 0]
click at [319, 137] on input "0" at bounding box center [325, 139] width 80 height 18
drag, startPoint x: 332, startPoint y: 135, endPoint x: 235, endPoint y: 143, distance: 96.9
click at [235, 143] on div "Lender AMMF Product Consumer Marine Tier Standard Total Asset Cost 0 Financed A…" at bounding box center [281, 169] width 167 height 111
type input "2"
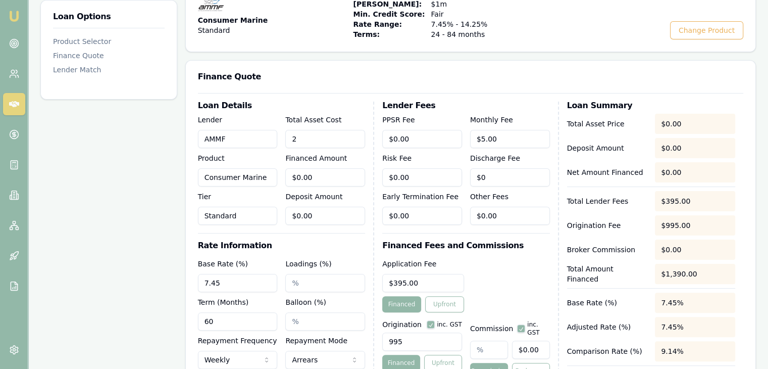
type input "$2.00"
type input "28"
type input "$28.00"
type input "284"
type input "$284.00"
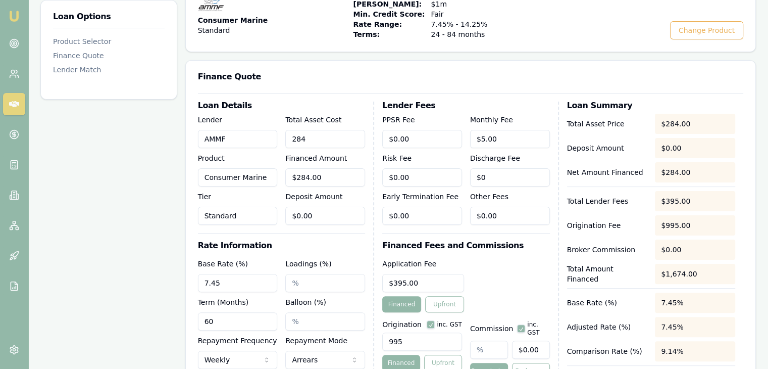
type input "2841"
type input "$2,841.00"
type input "28410"
type input "$28,410.00"
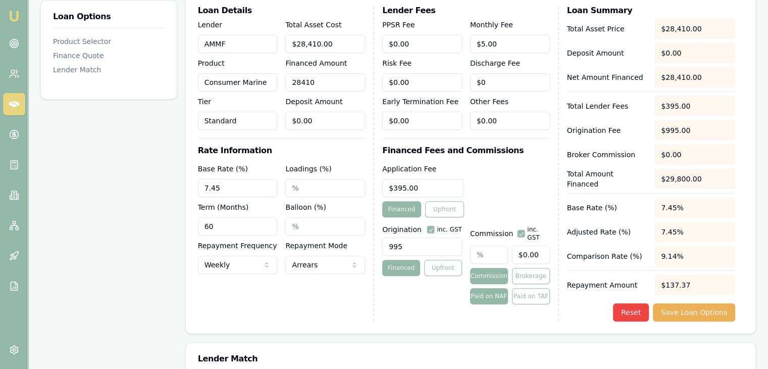
scroll to position [303, 0]
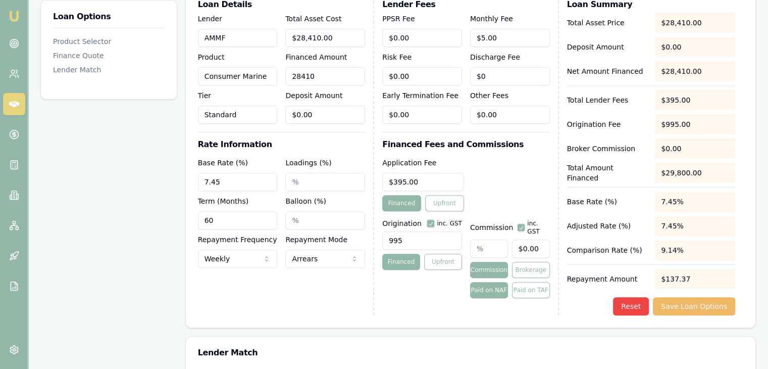
type input "$28,410.00"
click at [695, 304] on button "Save Loan Options" at bounding box center [694, 306] width 82 height 18
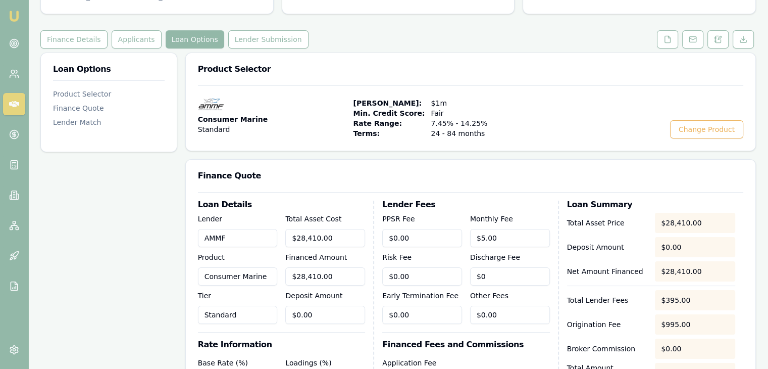
scroll to position [101, 0]
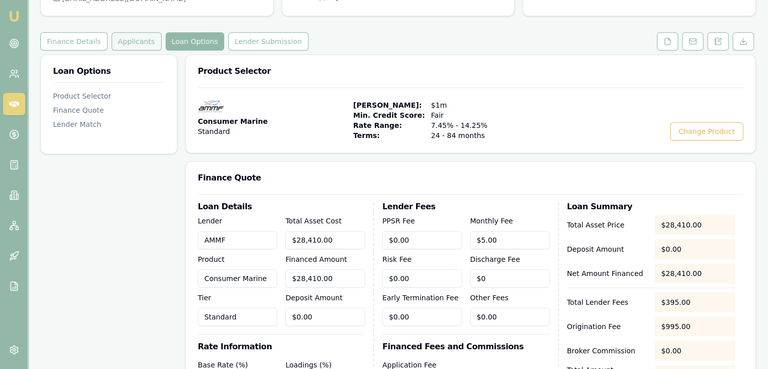
click at [123, 42] on button "Applicants" at bounding box center [137, 41] width 50 height 18
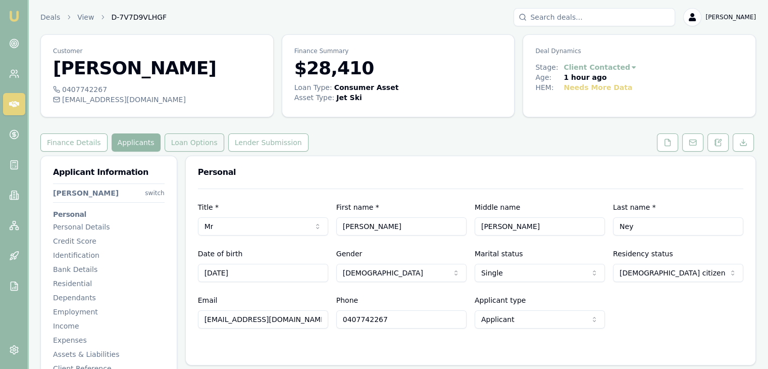
click at [188, 136] on button "Loan Options" at bounding box center [195, 142] width 60 height 18
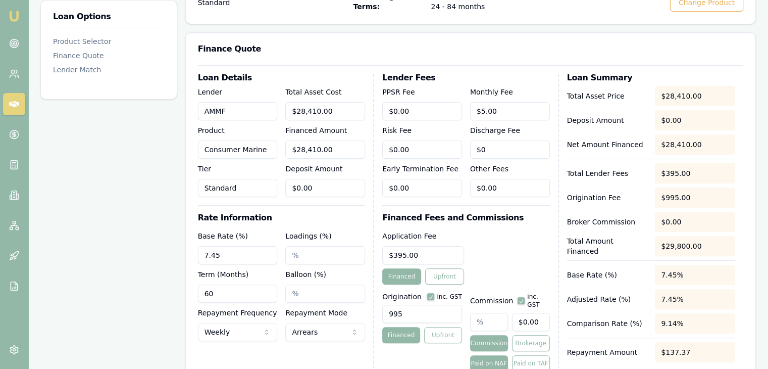
scroll to position [253, 0]
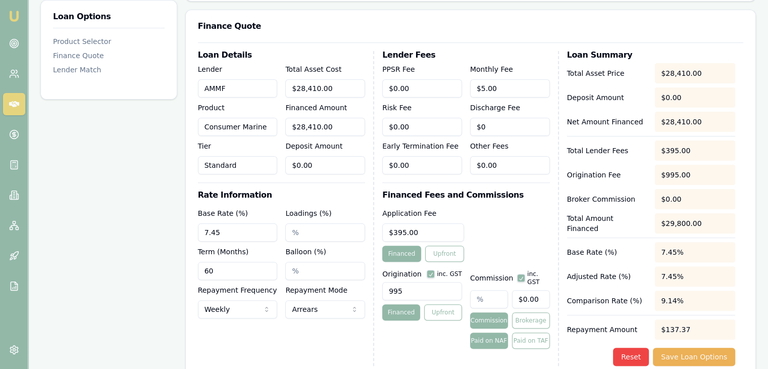
drag, startPoint x: 233, startPoint y: 235, endPoint x: 145, endPoint y: 248, distance: 89.4
click at [145, 248] on div "Loan Options Product Selector Finance Quote Lender Match Product Selector Consu…" at bounding box center [398, 287] width 716 height 769
type input "8.95%"
type input "2.00%"
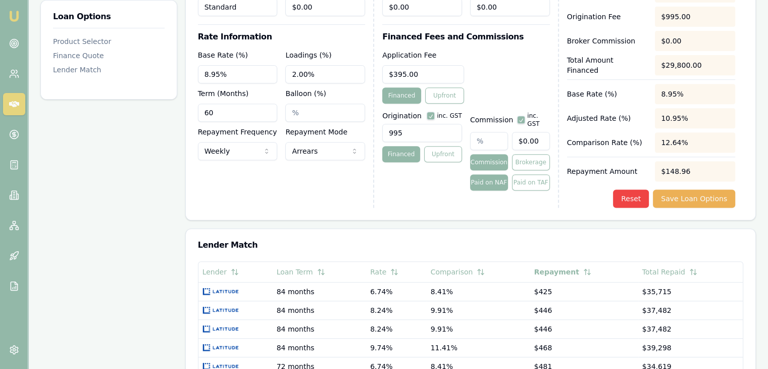
scroll to position [410, 0]
click at [306, 110] on input "Balloon (%)" at bounding box center [325, 113] width 80 height 18
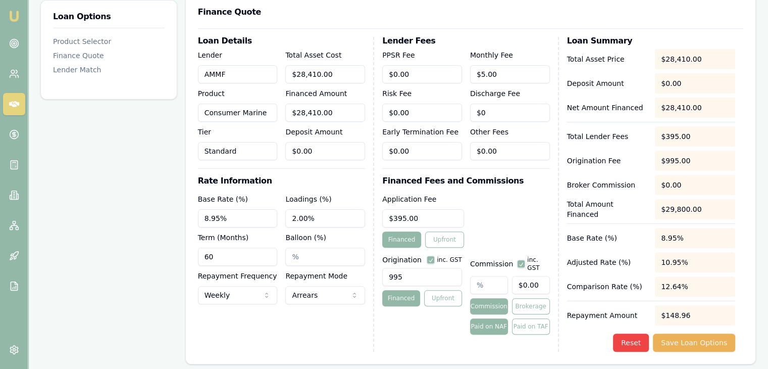
scroll to position [309, 0]
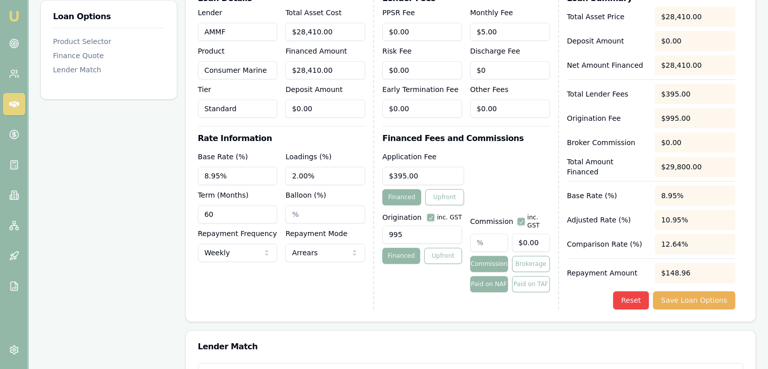
click at [497, 237] on input "text" at bounding box center [489, 242] width 38 height 18
type input "2"
type input "$568.20"
type input "2.00%"
type input "$568.20"
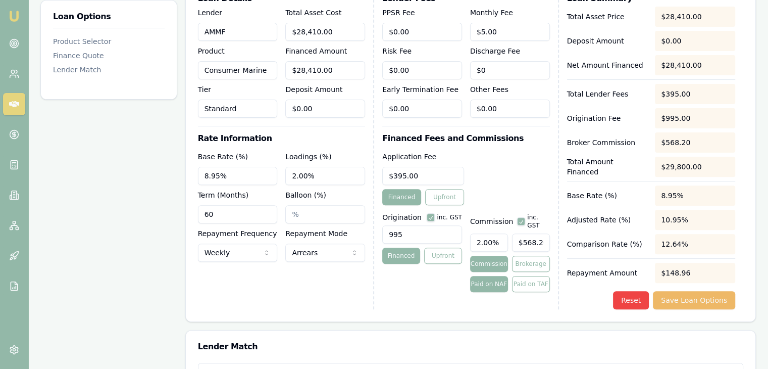
click at [691, 299] on button "Save Loan Options" at bounding box center [694, 300] width 82 height 18
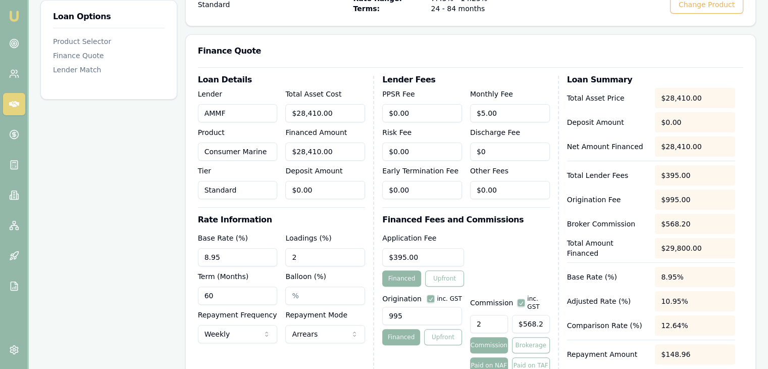
scroll to position [259, 0]
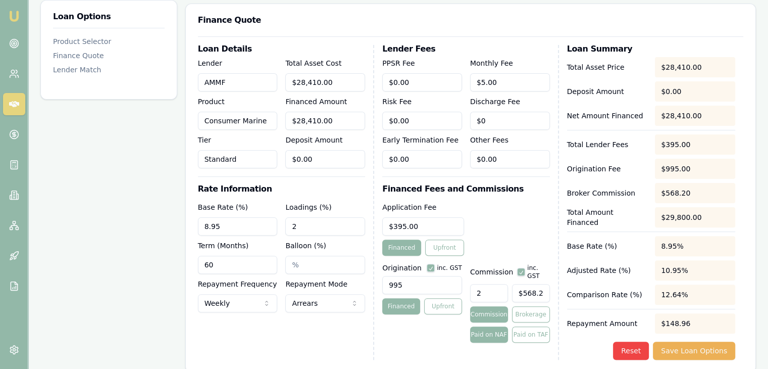
drag, startPoint x: 304, startPoint y: 225, endPoint x: 265, endPoint y: 225, distance: 38.9
click at [265, 225] on div "Base Rate (%) 8.95 Loadings (%) 2 Term (Months) 60 Balloon (%) Repayment Freque…" at bounding box center [281, 256] width 167 height 111
type input "0"
click at [681, 353] on button "Save Loan Options" at bounding box center [694, 351] width 82 height 18
drag, startPoint x: 415, startPoint y: 285, endPoint x: 332, endPoint y: 287, distance: 82.4
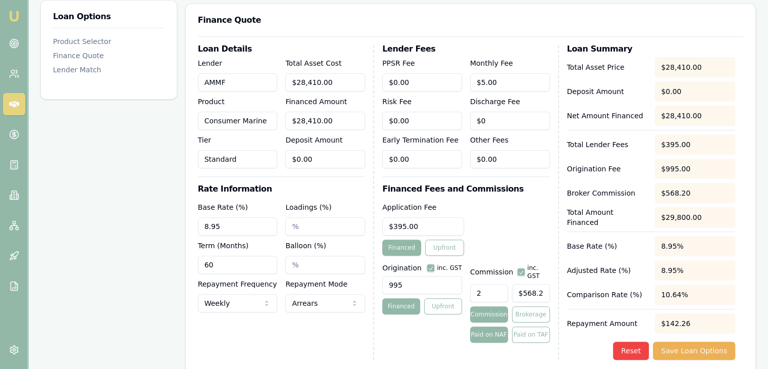
click at [332, 287] on div "Loan Details Lender AMMF Product Consumer Marine Tier Standard Total Asset Cost…" at bounding box center [471, 202] width 546 height 315
type input "990.00"
drag, startPoint x: 484, startPoint y: 283, endPoint x: 445, endPoint y: 284, distance: 39.4
click at [445, 284] on div "Origination inc. GST 990.00 Financed Upfront Commission inc. GST 2 $568.20 Comm…" at bounding box center [465, 301] width 167 height 83
type input "$0.00"
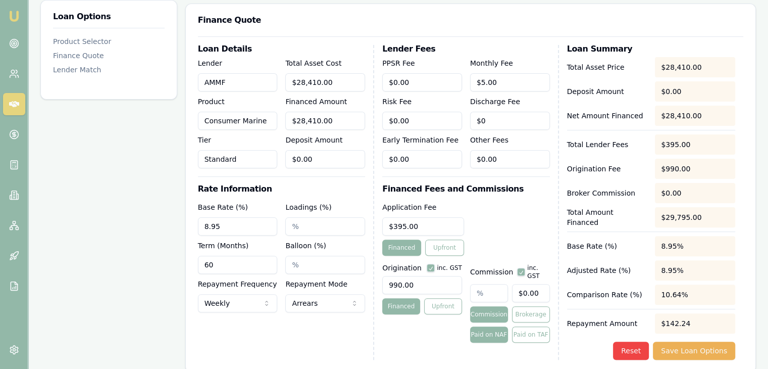
type input "0"
click at [519, 284] on input "0" at bounding box center [531, 293] width 38 height 18
type input "0.03519887363604365"
type input "10"
type input "0.4575853572685674"
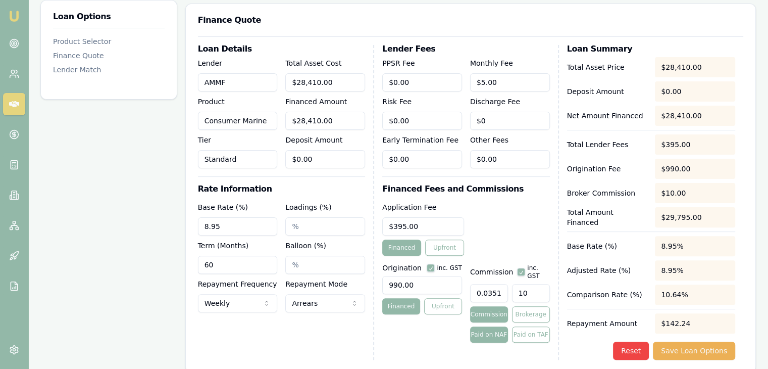
type input "130"
type input "4.822245688137979"
type input "1370"
type input "48.39845124956001"
type input "13750"
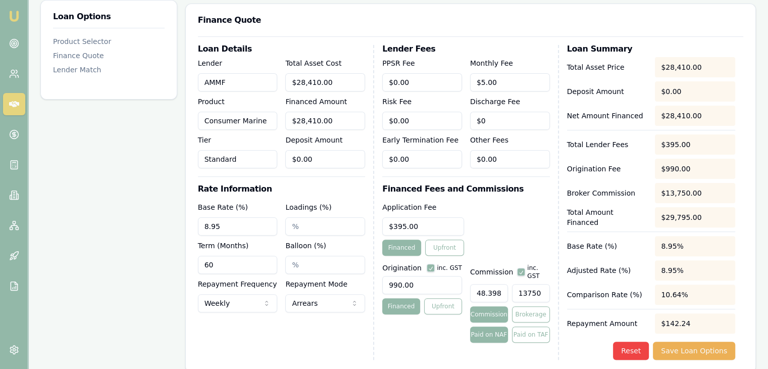
click button "Save Loan Options" at bounding box center [694, 351] width 82 height 18
type input "13750"
drag, startPoint x: 545, startPoint y: 285, endPoint x: 482, endPoint y: 287, distance: 63.2
click at [482, 287] on div "48.39845124956001 13750" at bounding box center [510, 291] width 80 height 22
type input "0.0035198873636043647"
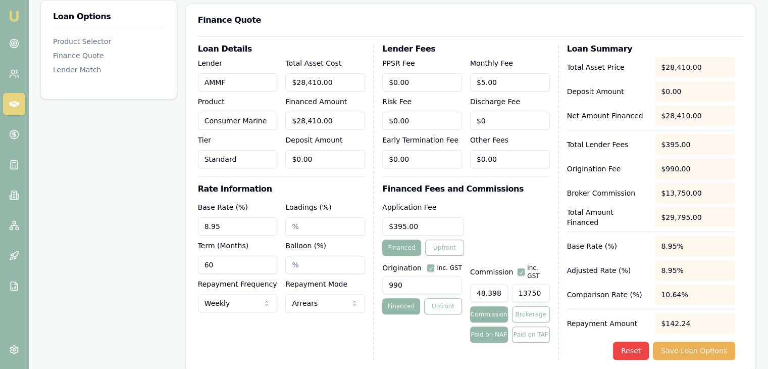
type input "1"
type input "0.045758535726856744"
type input "13"
type input "0.482224568813798"
type input "137"
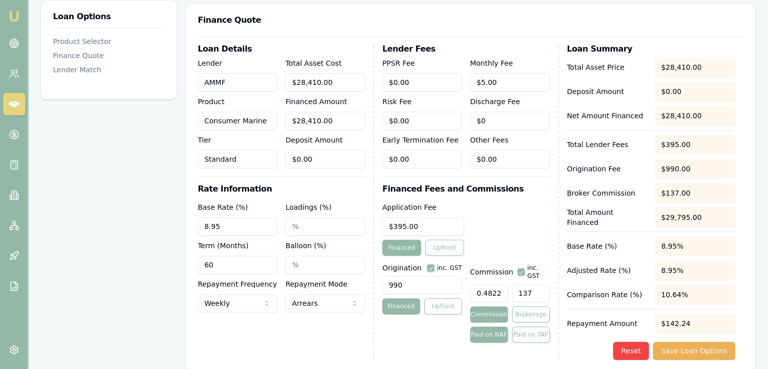
type input "4.8398451249560015"
type input "$1,375.00"
click at [685, 348] on button "Save Loan Options" at bounding box center [694, 351] width 82 height 18
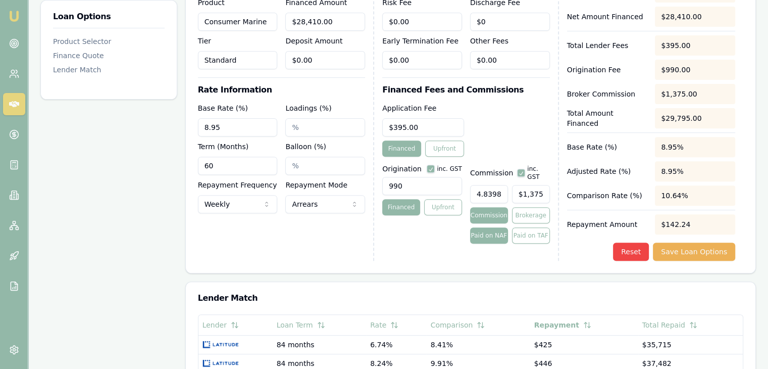
scroll to position [360, 0]
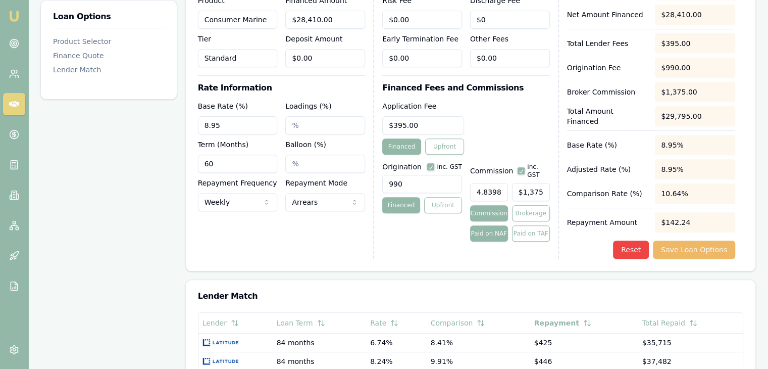
click at [679, 249] on button "Save Loan Options" at bounding box center [694, 249] width 82 height 18
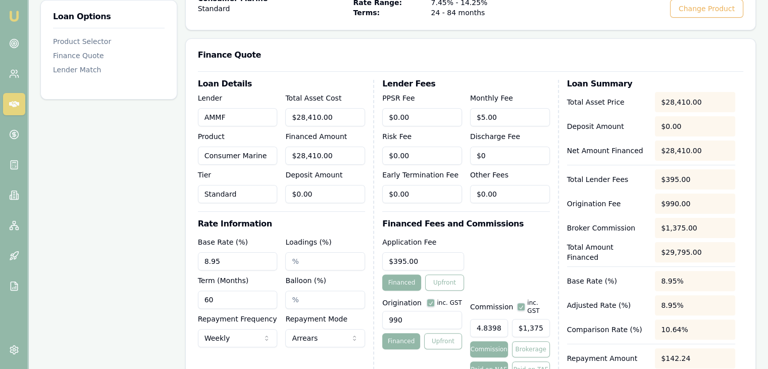
scroll to position [259, 0]
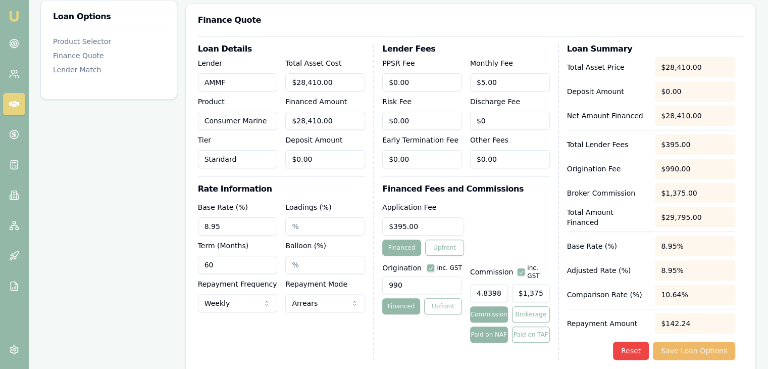
click at [689, 352] on button "Save Loan Options" at bounding box center [694, 351] width 82 height 18
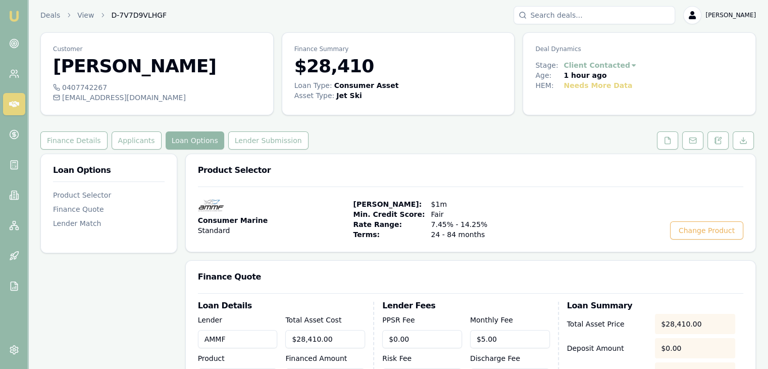
scroll to position [0, 0]
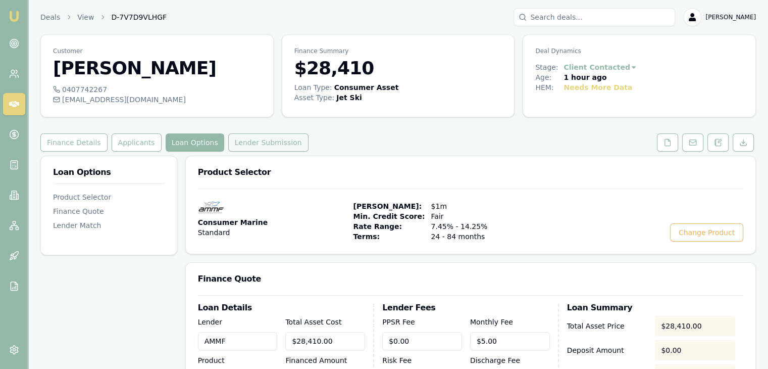
click at [239, 141] on button "Lender Submission" at bounding box center [268, 142] width 80 height 18
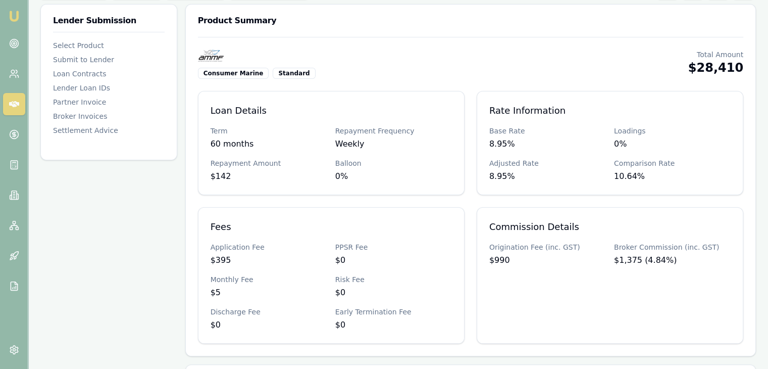
scroll to position [101, 0]
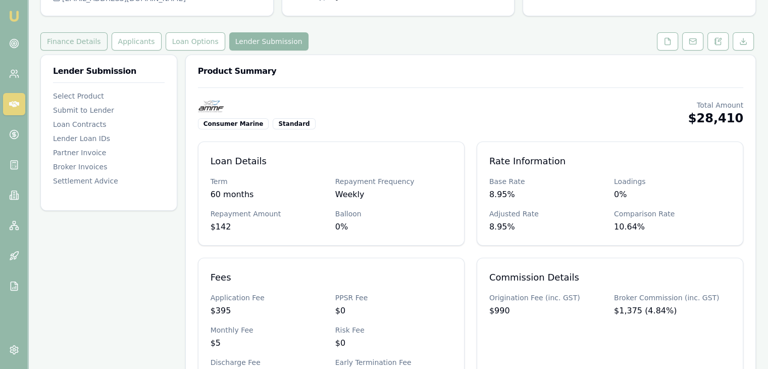
click at [74, 43] on button "Finance Details" at bounding box center [73, 41] width 67 height 18
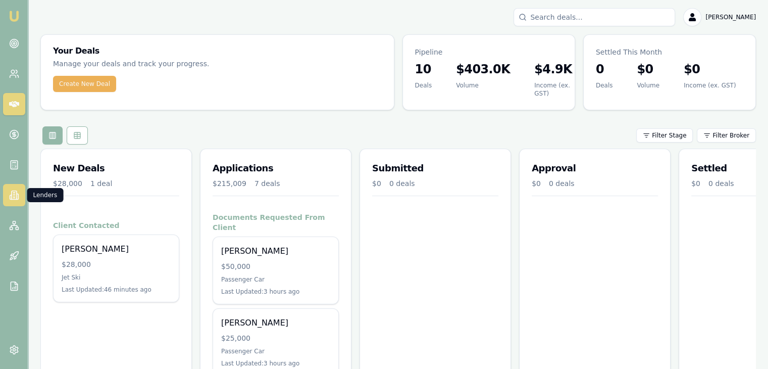
click at [13, 193] on icon at bounding box center [14, 195] width 10 height 10
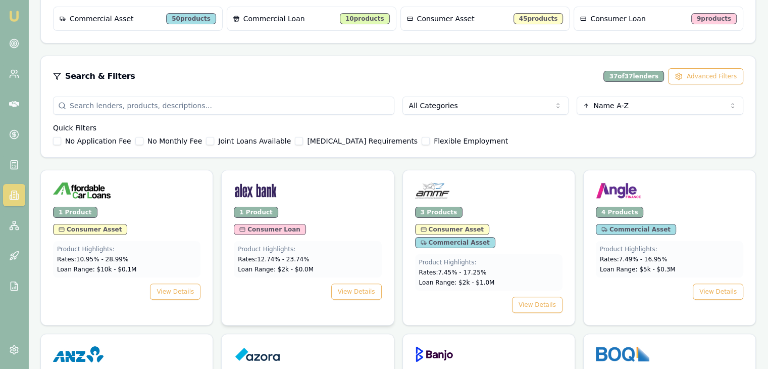
scroll to position [202, 0]
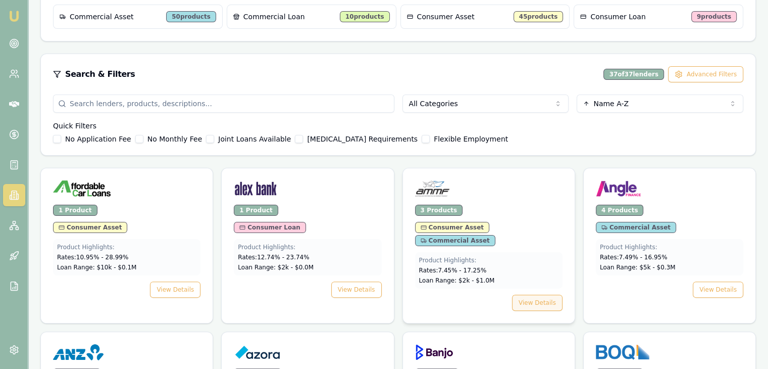
click at [538, 295] on button "View Details" at bounding box center [537, 303] width 51 height 16
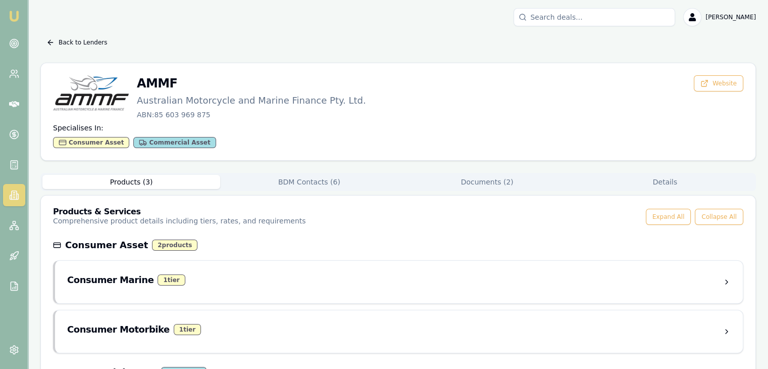
click at [141, 182] on button "Products ( 3 )" at bounding box center [131, 182] width 178 height 14
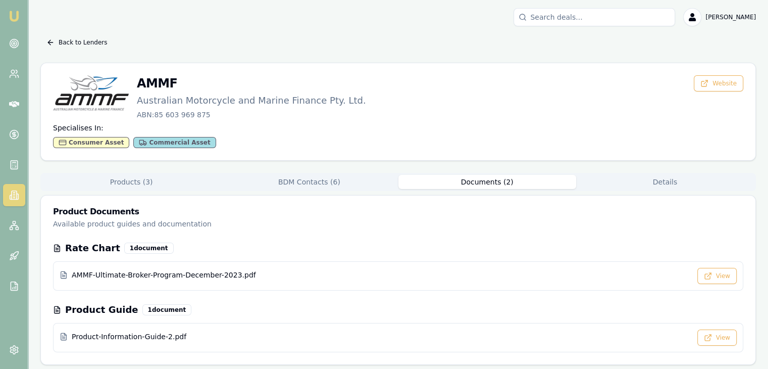
click at [481, 183] on button "Documents ( 2 )" at bounding box center [488, 182] width 178 height 14
click at [199, 273] on span "AMMF-Ultimate-Broker-Program-December-2023.pdf" at bounding box center [164, 275] width 184 height 10
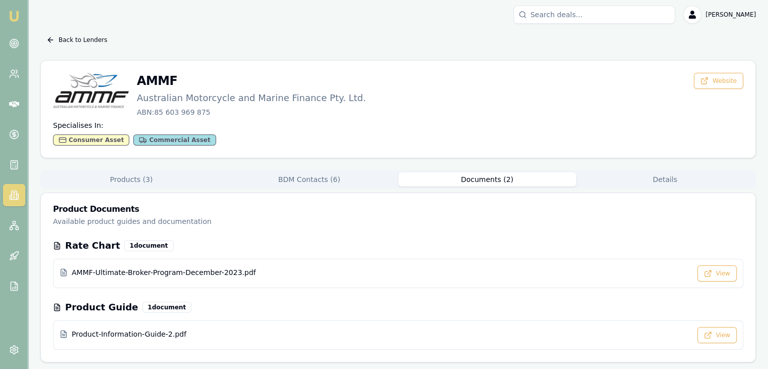
scroll to position [3, 0]
click at [13, 103] on icon at bounding box center [14, 104] width 10 height 6
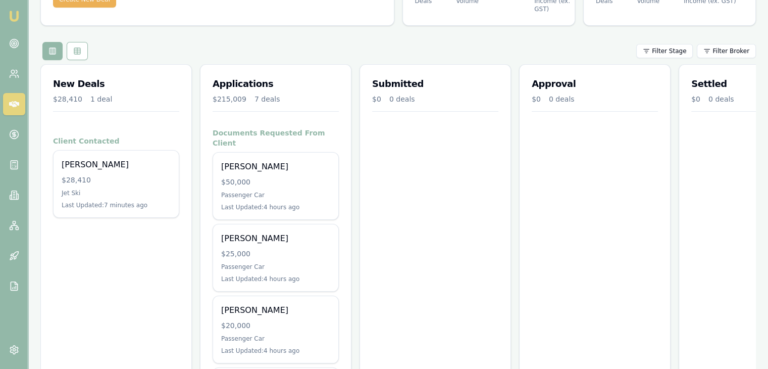
scroll to position [101, 0]
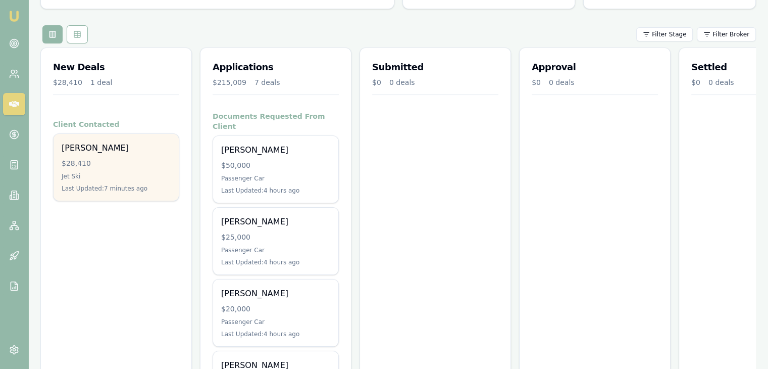
click at [108, 165] on div "$28,410" at bounding box center [116, 163] width 109 height 10
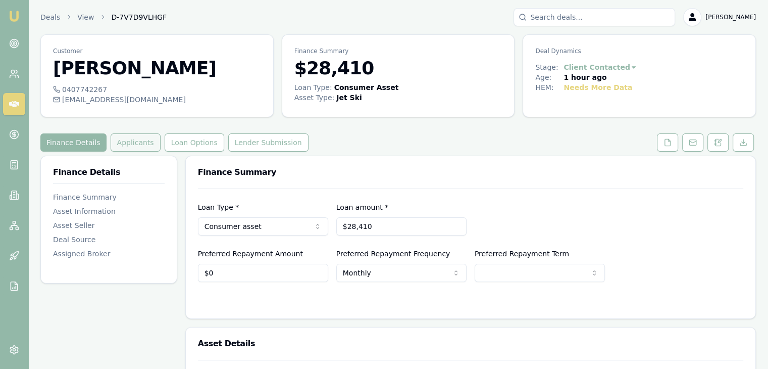
click at [133, 142] on button "Applicants" at bounding box center [136, 142] width 50 height 18
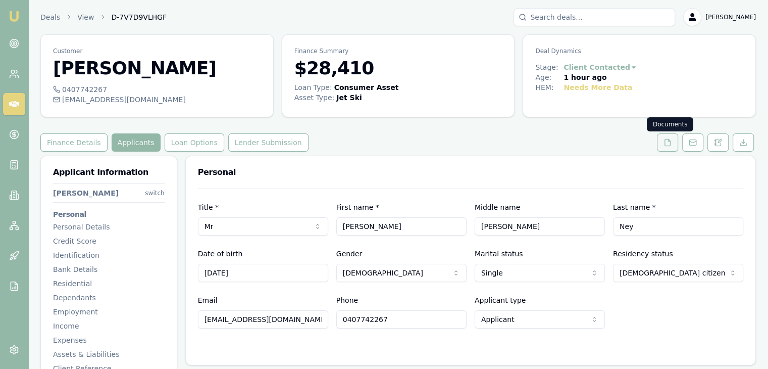
click at [667, 142] on icon at bounding box center [668, 142] width 8 height 8
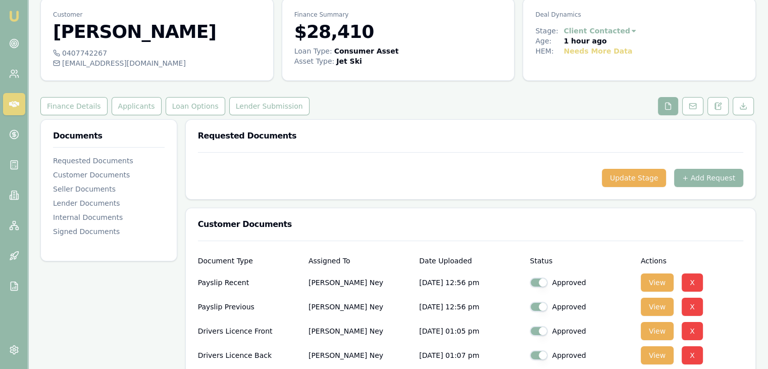
scroll to position [101, 0]
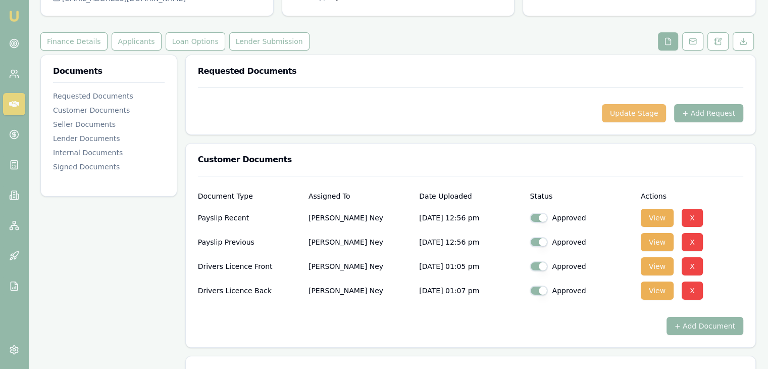
click at [640, 112] on button "Update Stage" at bounding box center [634, 113] width 65 height 18
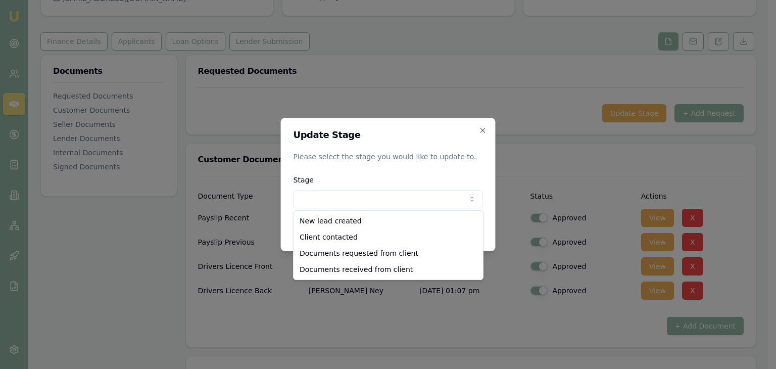
click at [390, 199] on body "Emu Broker Deals View D-7V7D9VLHGF Baron Ketterman Toggle Menu Customer Harriso…" at bounding box center [384, 83] width 768 height 369
select select "DOCUMENTS_RECEIVED_FROM_CLIENT"
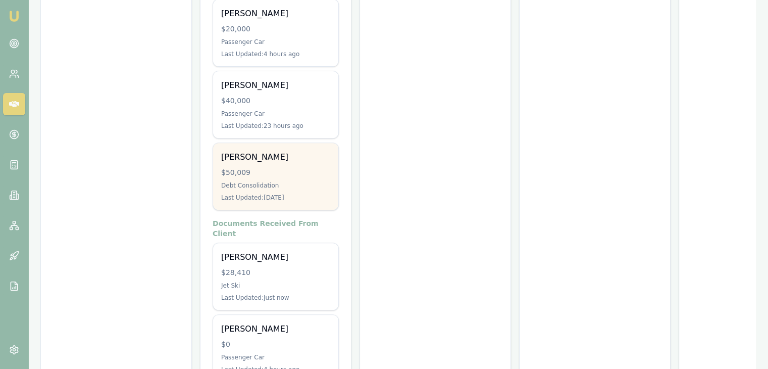
scroll to position [379, 0]
click at [279, 169] on div "$50,009" at bounding box center [275, 174] width 109 height 10
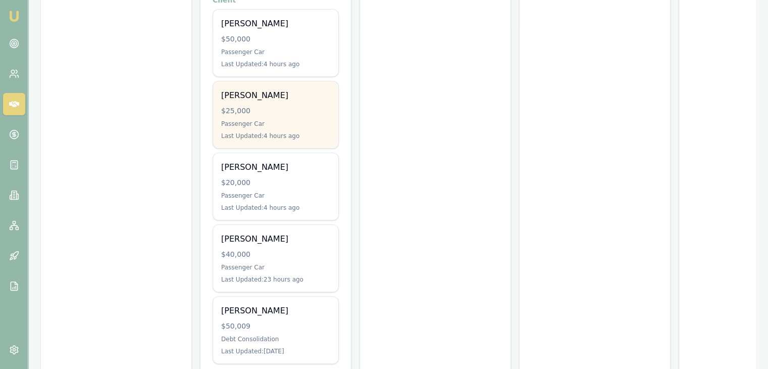
scroll to position [76, 0]
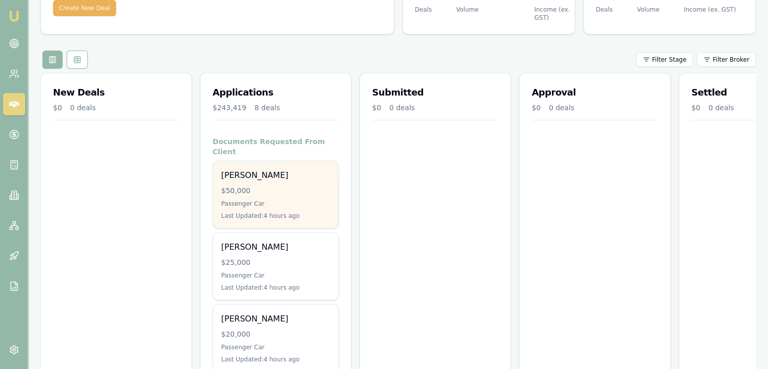
click at [275, 185] on div "$50,000" at bounding box center [275, 190] width 109 height 10
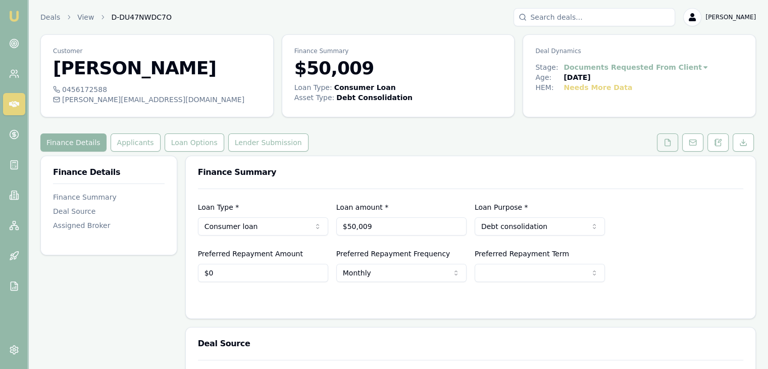
click at [668, 141] on icon at bounding box center [668, 142] width 8 height 8
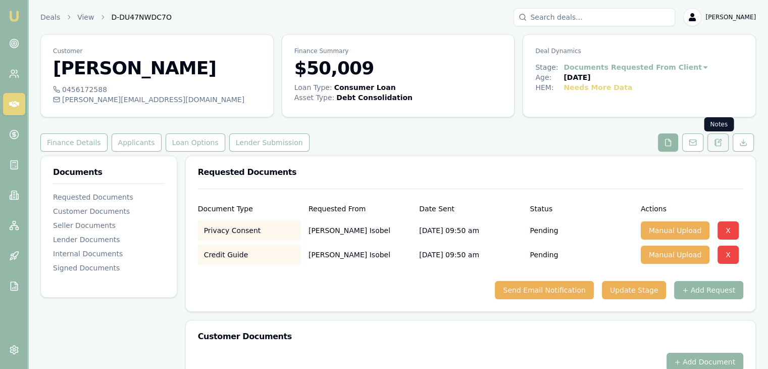
click at [722, 141] on button at bounding box center [718, 142] width 21 height 18
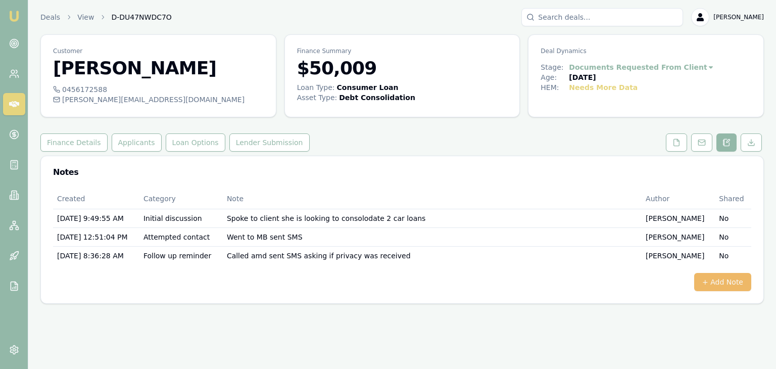
click at [715, 281] on button "+ Add Note" at bounding box center [722, 282] width 57 height 18
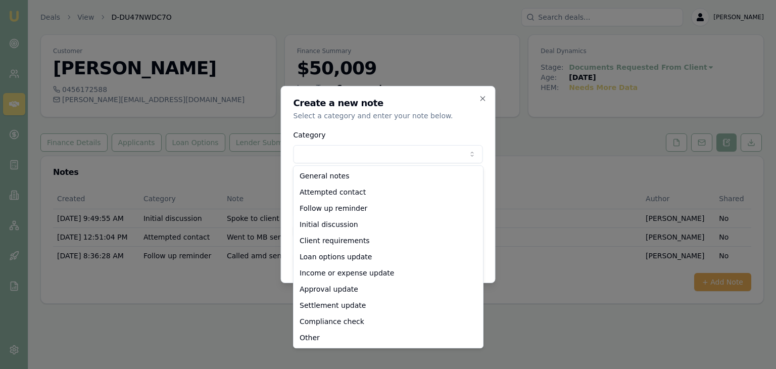
click at [327, 156] on body "Emu Broker Deals View D-DU47NWDC7O [PERSON_NAME] Toggle Menu Customer [PERSON_N…" at bounding box center [388, 184] width 776 height 369
select select "ATTEMPTED_CONTACT"
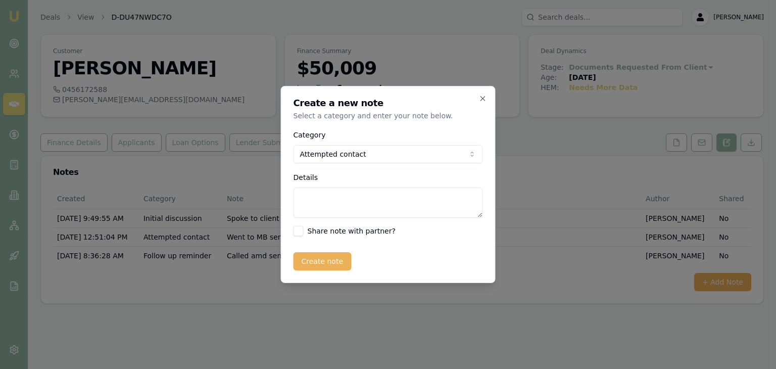
click at [310, 197] on textarea "Details" at bounding box center [388, 202] width 189 height 30
type textarea "Sent SMS as Ive had no luck after an initial call"
click at [307, 267] on button "Create note" at bounding box center [323, 261] width 58 height 18
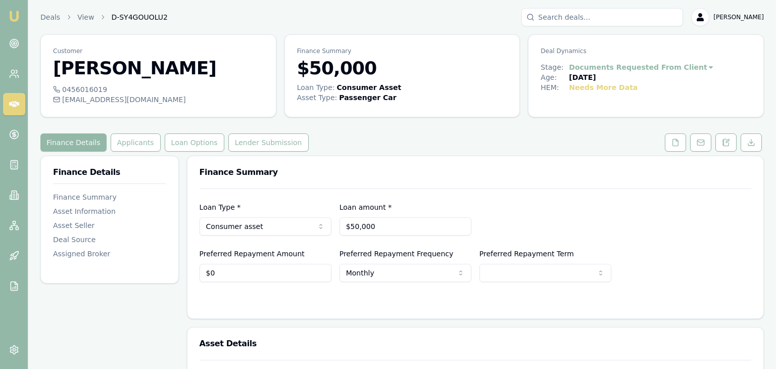
click at [683, 66] on html "Emu Broker Deals View D-SY4GOUOLU2 [PERSON_NAME] Toggle Menu Customer [PERSON_N…" at bounding box center [388, 184] width 776 height 369
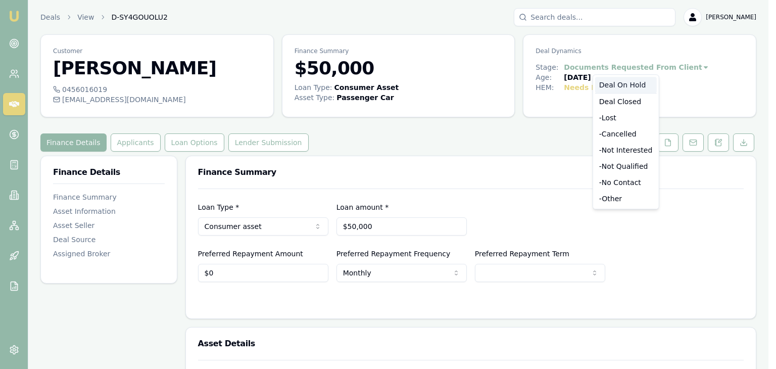
click at [629, 83] on div "Deal On Hold" at bounding box center [626, 85] width 62 height 16
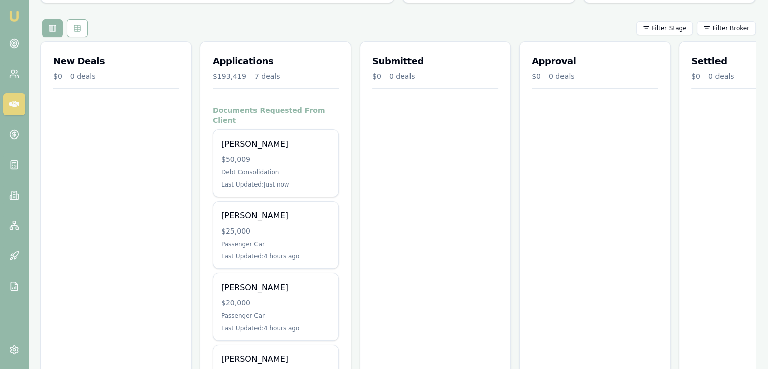
scroll to position [152, 0]
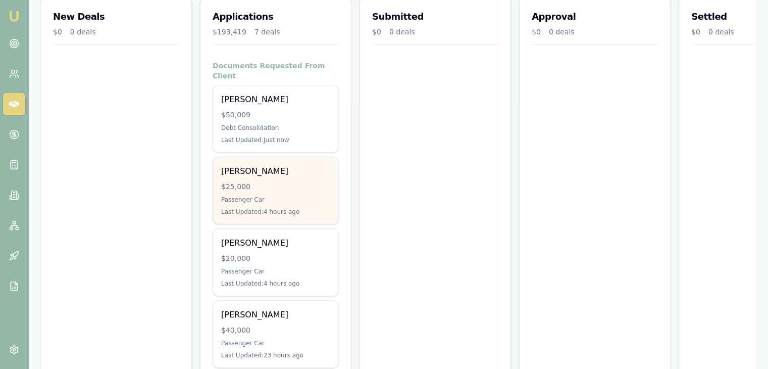
click at [276, 181] on div "$25,000" at bounding box center [275, 186] width 109 height 10
click at [280, 196] on div "Passenger Car" at bounding box center [275, 200] width 109 height 8
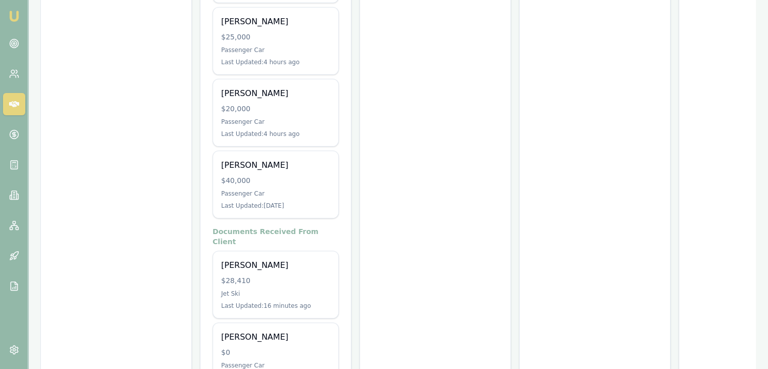
scroll to position [303, 0]
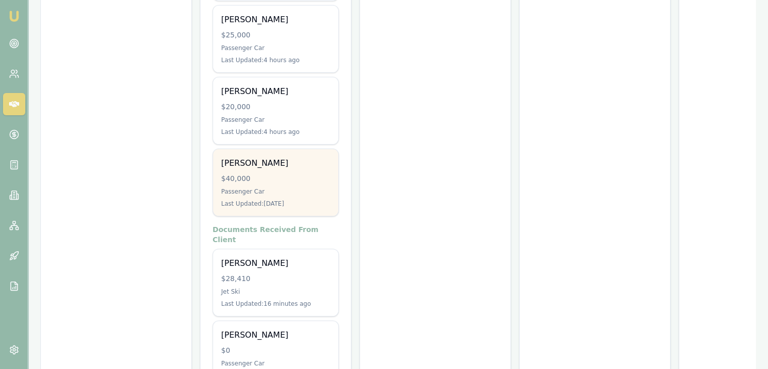
click at [250, 173] on div "$40,000" at bounding box center [275, 178] width 109 height 10
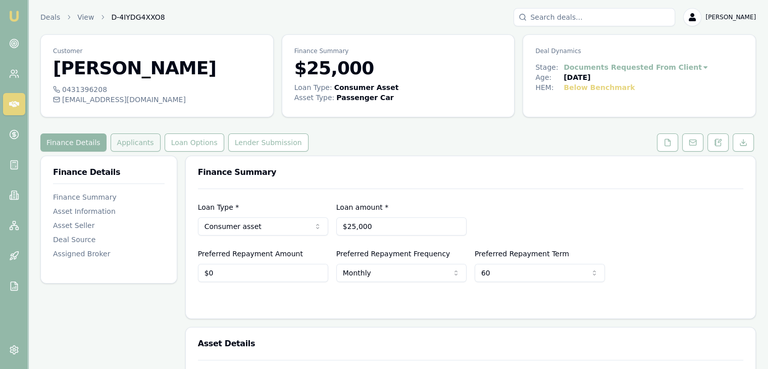
click at [127, 140] on button "Applicants" at bounding box center [136, 142] width 50 height 18
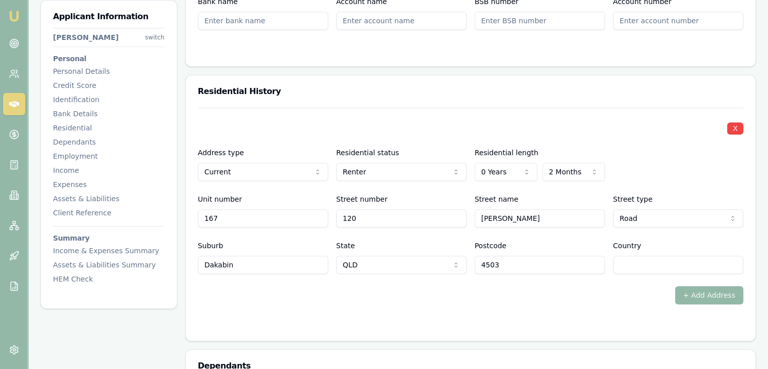
scroll to position [960, 0]
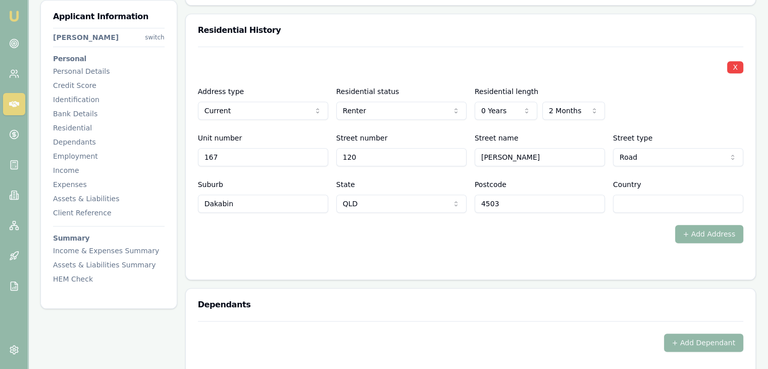
click at [713, 231] on button "+ Add Address" at bounding box center [710, 234] width 69 height 18
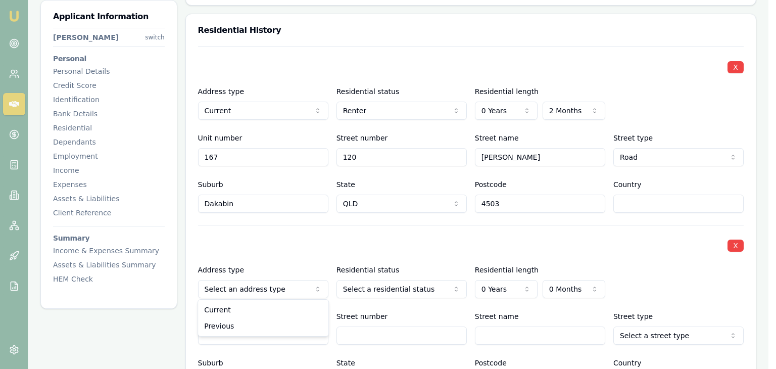
select select "PREVIOUS"
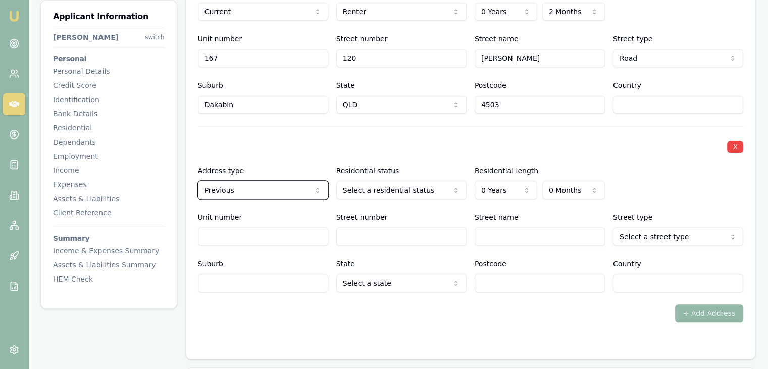
scroll to position [1061, 0]
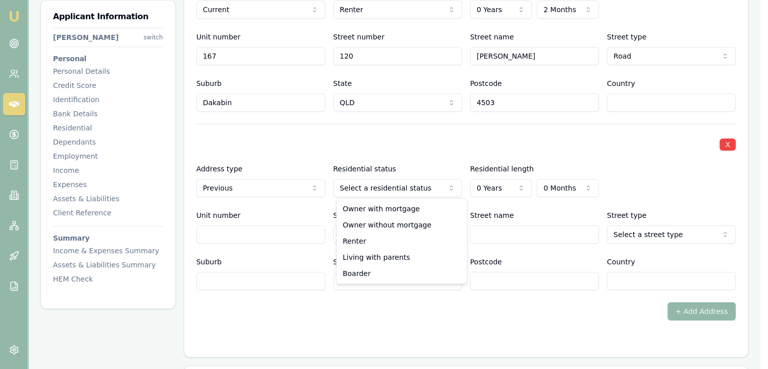
select select "RENTER"
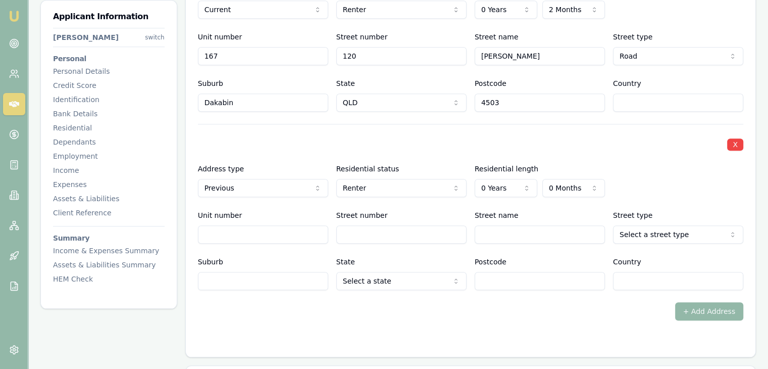
click at [432, 139] on div "X" at bounding box center [471, 143] width 546 height 14
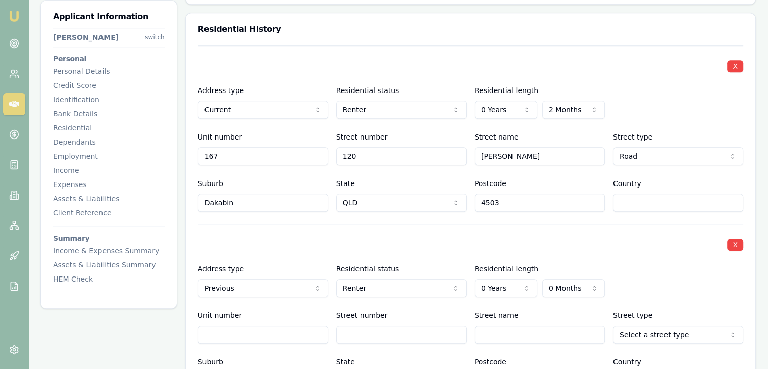
scroll to position [960, 0]
drag, startPoint x: 249, startPoint y: 155, endPoint x: 146, endPoint y: 156, distance: 103.1
type input "4"
type input "1"
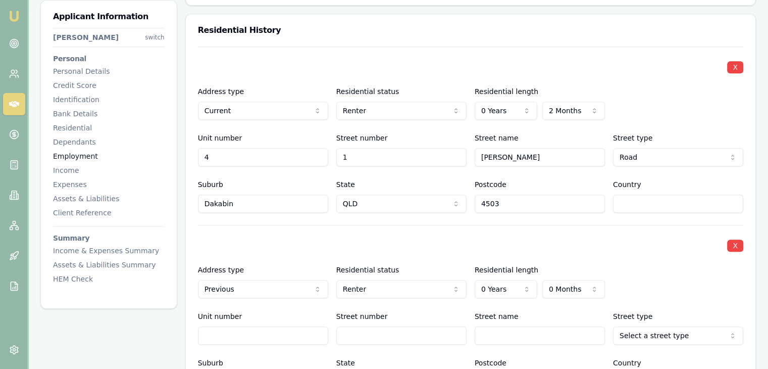
type input "Mackenzie"
type input "Mango Hill"
drag, startPoint x: 504, startPoint y: 202, endPoint x: 445, endPoint y: 201, distance: 59.6
click at [445, 201] on div "Suburb Mango Hill State QLD NSW VIC QLD SA WA TAS NT ACT Postcode 4503 Country" at bounding box center [471, 195] width 546 height 34
type input "4509"
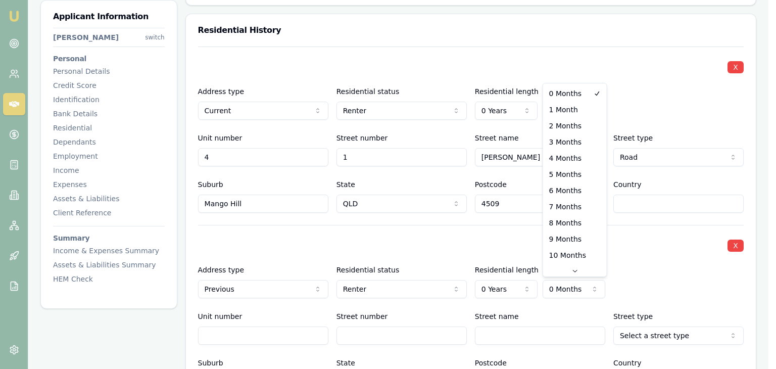
select select "8"
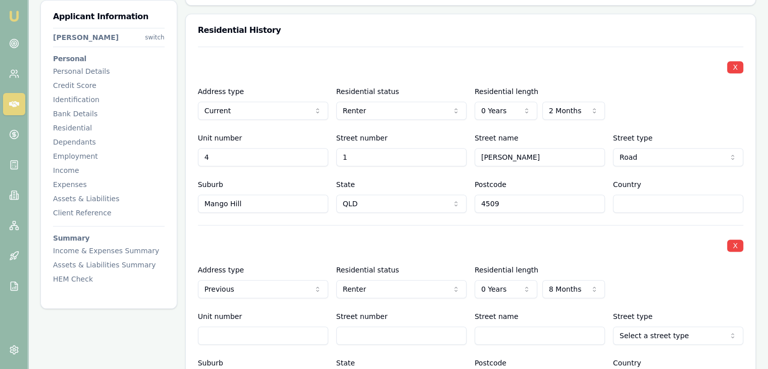
click at [244, 338] on input "Unit number" at bounding box center [263, 335] width 130 height 18
click at [236, 334] on input "Unit number" at bounding box center [263, 335] width 130 height 18
type input "167"
type input "120"
type input "Alma"
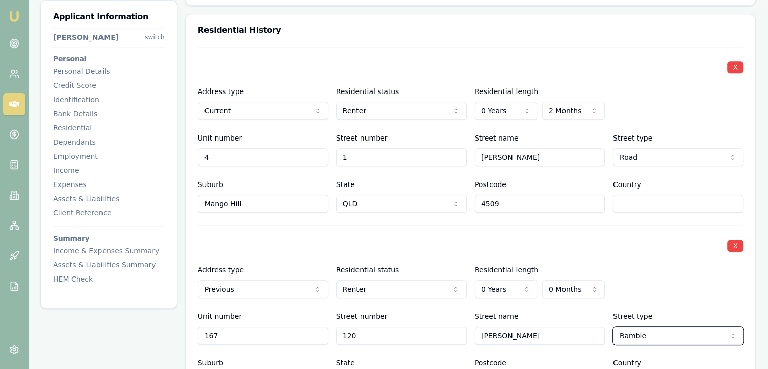
select select "Road"
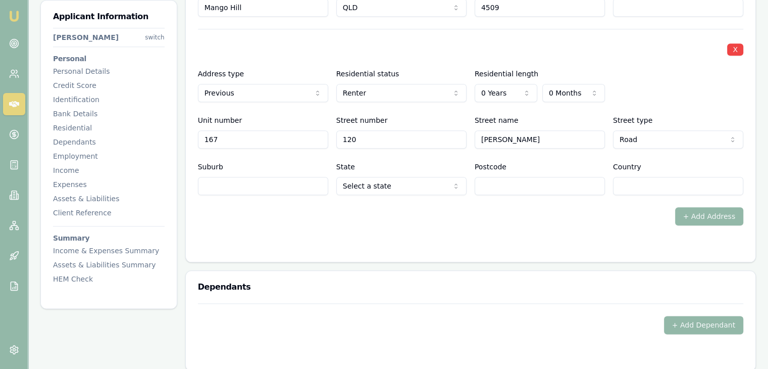
click at [500, 184] on input "Postcode" at bounding box center [540, 186] width 130 height 18
type input "4503"
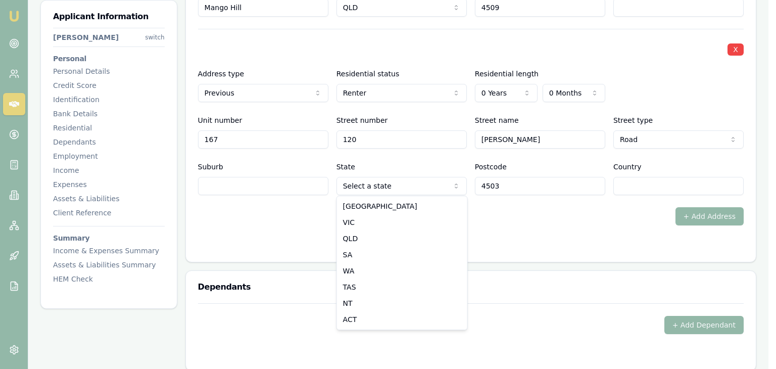
select select "QLD"
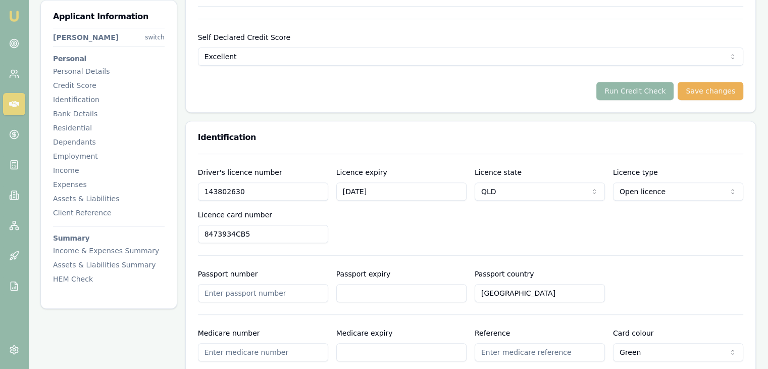
scroll to position [398, 0]
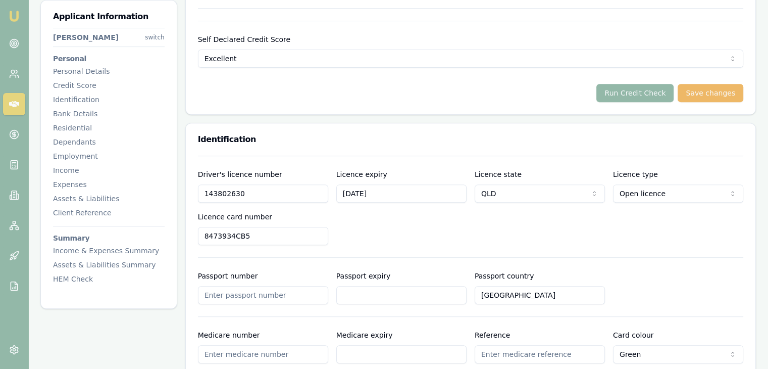
click at [709, 91] on button "Save changes" at bounding box center [711, 93] width 66 height 18
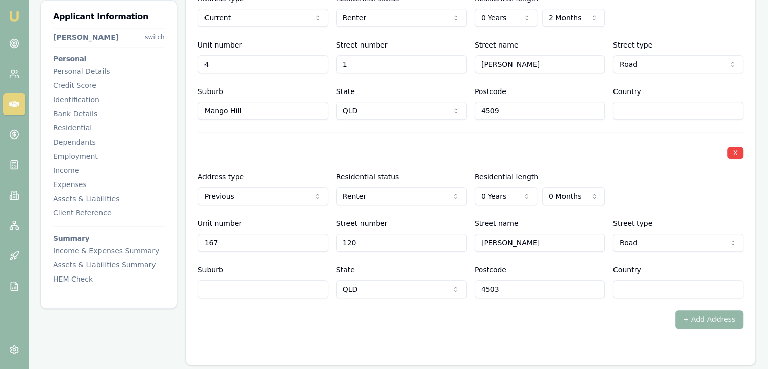
scroll to position [1055, 0]
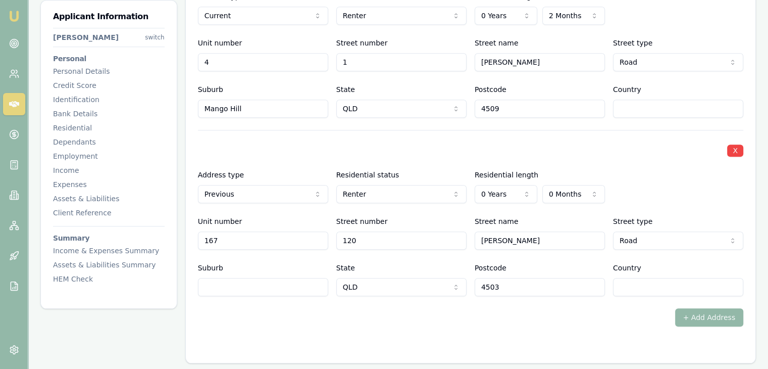
click at [217, 295] on div "X Address type Current Current Previous Residential status Renter Owner with mo…" at bounding box center [471, 138] width 546 height 375
click at [209, 286] on input "Suburb" at bounding box center [263, 287] width 130 height 18
type input "Dakabin"
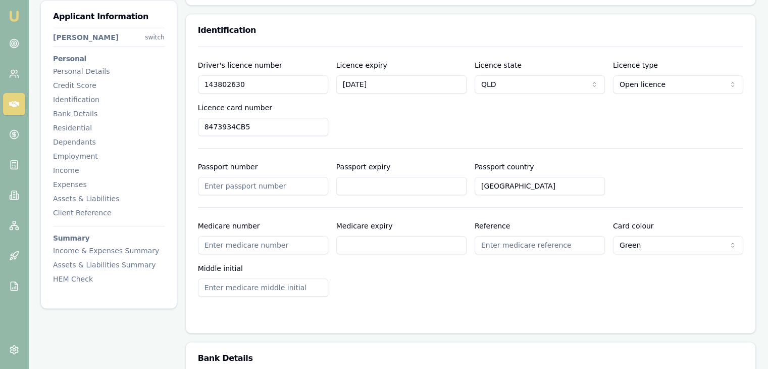
scroll to position [348, 0]
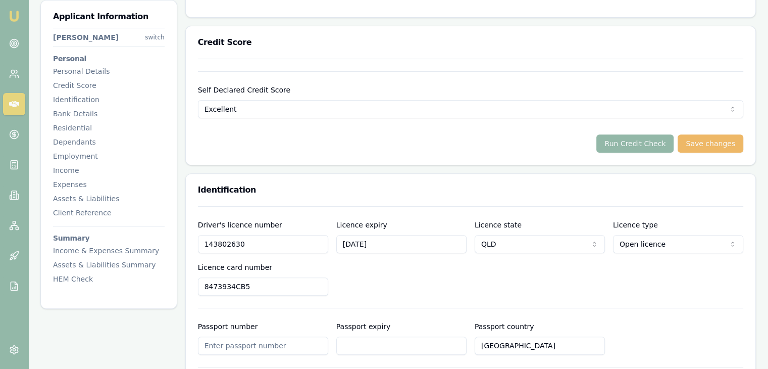
click at [709, 141] on button "Save changes" at bounding box center [711, 143] width 66 height 18
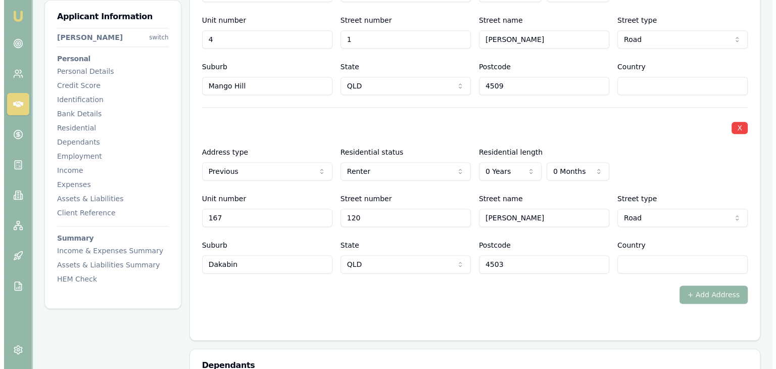
scroll to position [1055, 0]
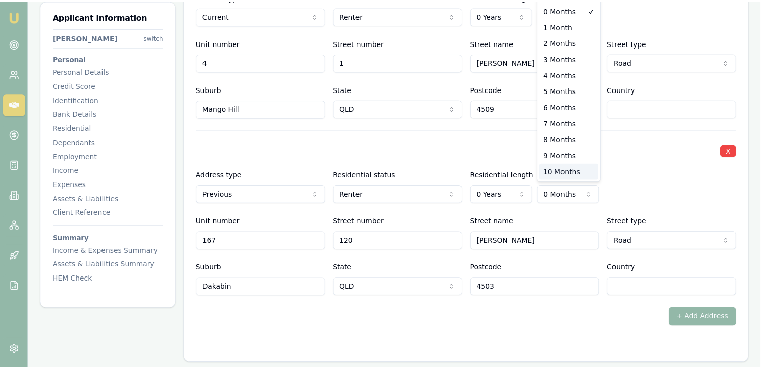
scroll to position [16, 0]
select select "8"
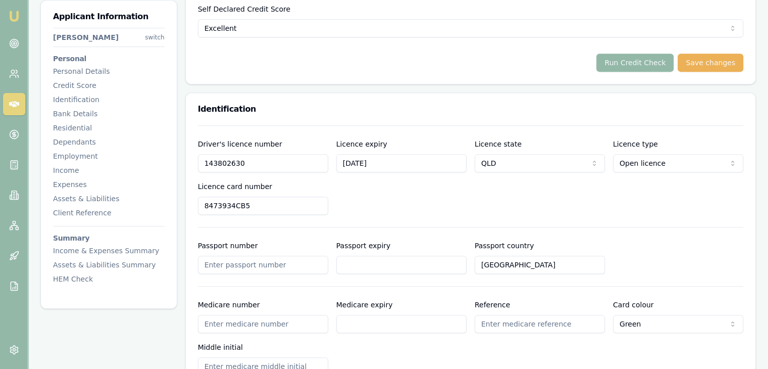
scroll to position [297, 0]
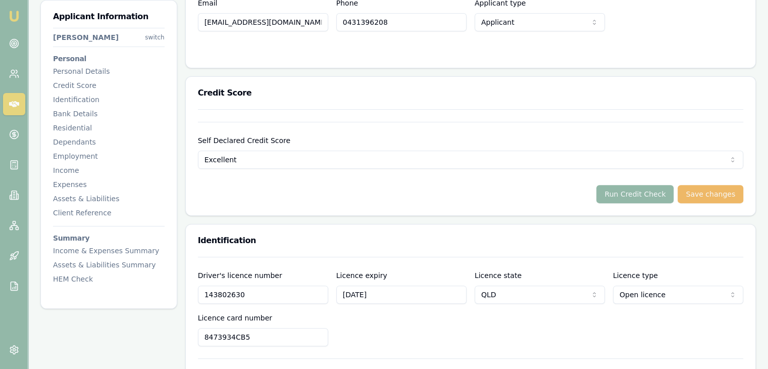
click at [713, 195] on button "Save changes" at bounding box center [711, 194] width 66 height 18
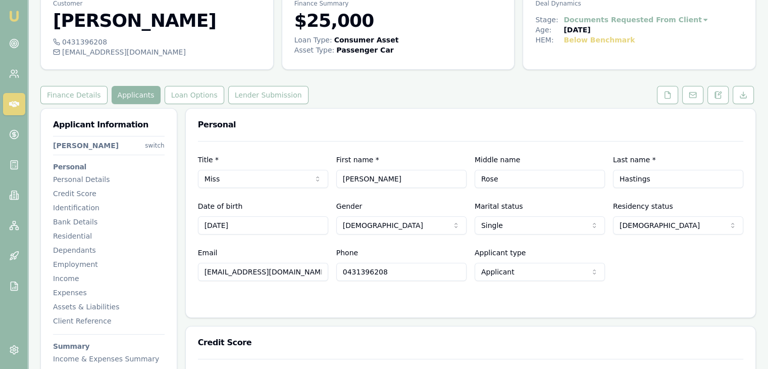
scroll to position [0, 0]
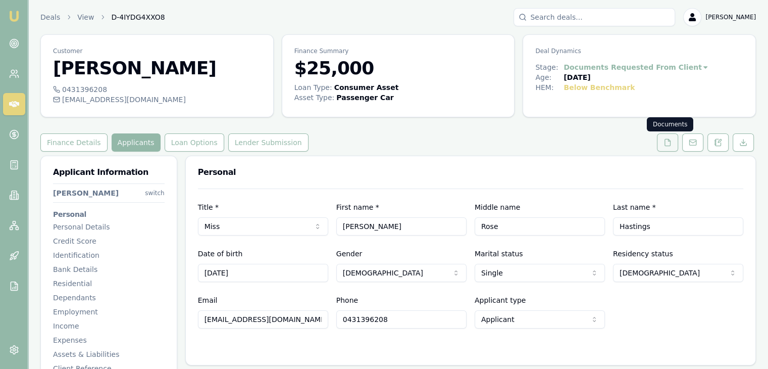
click at [667, 142] on icon at bounding box center [668, 142] width 8 height 8
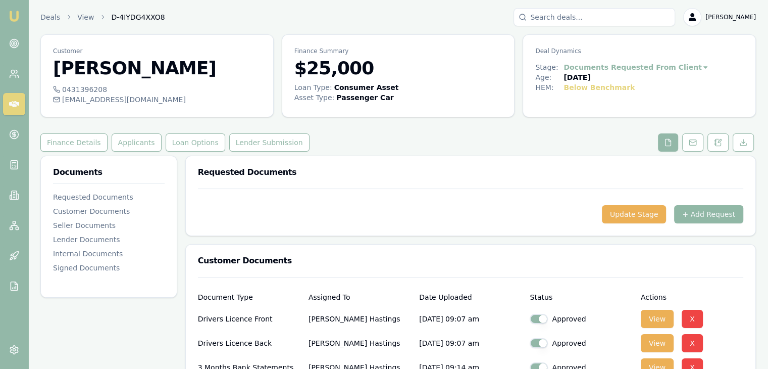
click at [708, 213] on button "+ Add Request" at bounding box center [709, 214] width 69 height 18
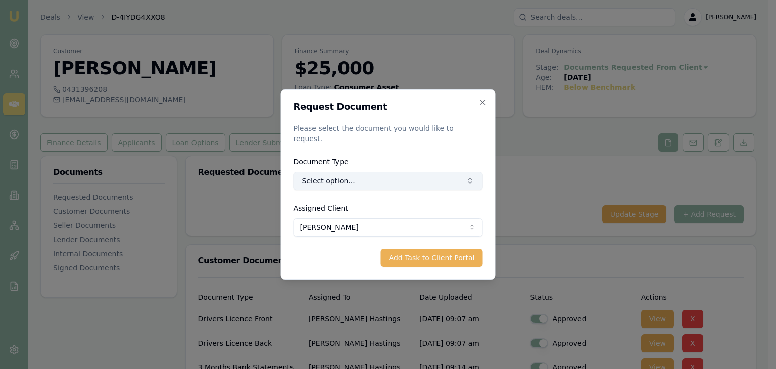
click at [391, 172] on button "Select option..." at bounding box center [388, 181] width 189 height 18
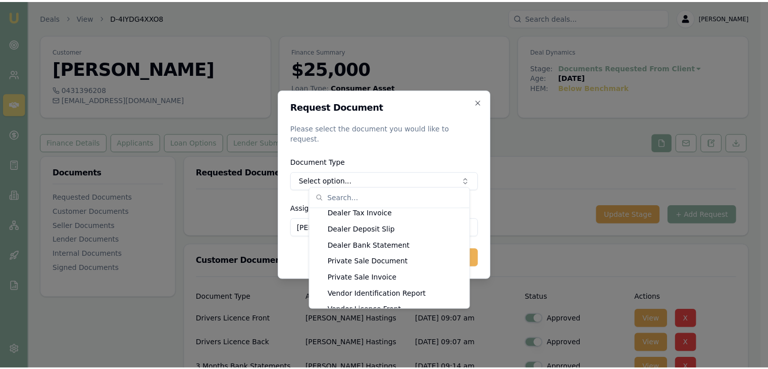
scroll to position [1504, 0]
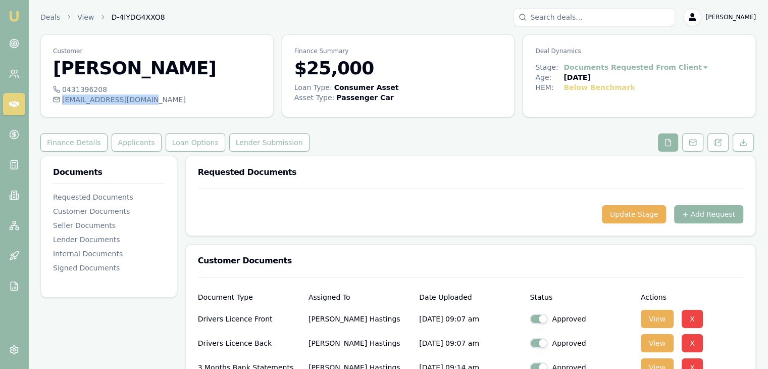
drag, startPoint x: 62, startPoint y: 99, endPoint x: 140, endPoint y: 102, distance: 78.4
click at [140, 102] on div "hastingsb007@gmail.com" at bounding box center [157, 99] width 208 height 10
copy div "hastingsb007@gmail.com"
drag, startPoint x: 63, startPoint y: 88, endPoint x: 99, endPoint y: 86, distance: 35.9
click at [99, 86] on div "0431396208" at bounding box center [157, 89] width 208 height 10
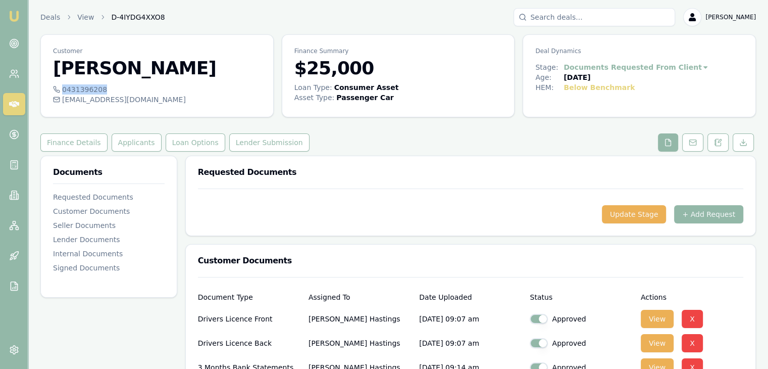
copy div "0431396208"
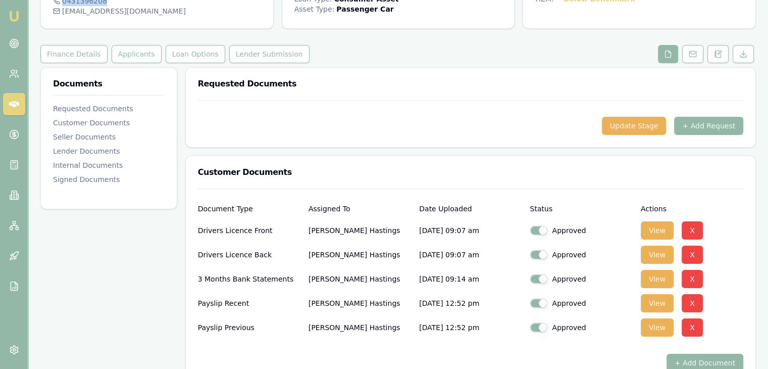
scroll to position [101, 0]
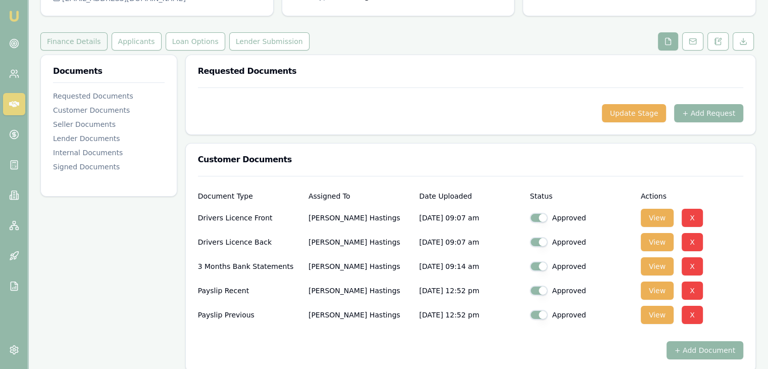
click at [66, 45] on button "Finance Details" at bounding box center [73, 41] width 67 height 18
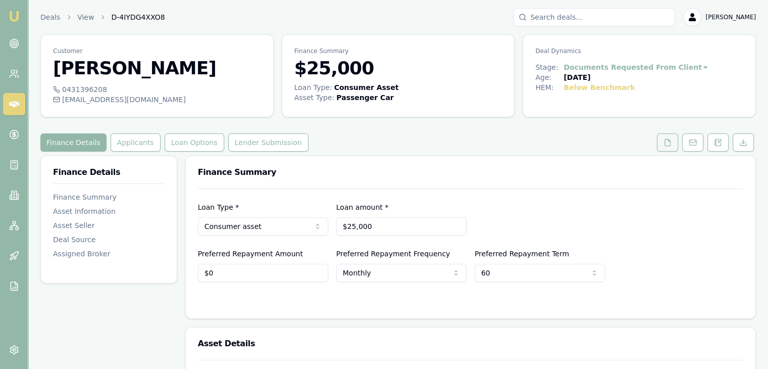
click at [669, 140] on icon at bounding box center [668, 142] width 8 height 8
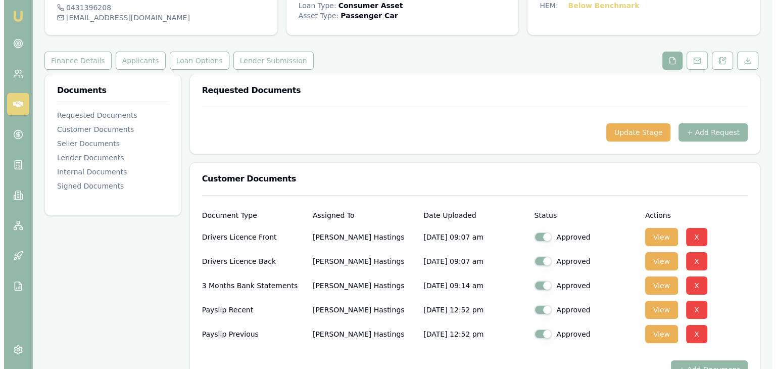
scroll to position [152, 0]
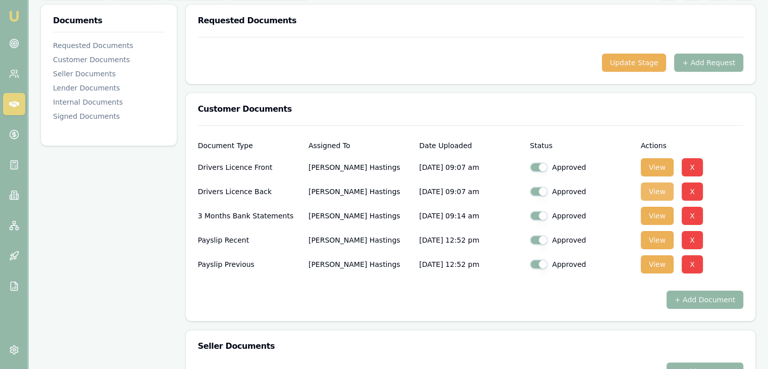
click at [653, 191] on button "View" at bounding box center [657, 191] width 33 height 18
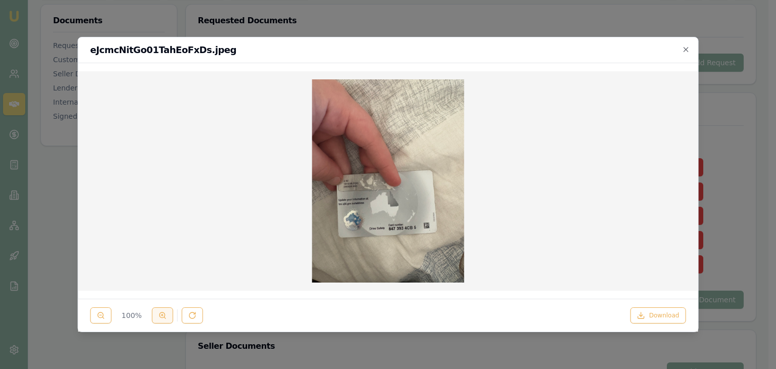
click at [160, 317] on circle at bounding box center [163, 315] width 6 height 6
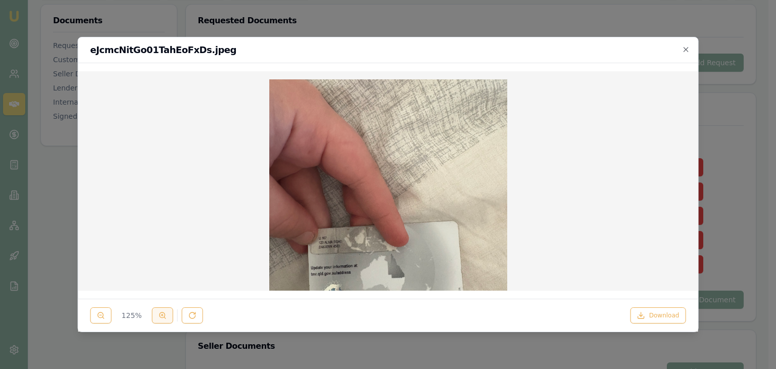
click at [160, 317] on circle at bounding box center [163, 315] width 6 height 6
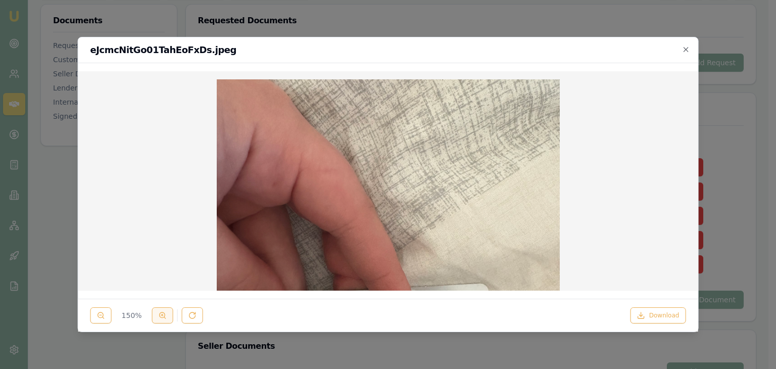
click at [160, 317] on circle at bounding box center [163, 315] width 6 height 6
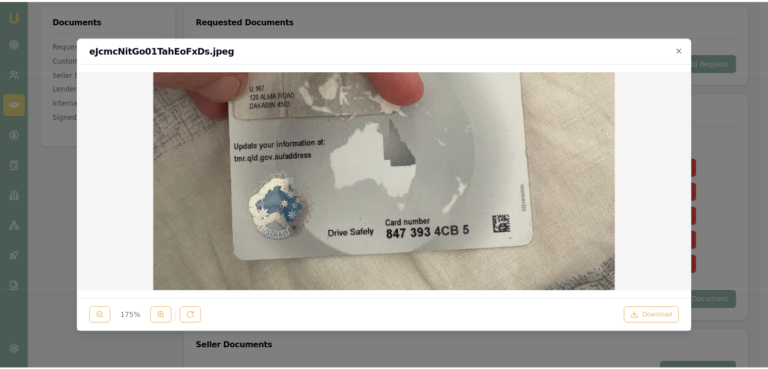
scroll to position [253, 0]
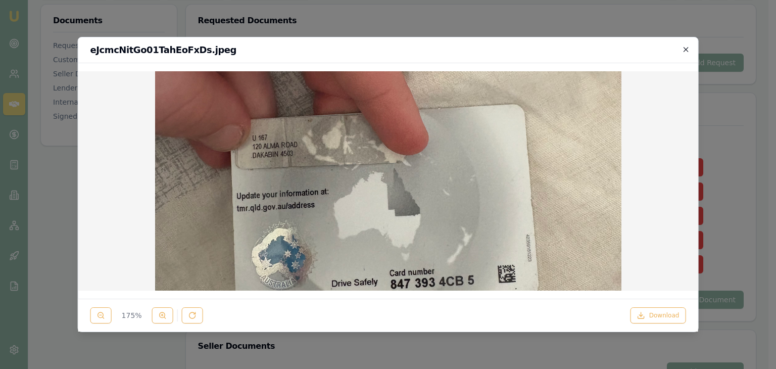
click at [685, 50] on icon "button" at bounding box center [686, 49] width 5 height 5
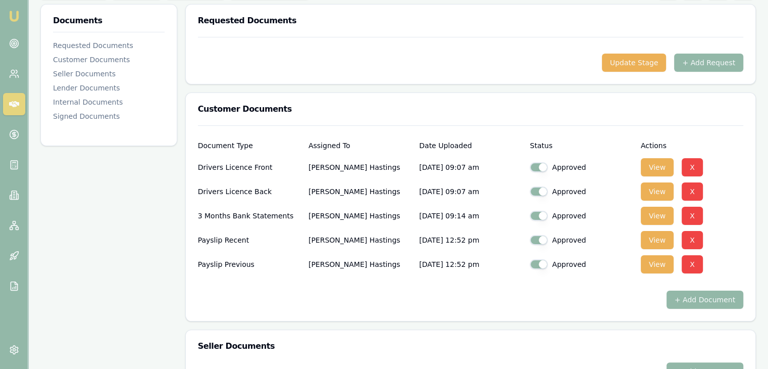
scroll to position [0, 0]
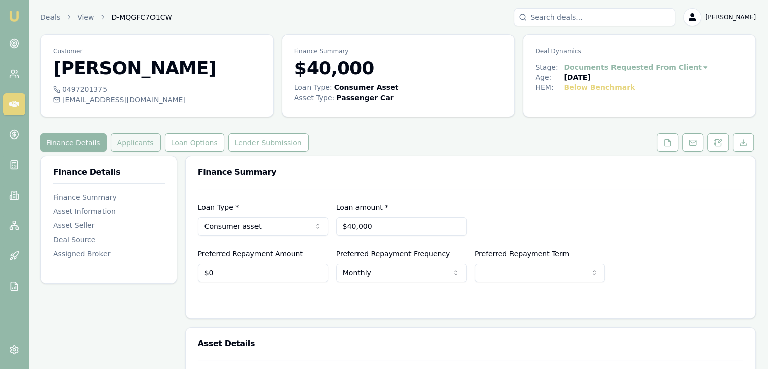
click at [121, 142] on button "Applicants" at bounding box center [136, 142] width 50 height 18
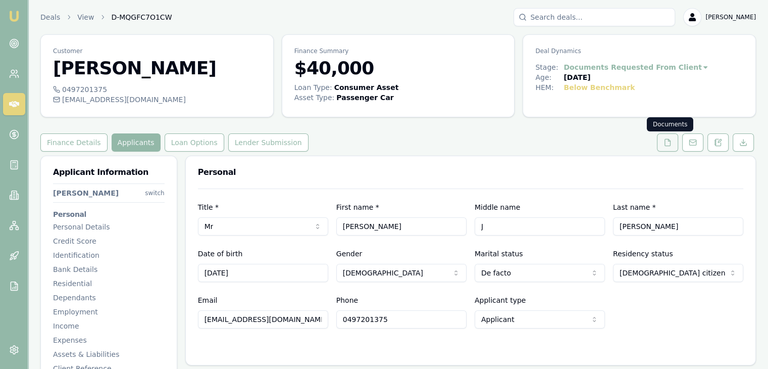
click at [668, 144] on icon at bounding box center [668, 142] width 8 height 8
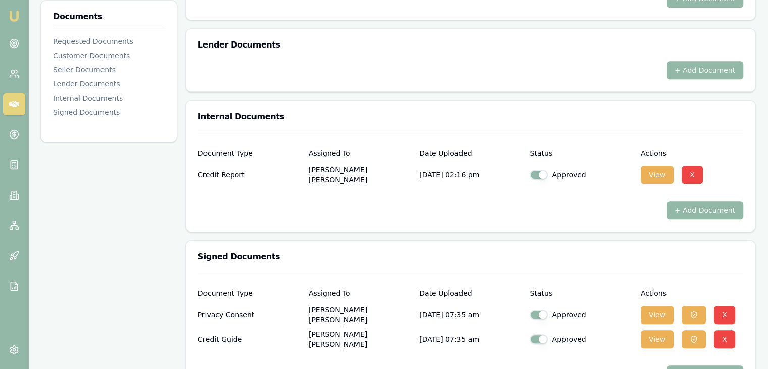
scroll to position [657, 0]
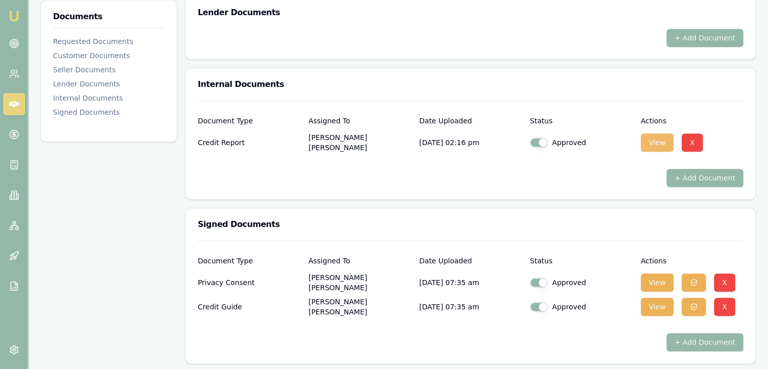
click at [651, 139] on button "View" at bounding box center [657, 142] width 33 height 18
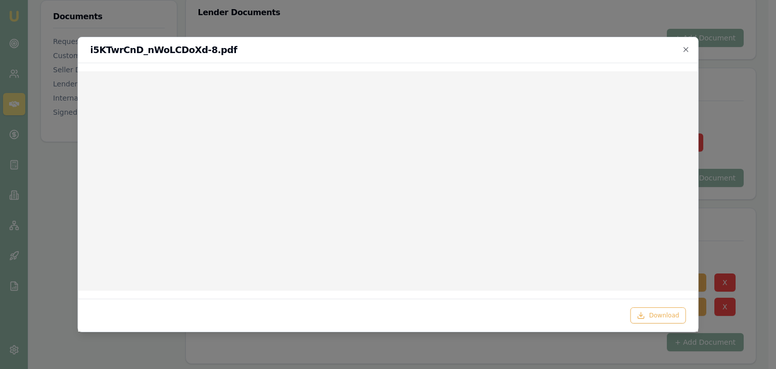
click at [686, 50] on icon "button" at bounding box center [686, 49] width 8 height 8
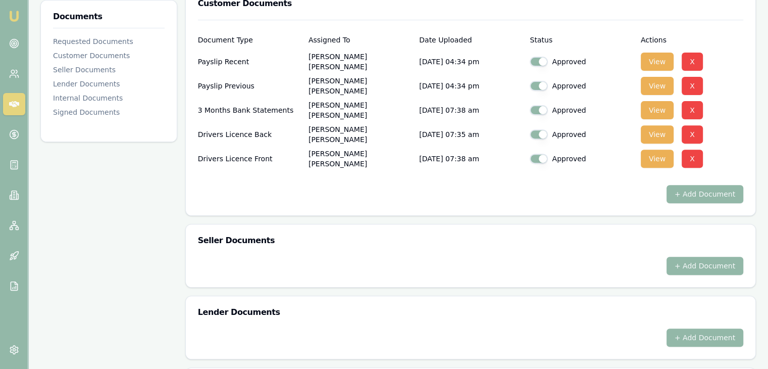
scroll to position [253, 0]
